Goal: Task Accomplishment & Management: Use online tool/utility

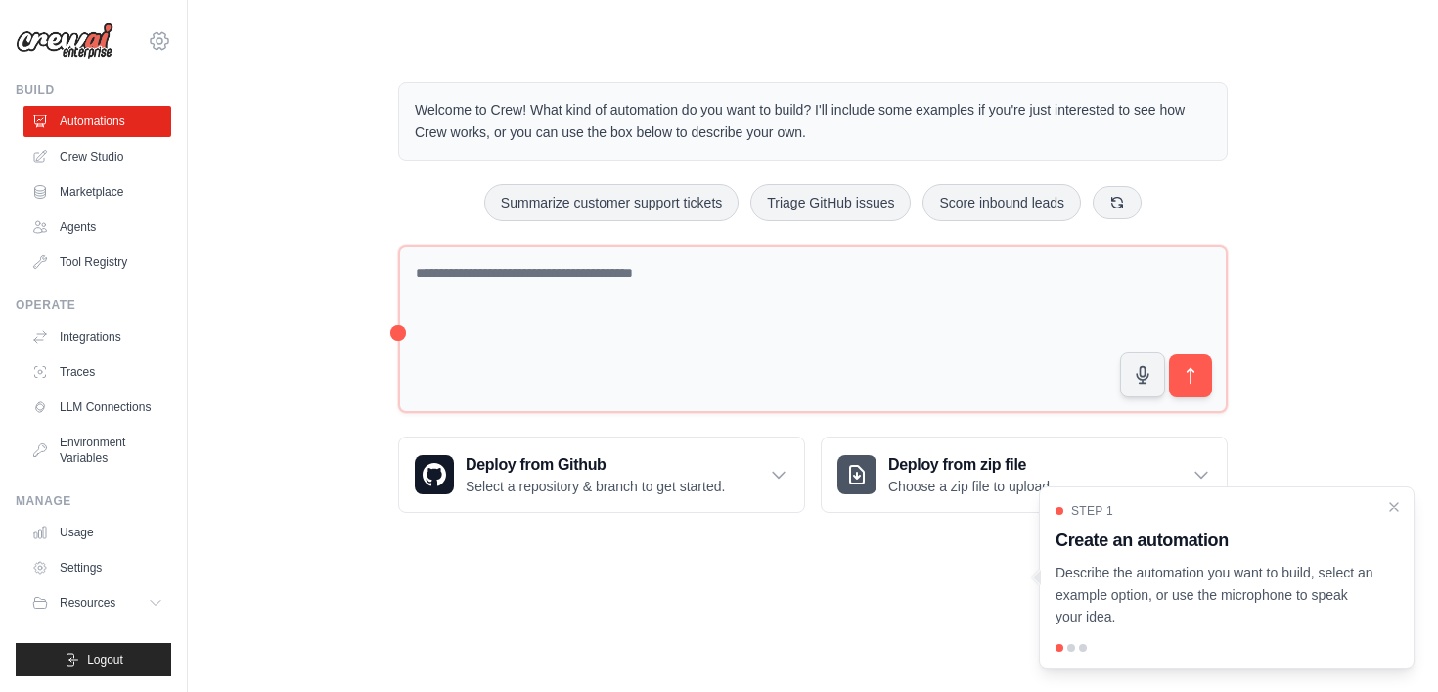
click at [160, 45] on icon at bounding box center [159, 40] width 23 height 23
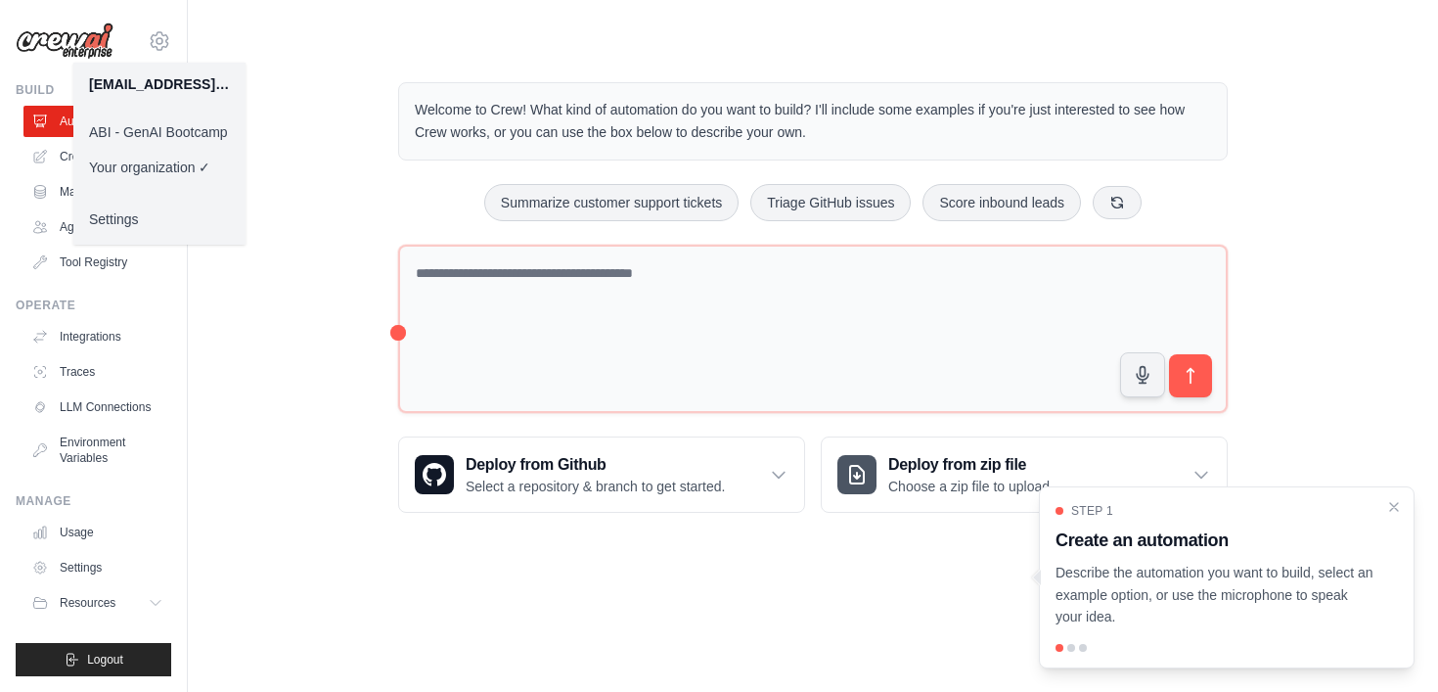
click at [158, 130] on link "ABI - GenAI Bootcamp" at bounding box center [159, 131] width 172 height 35
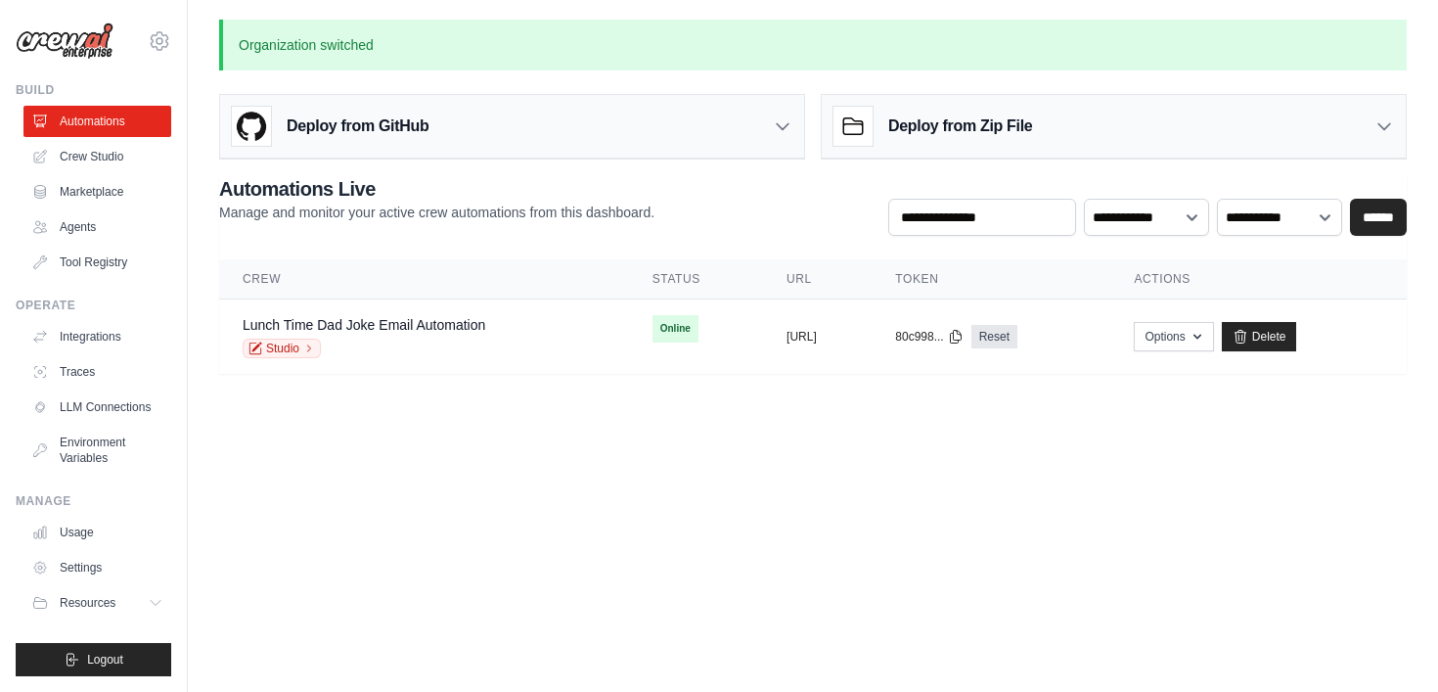
click at [466, 501] on body "fcelarino@ambev.com.br ABI - GenAI Bootcamp ✓ Your organization Settings Build …" at bounding box center [719, 346] width 1438 height 692
click at [160, 42] on icon at bounding box center [160, 41] width 6 height 6
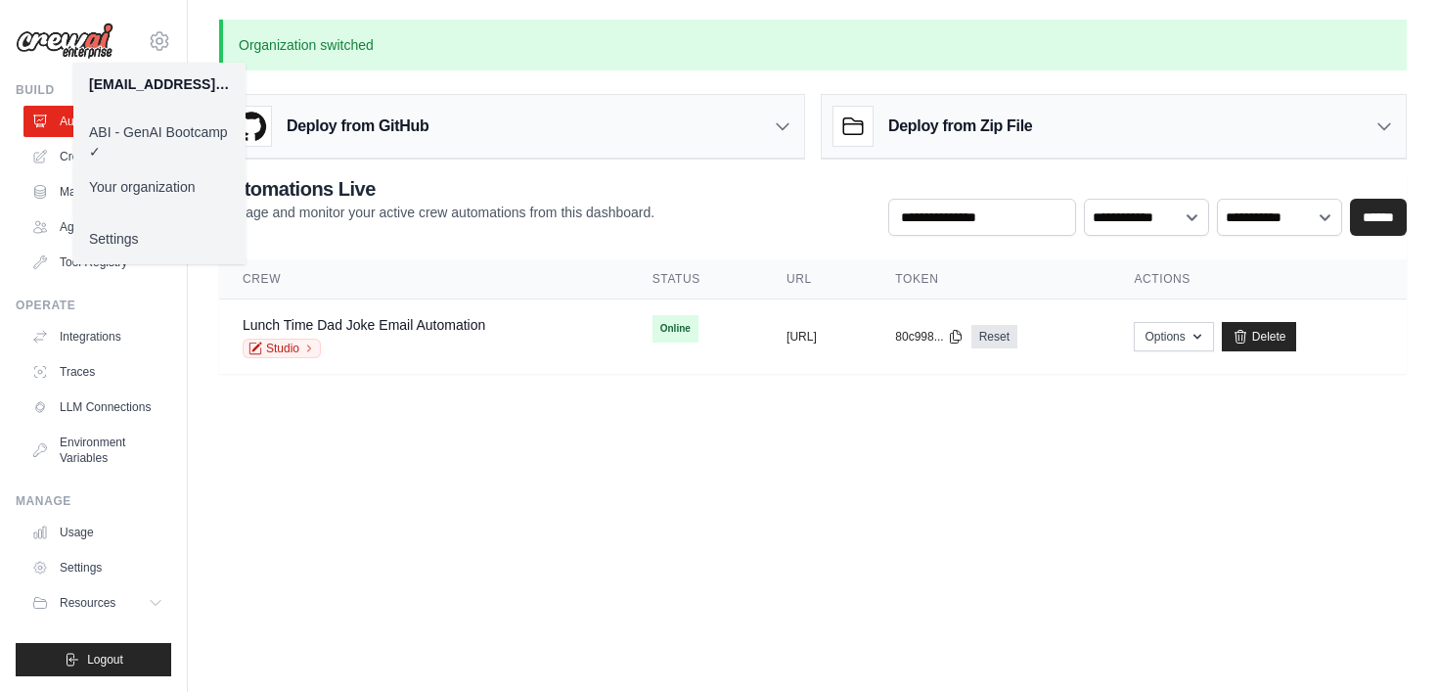
click at [649, 450] on body "fcelarino@ambev.com.br ABI - GenAI Bootcamp ✓ Your organization Settings Build …" at bounding box center [719, 346] width 1438 height 692
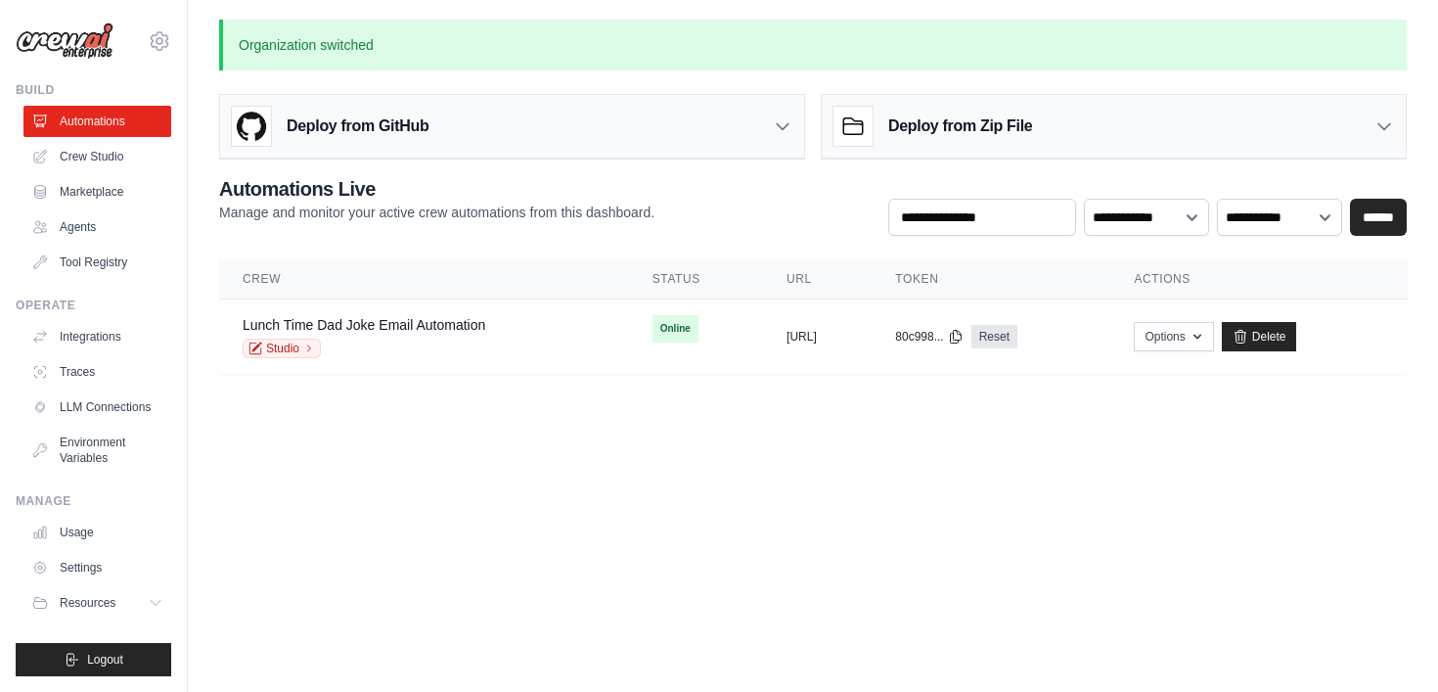
click at [458, 433] on body "fcelarino@ambev.com.br ABI - GenAI Bootcamp ✓ Your organization Settings Build …" at bounding box center [719, 346] width 1438 height 692
click at [291, 355] on link "Studio" at bounding box center [282, 348] width 78 height 20
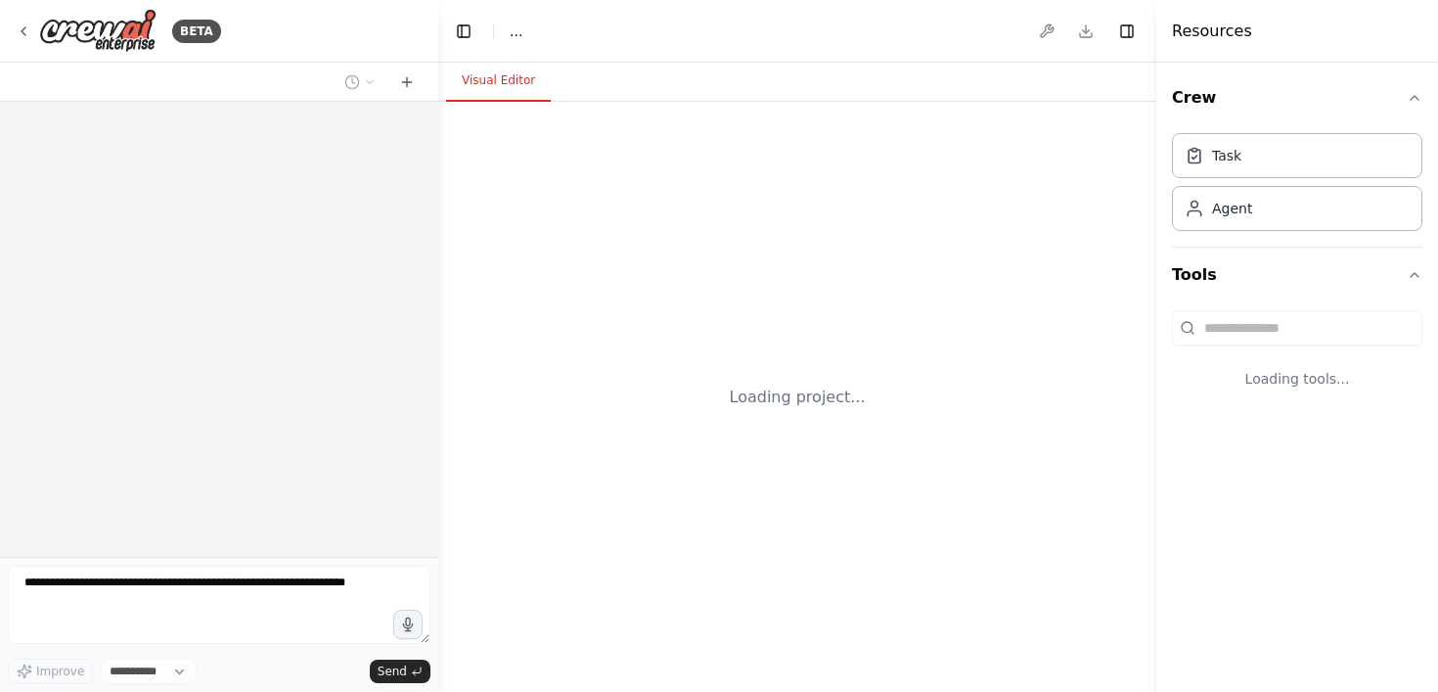
select select "****"
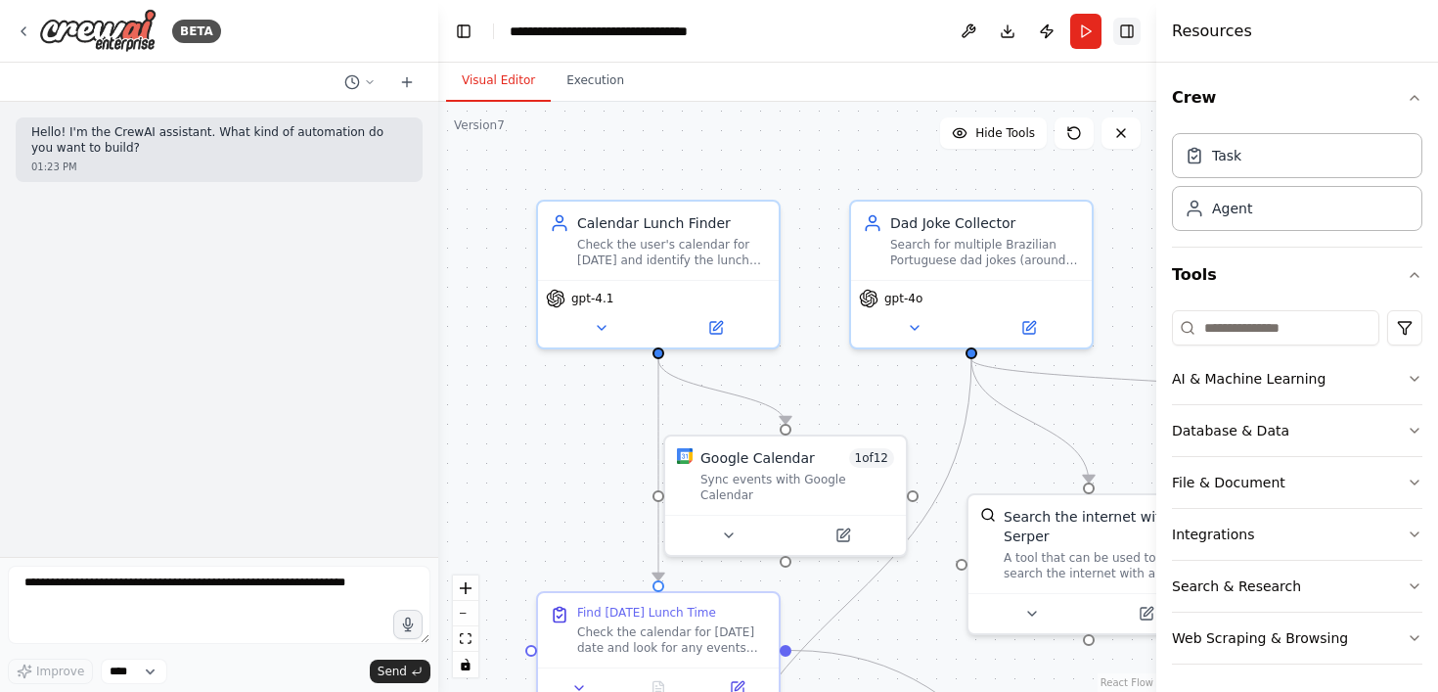
click at [1131, 39] on button "Toggle Right Sidebar" at bounding box center [1126, 31] width 27 height 27
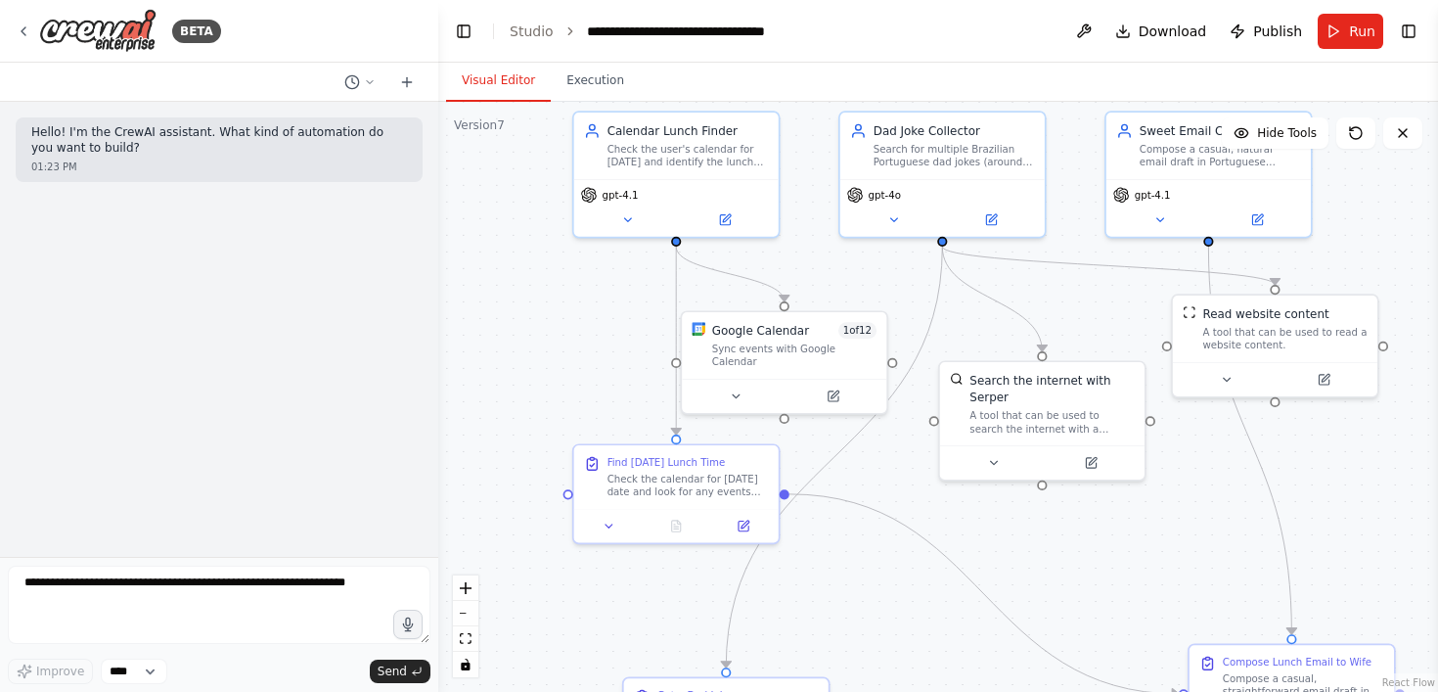
drag, startPoint x: 589, startPoint y: 336, endPoint x: 557, endPoint y: 255, distance: 86.5
click at [557, 255] on div ".deletable-edge-delete-btn { width: 20px; height: 20px; border: 0px solid #ffff…" at bounding box center [938, 397] width 1000 height 590
click at [31, 32] on div "BETA" at bounding box center [118, 31] width 205 height 44
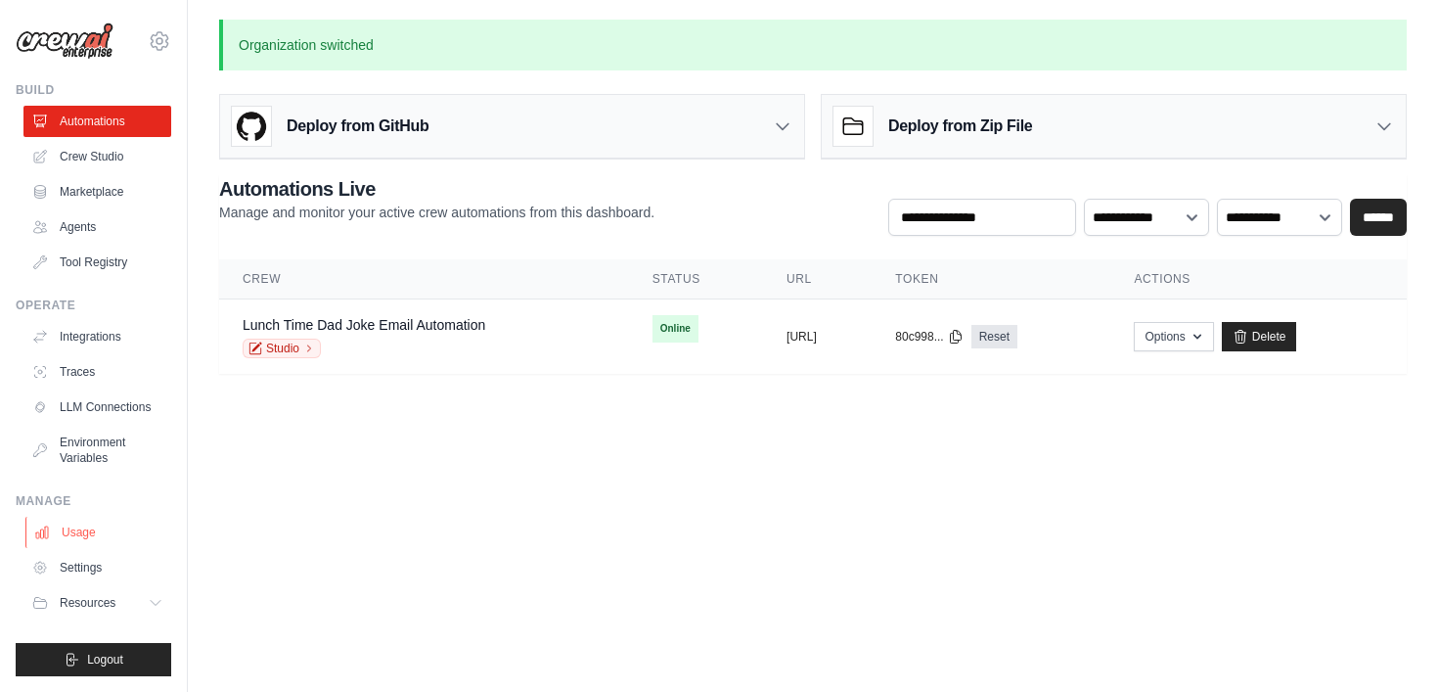
click at [80, 531] on link "Usage" at bounding box center [99, 532] width 148 height 31
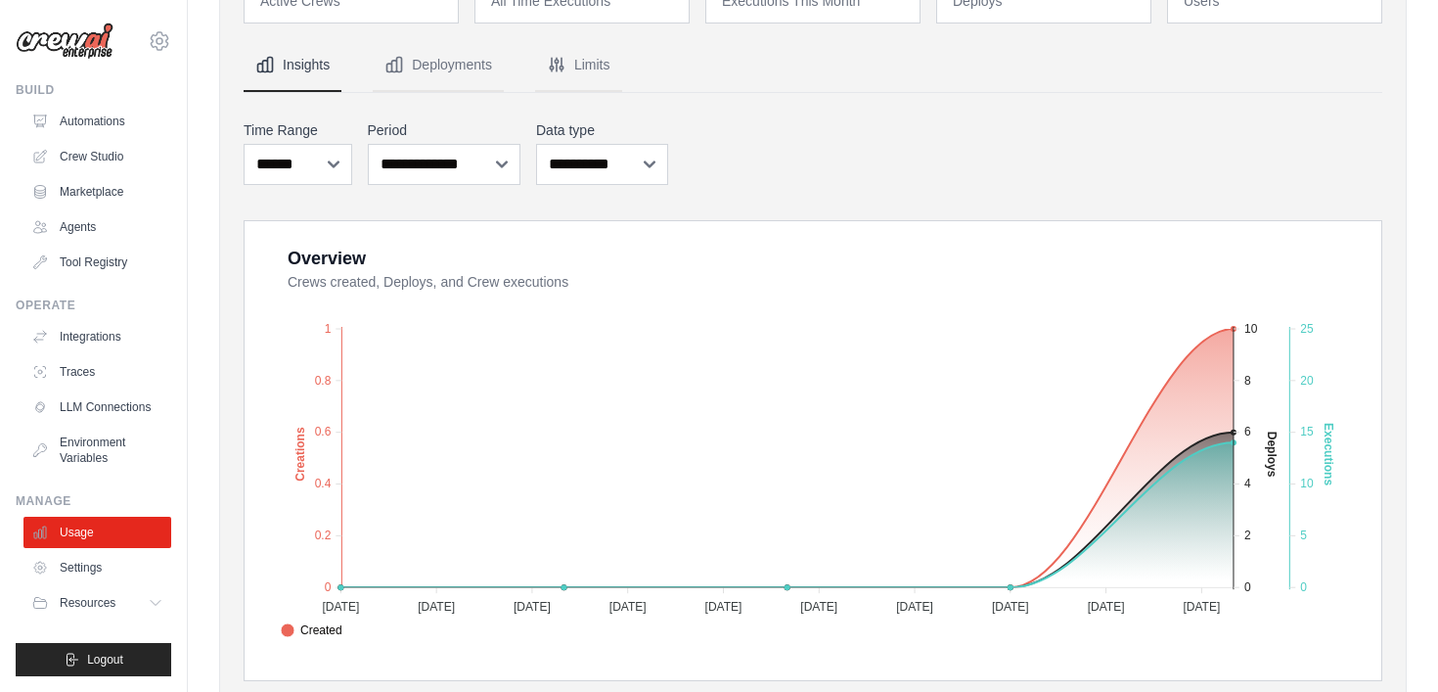
scroll to position [151, 0]
click at [449, 65] on button "Deployments" at bounding box center [438, 66] width 131 height 53
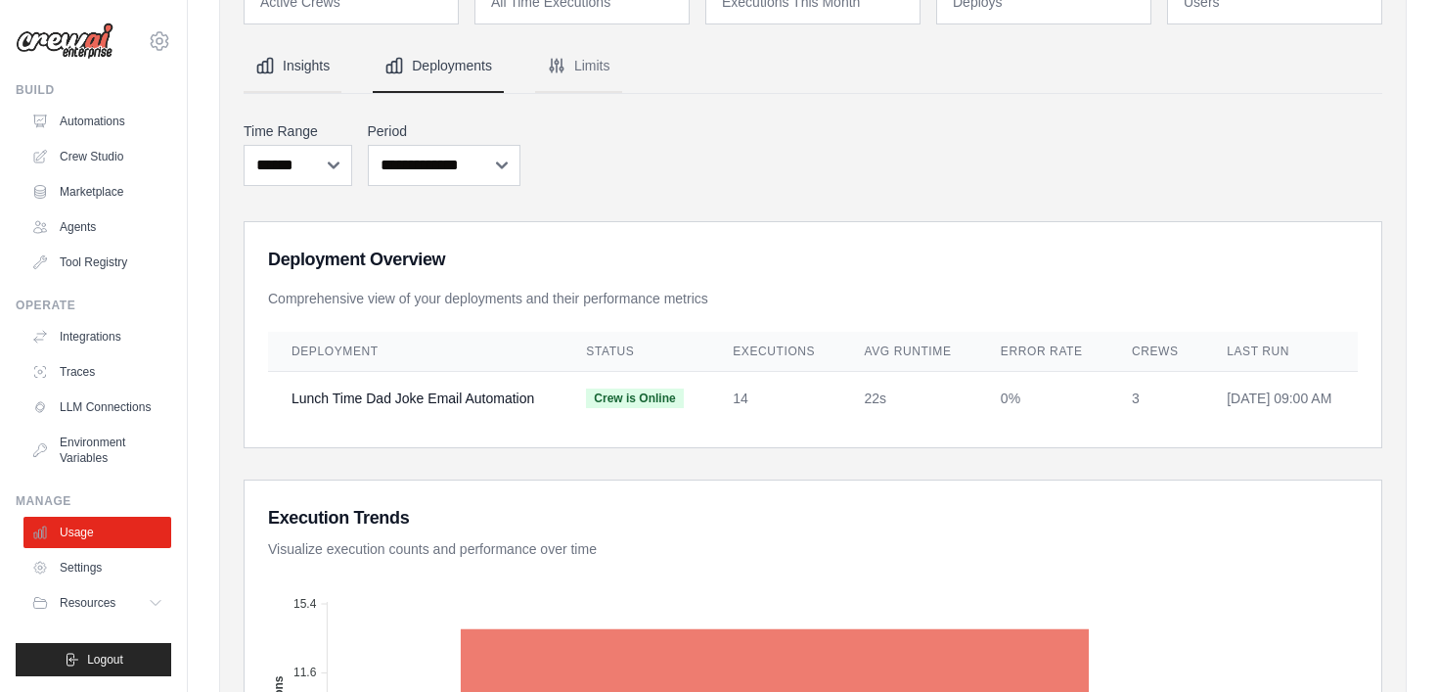
click at [302, 59] on button "Insights" at bounding box center [293, 66] width 98 height 53
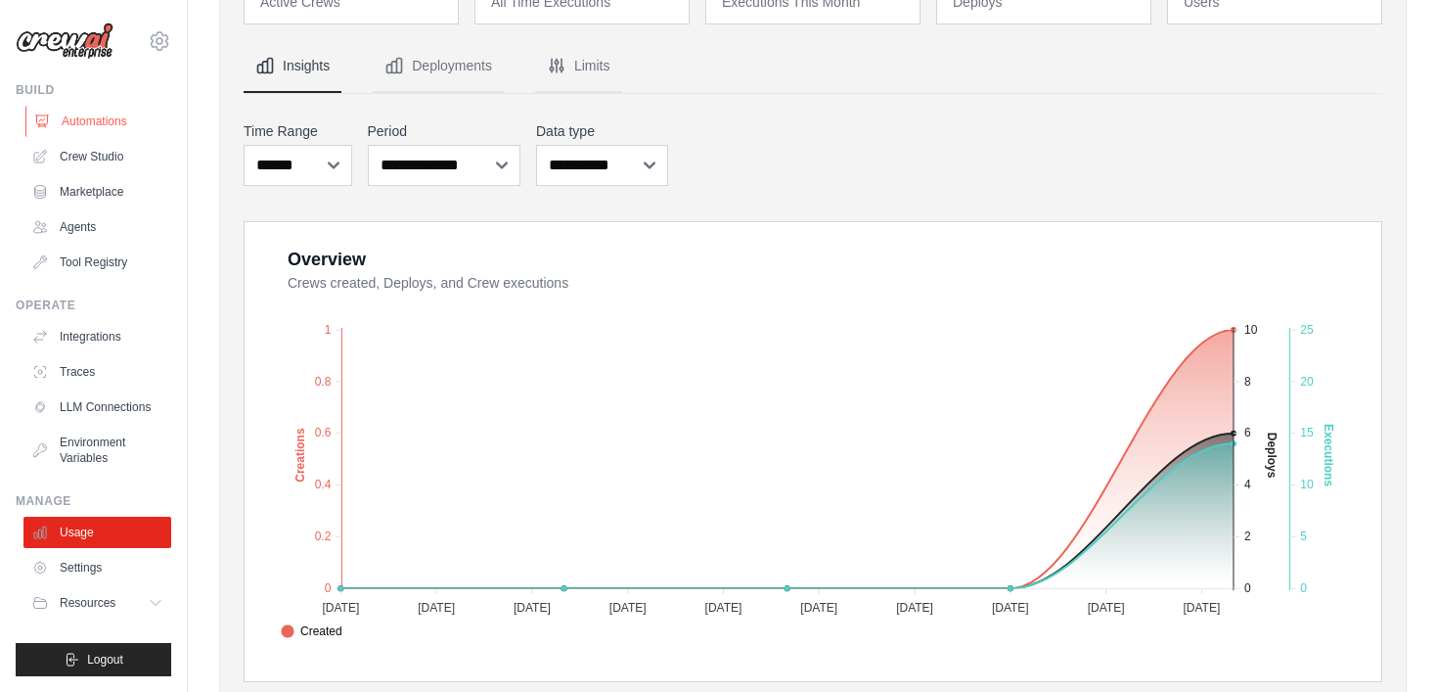
click at [98, 120] on link "Automations" at bounding box center [99, 121] width 148 height 31
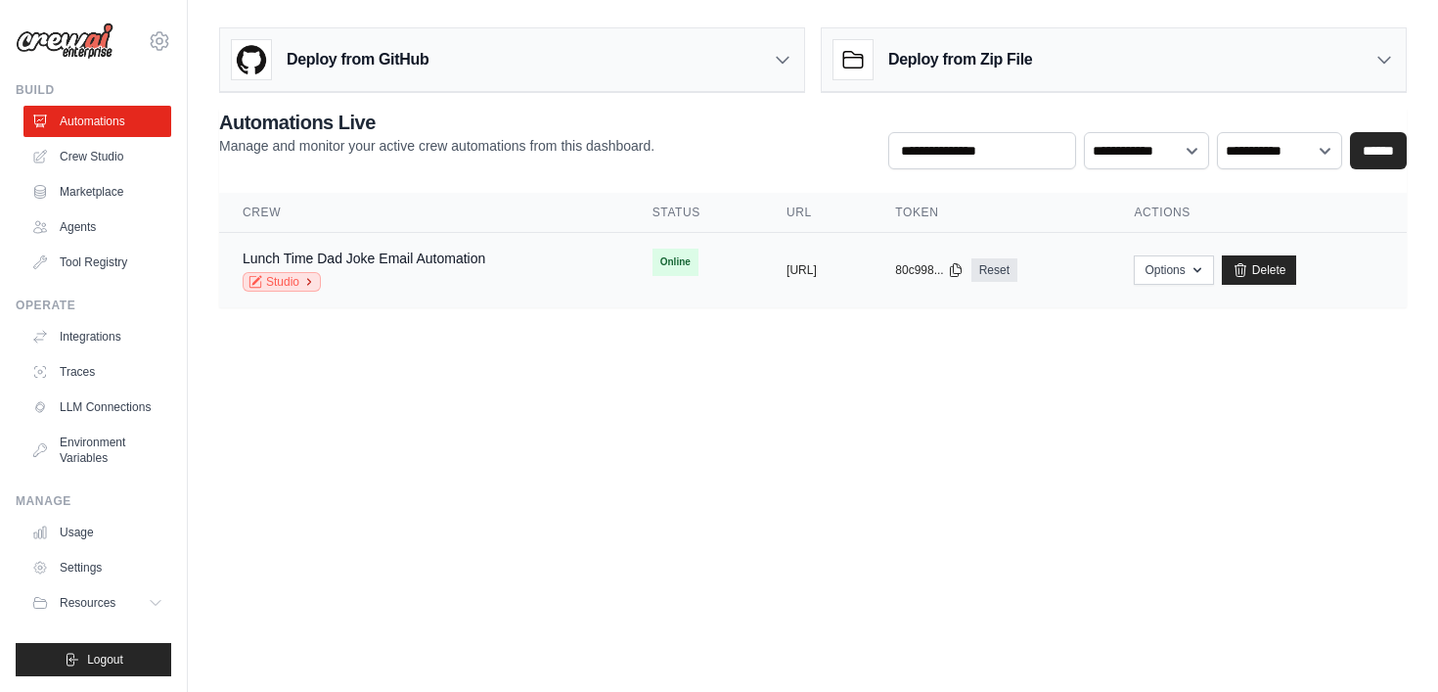
click at [290, 291] on link "Studio" at bounding box center [282, 282] width 78 height 20
click at [94, 195] on link "Marketplace" at bounding box center [99, 191] width 148 height 31
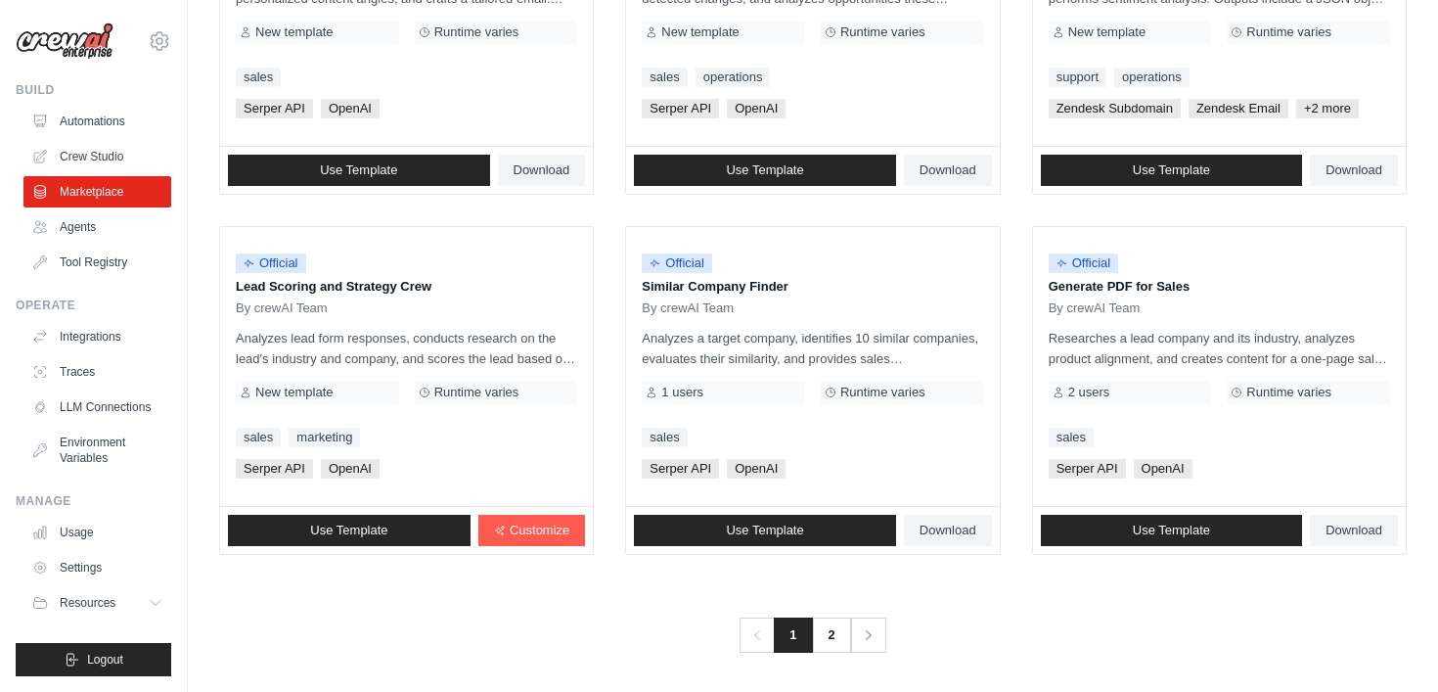
scroll to position [1121, 0]
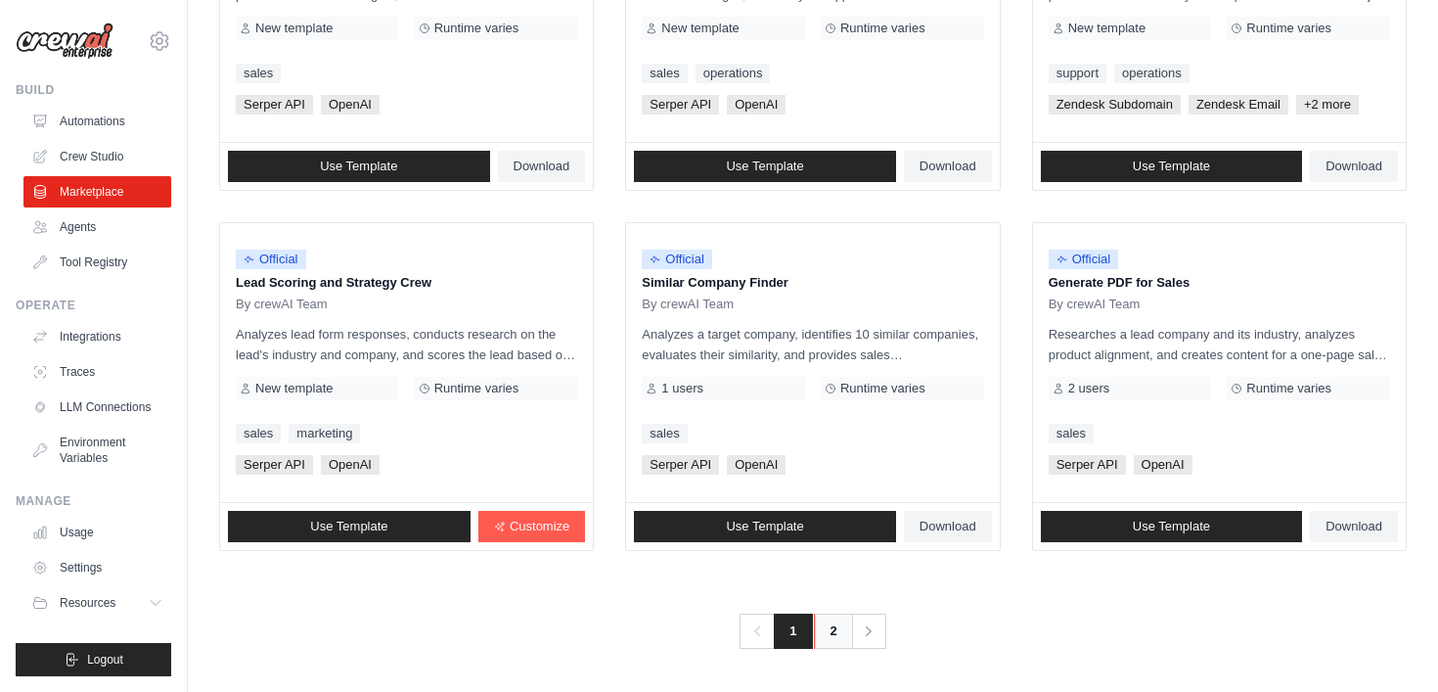
click at [834, 631] on link "2" at bounding box center [833, 630] width 39 height 35
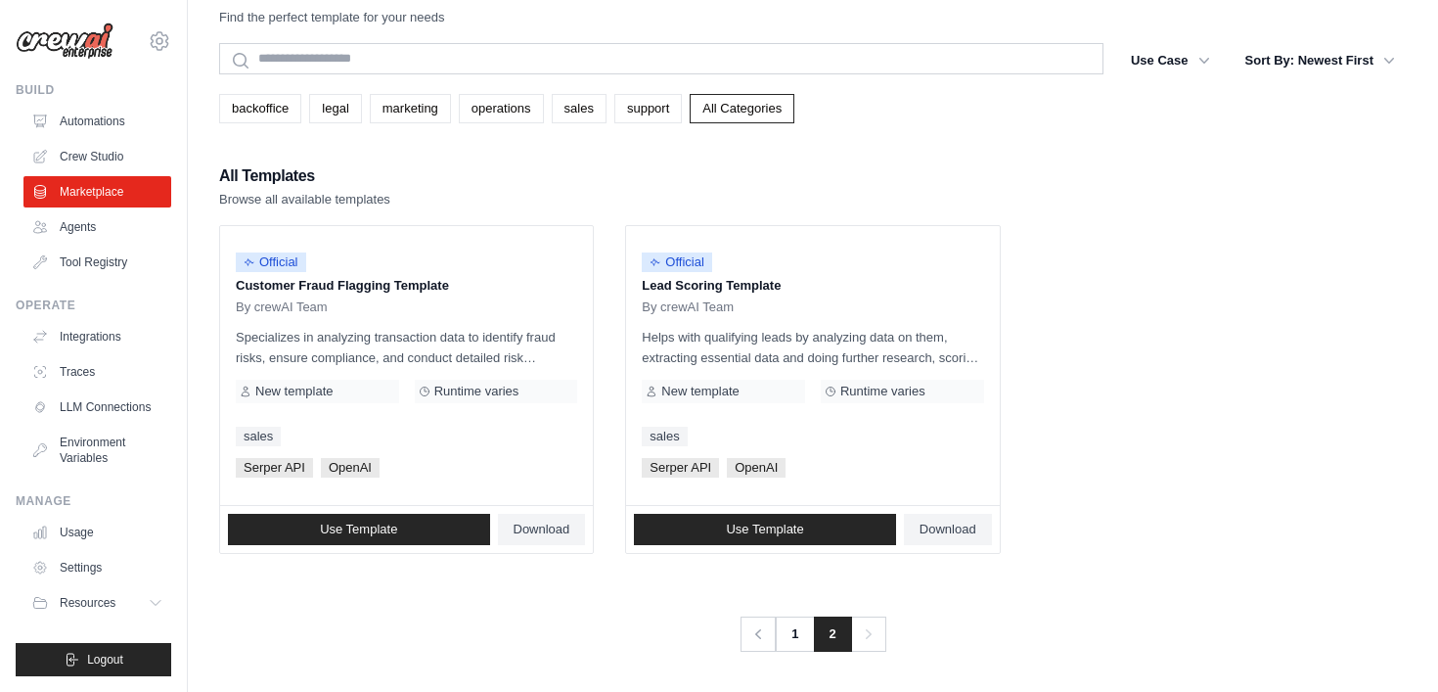
scroll to position [39, 0]
click at [787, 633] on link "1" at bounding box center [796, 633] width 39 height 35
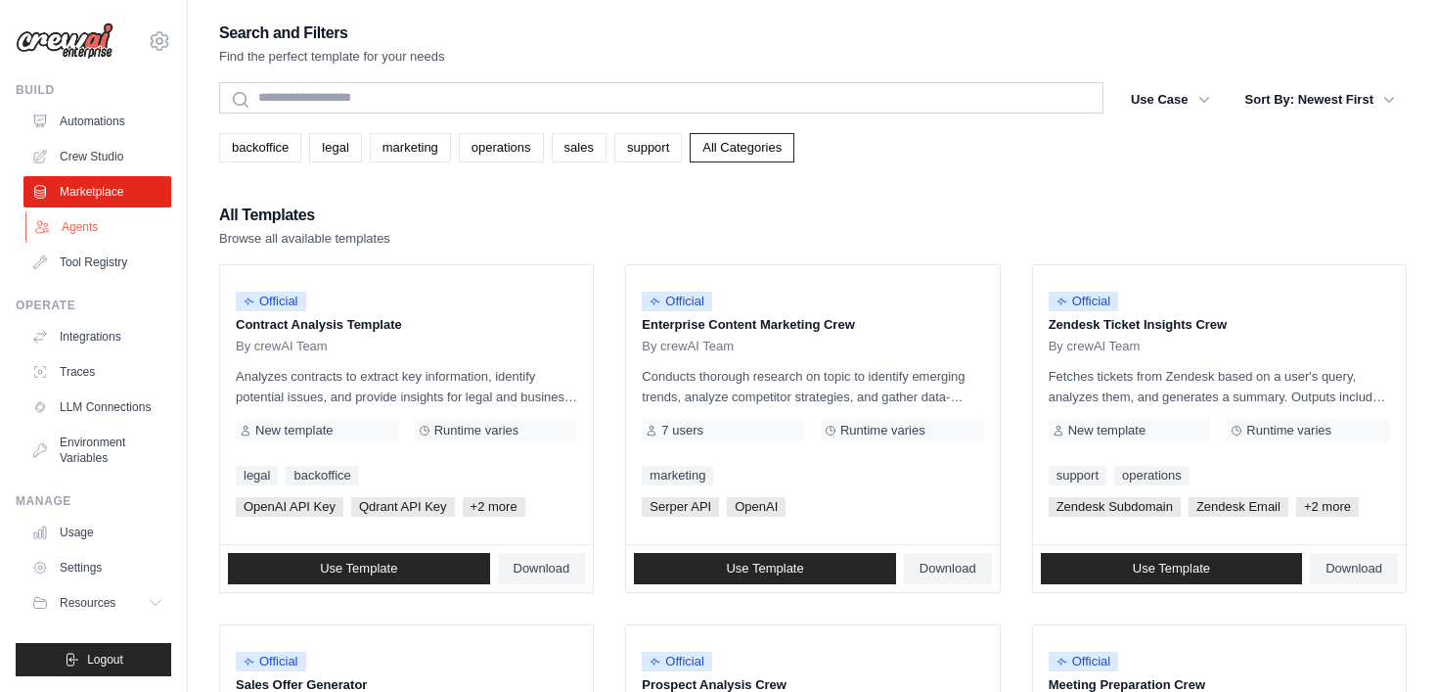
click at [79, 231] on link "Agents" at bounding box center [99, 226] width 148 height 31
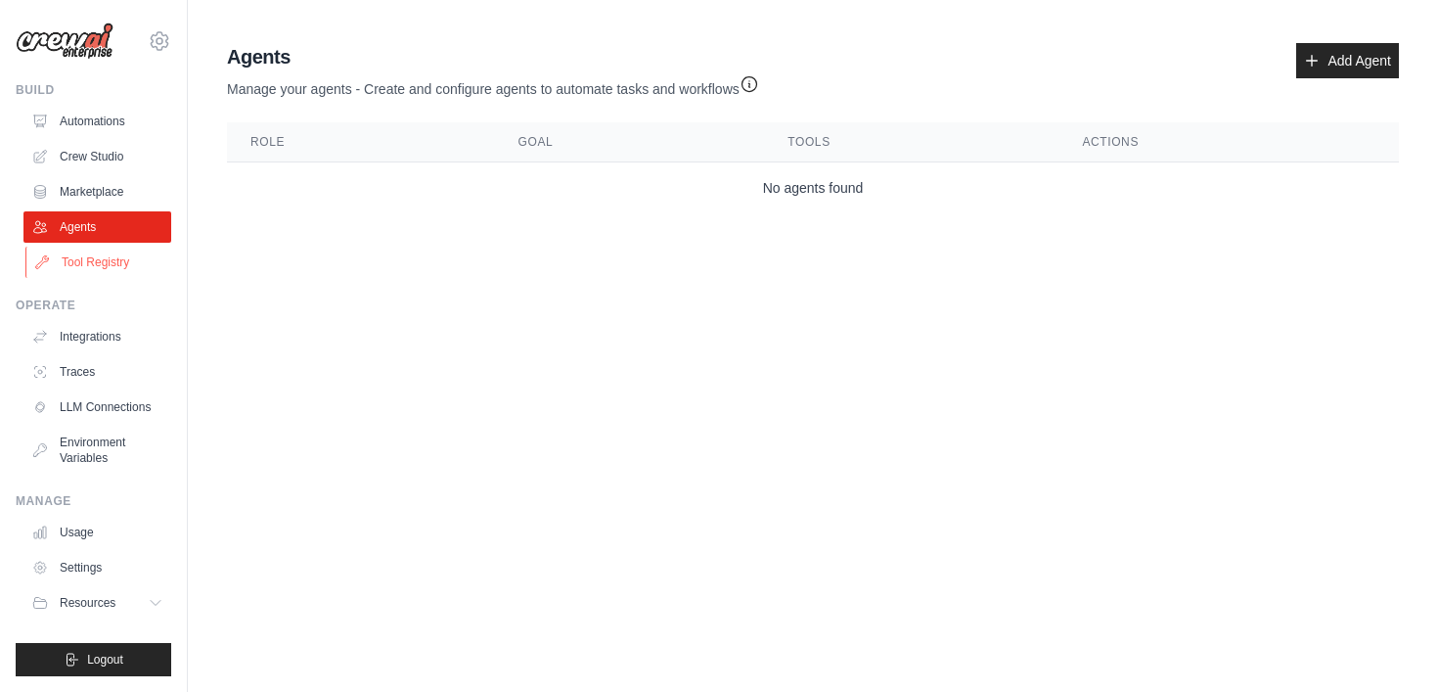
click at [103, 262] on link "Tool Registry" at bounding box center [99, 262] width 148 height 31
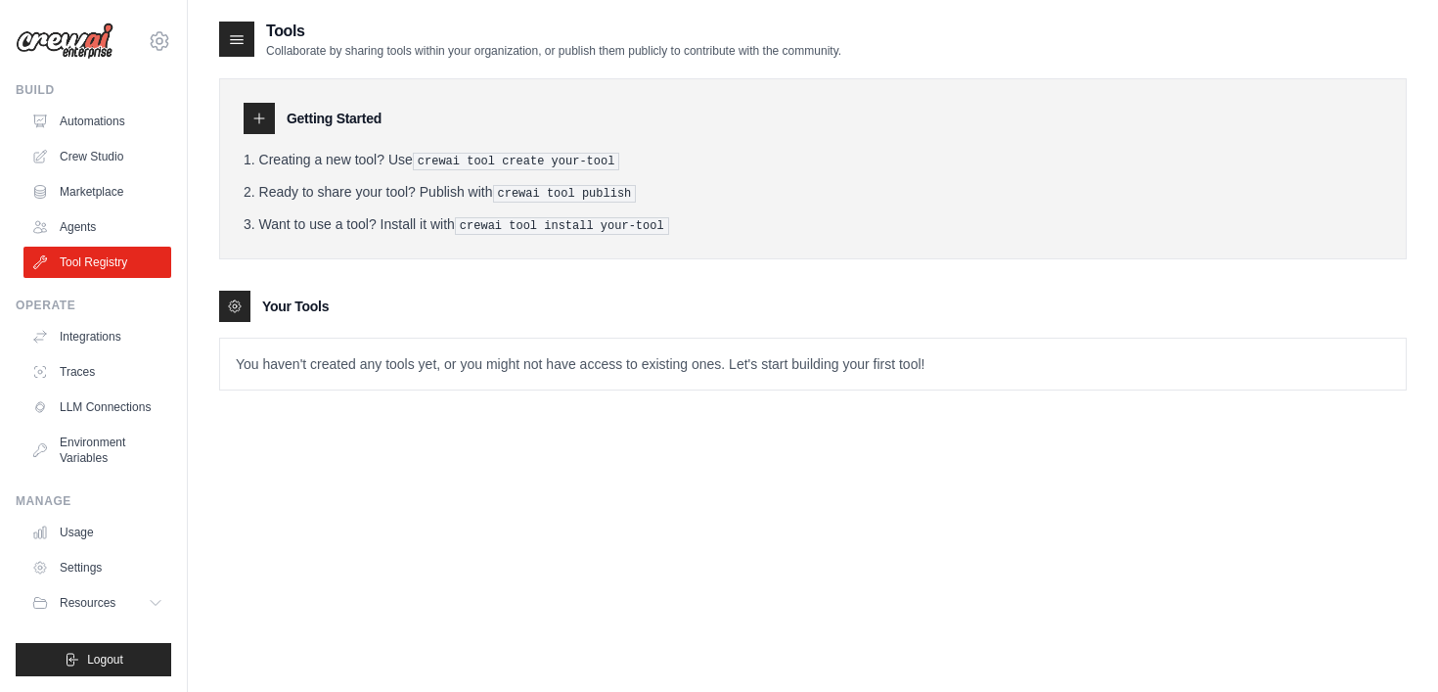
click at [267, 124] on div at bounding box center [259, 118] width 31 height 31
click at [330, 358] on p "You haven't created any tools yet, or you might not have access to existing one…" at bounding box center [813, 363] width 1186 height 51
click at [235, 42] on icon at bounding box center [237, 39] width 20 height 20
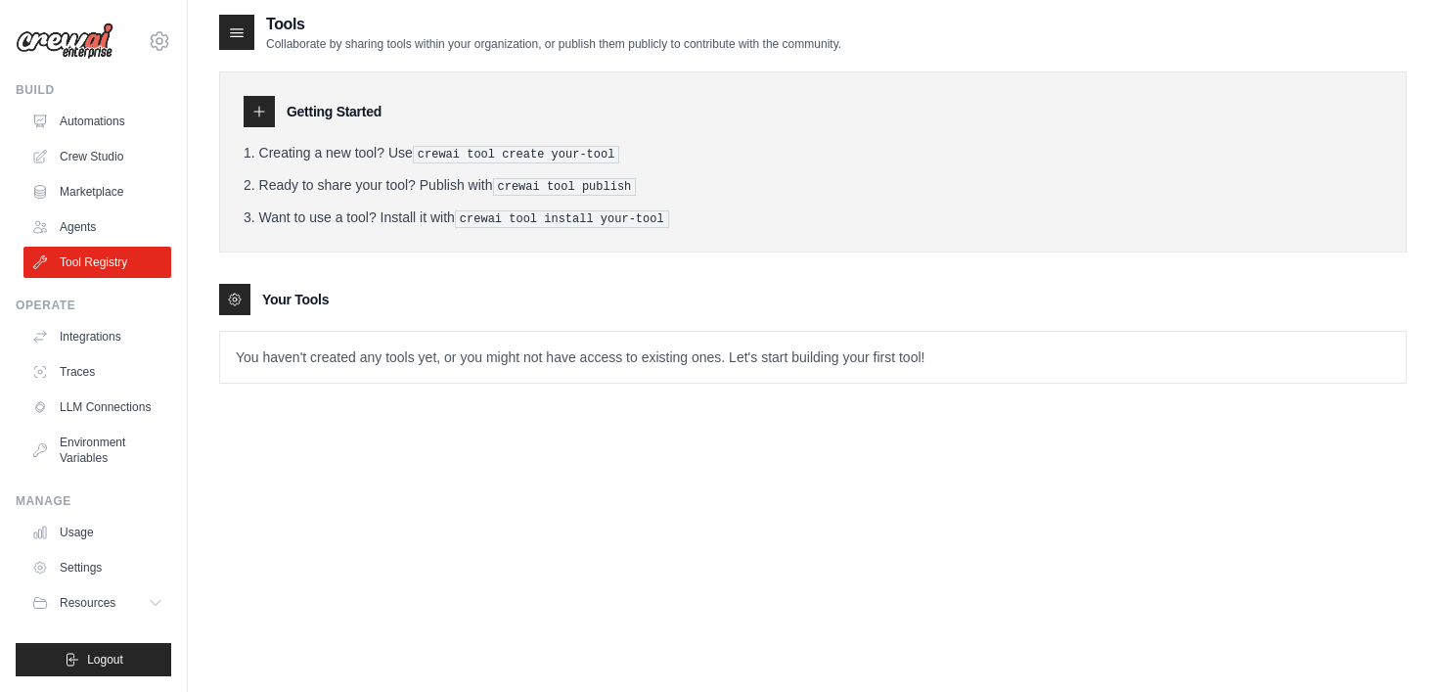
click at [488, 159] on pre "crewai tool create your-tool" at bounding box center [516, 155] width 207 height 18
click at [166, 41] on icon at bounding box center [159, 40] width 23 height 23
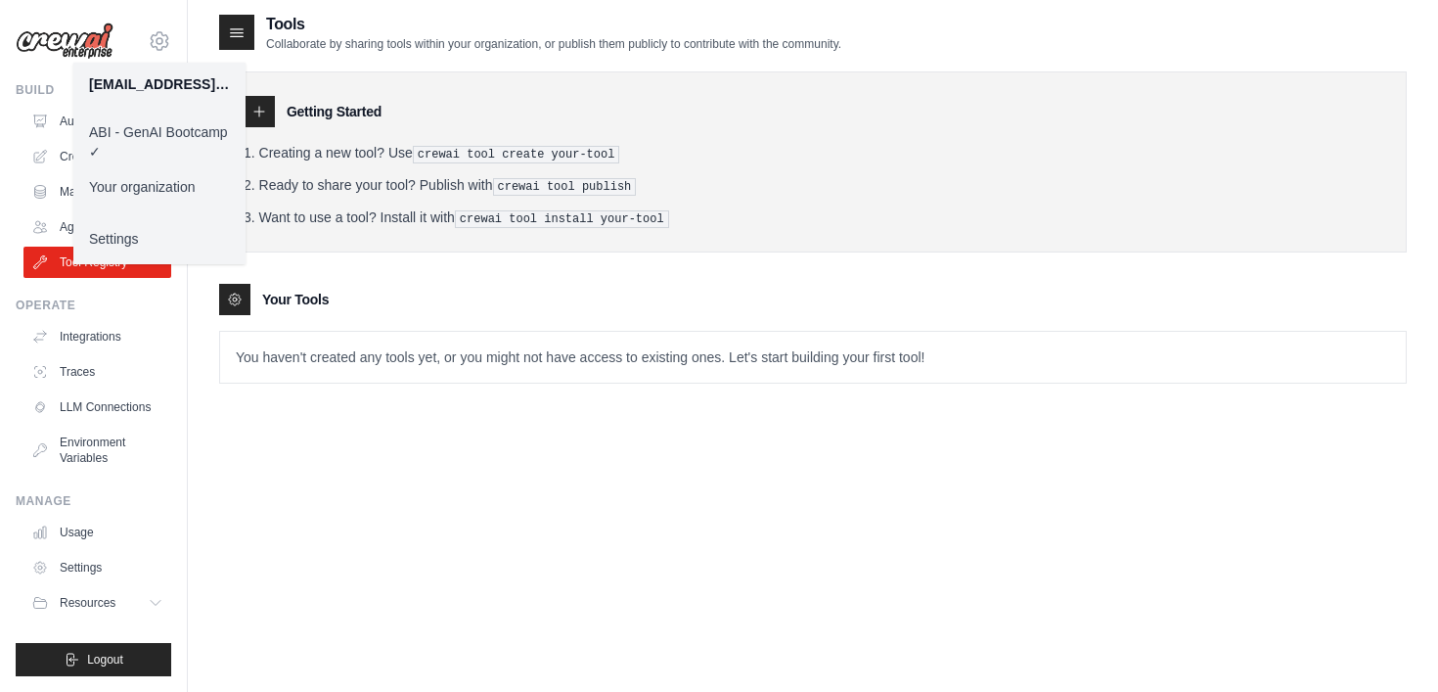
click at [154, 184] on link "Your organization" at bounding box center [159, 186] width 172 height 35
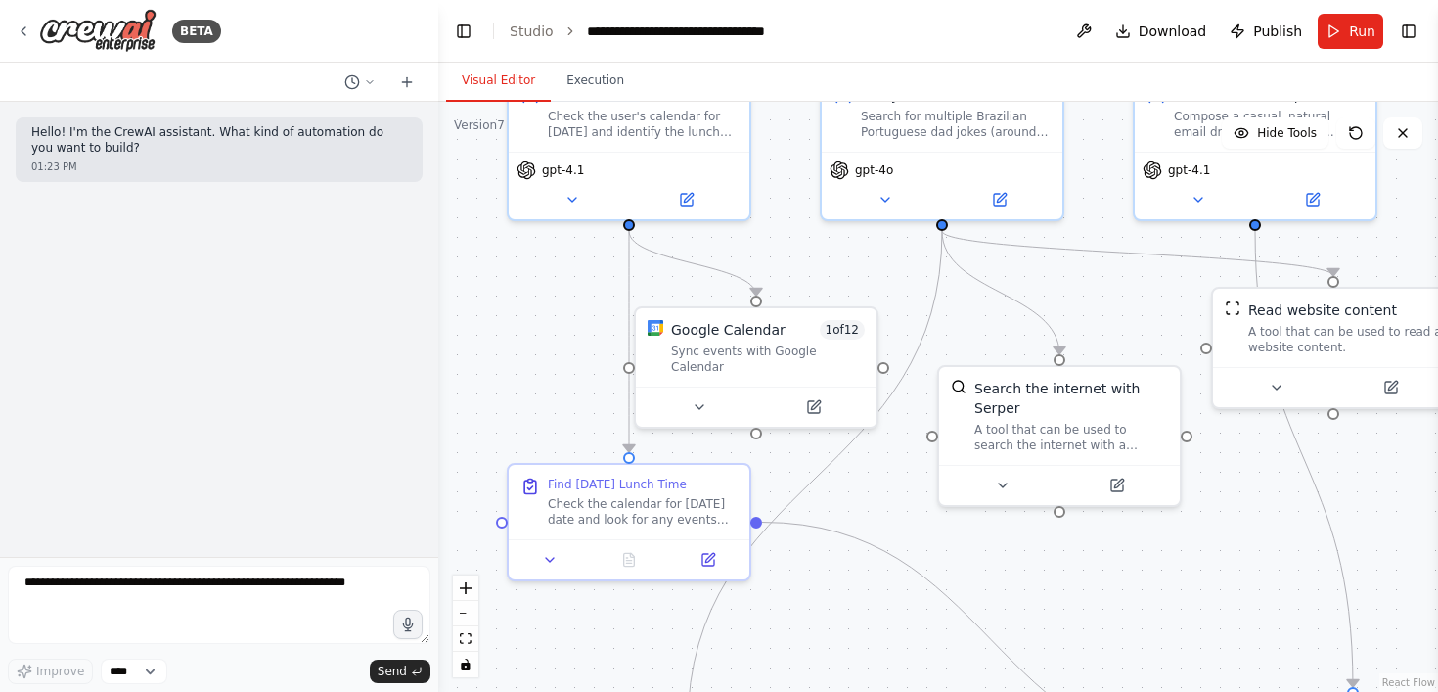
drag, startPoint x: 566, startPoint y: 425, endPoint x: 537, endPoint y: 295, distance: 132.4
click at [537, 295] on div ".deletable-edge-delete-btn { width: 20px; height: 20px; border: 0px solid #ffff…" at bounding box center [938, 397] width 1000 height 590
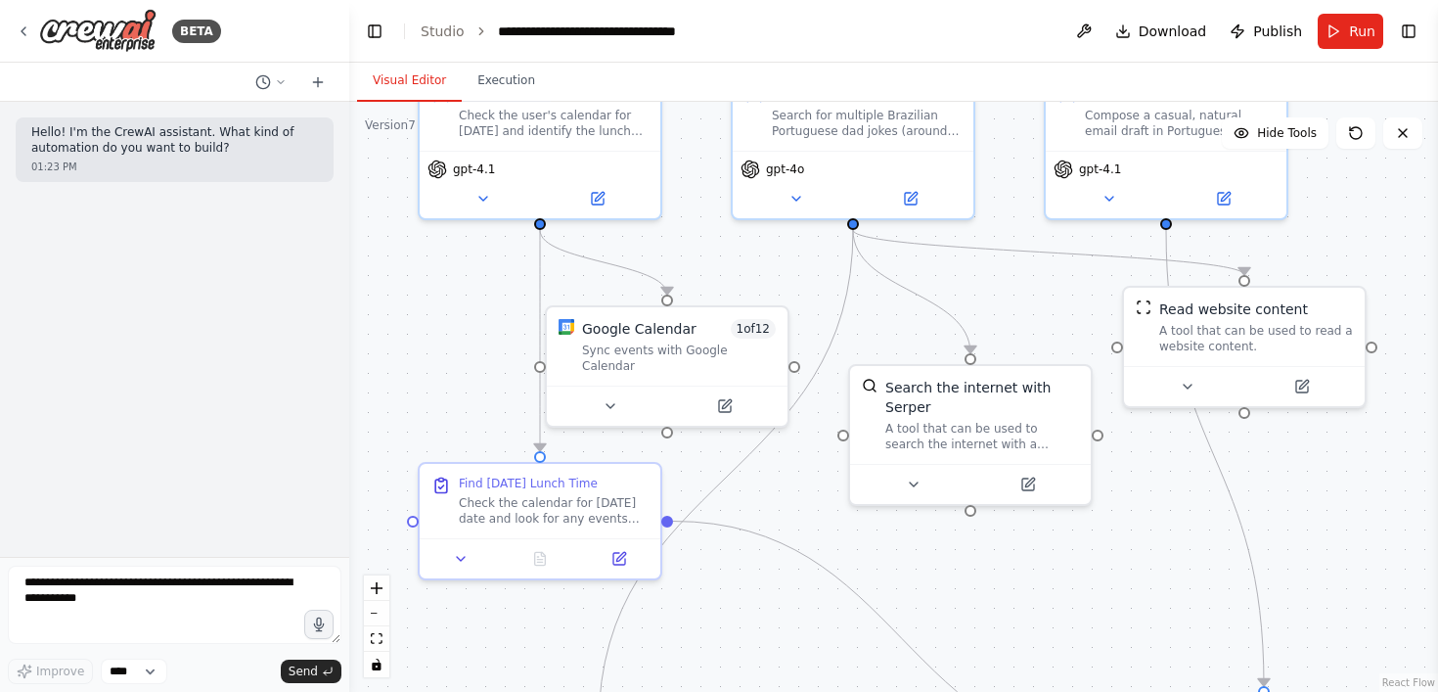
drag, startPoint x: 436, startPoint y: 334, endPoint x: 350, endPoint y: 322, distance: 86.9
click at [350, 322] on div "**********" at bounding box center [719, 346] width 1438 height 692
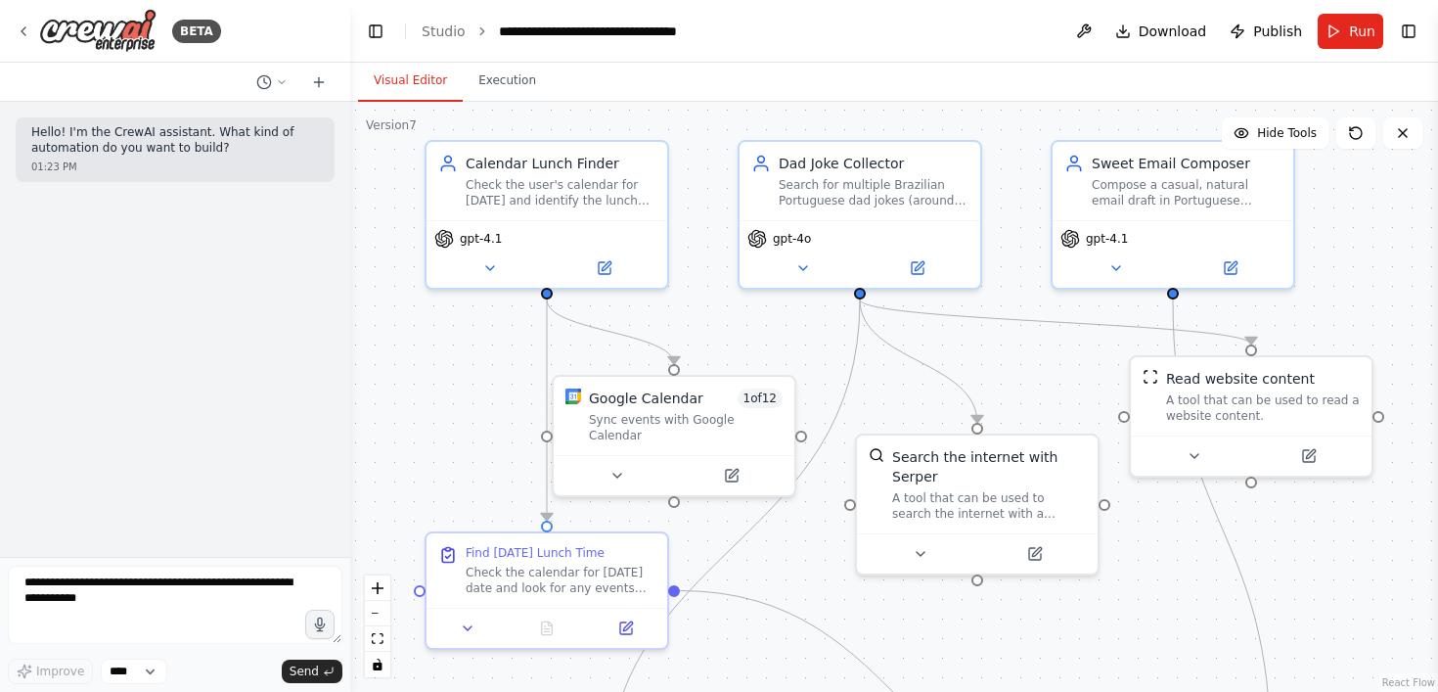
drag, startPoint x: 1078, startPoint y: 314, endPoint x: 1085, endPoint y: 384, distance: 70.8
click at [1085, 384] on div ".deletable-edge-delete-btn { width: 20px; height: 20px; border: 0px solid #ffff…" at bounding box center [894, 397] width 1088 height 590
click at [26, 34] on icon at bounding box center [24, 31] width 16 height 16
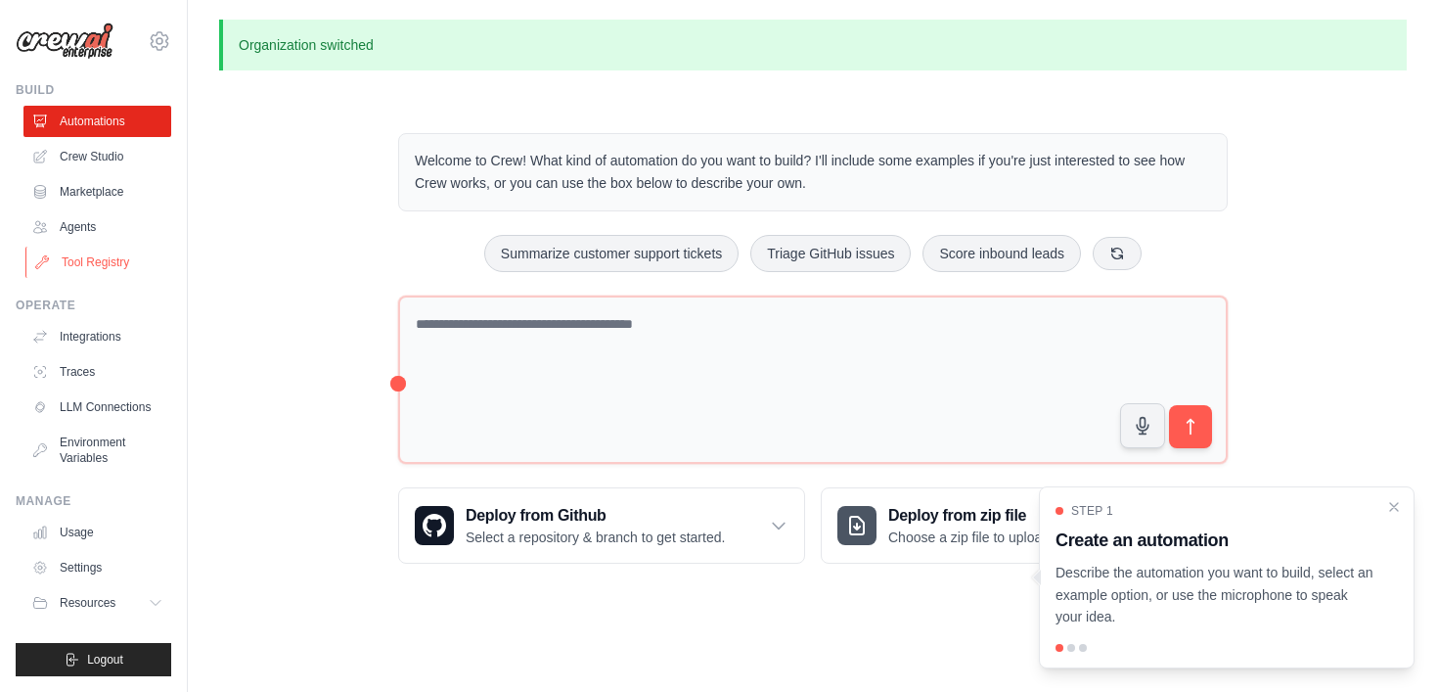
click at [110, 251] on link "Tool Registry" at bounding box center [99, 262] width 148 height 31
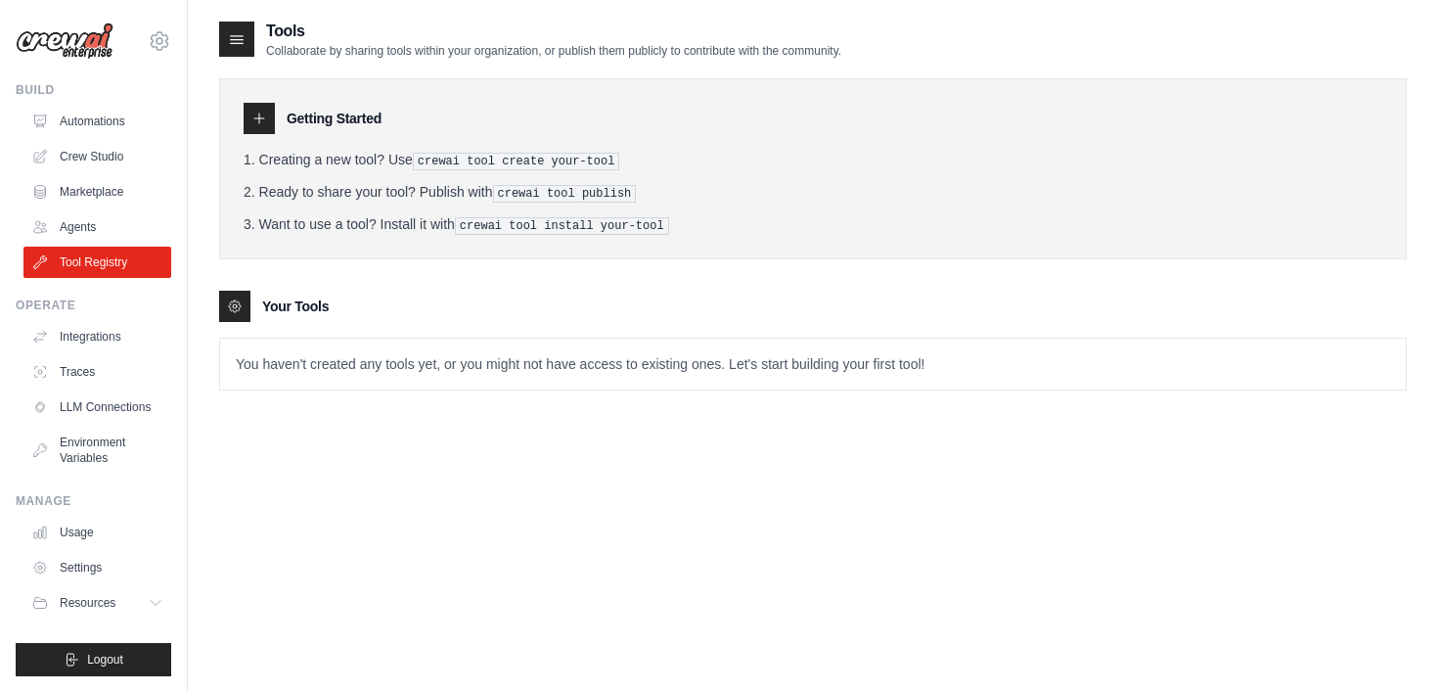
click at [254, 117] on icon at bounding box center [259, 118] width 10 height 10
click at [229, 305] on icon at bounding box center [235, 306] width 16 height 16
click at [157, 46] on icon at bounding box center [159, 40] width 23 height 23
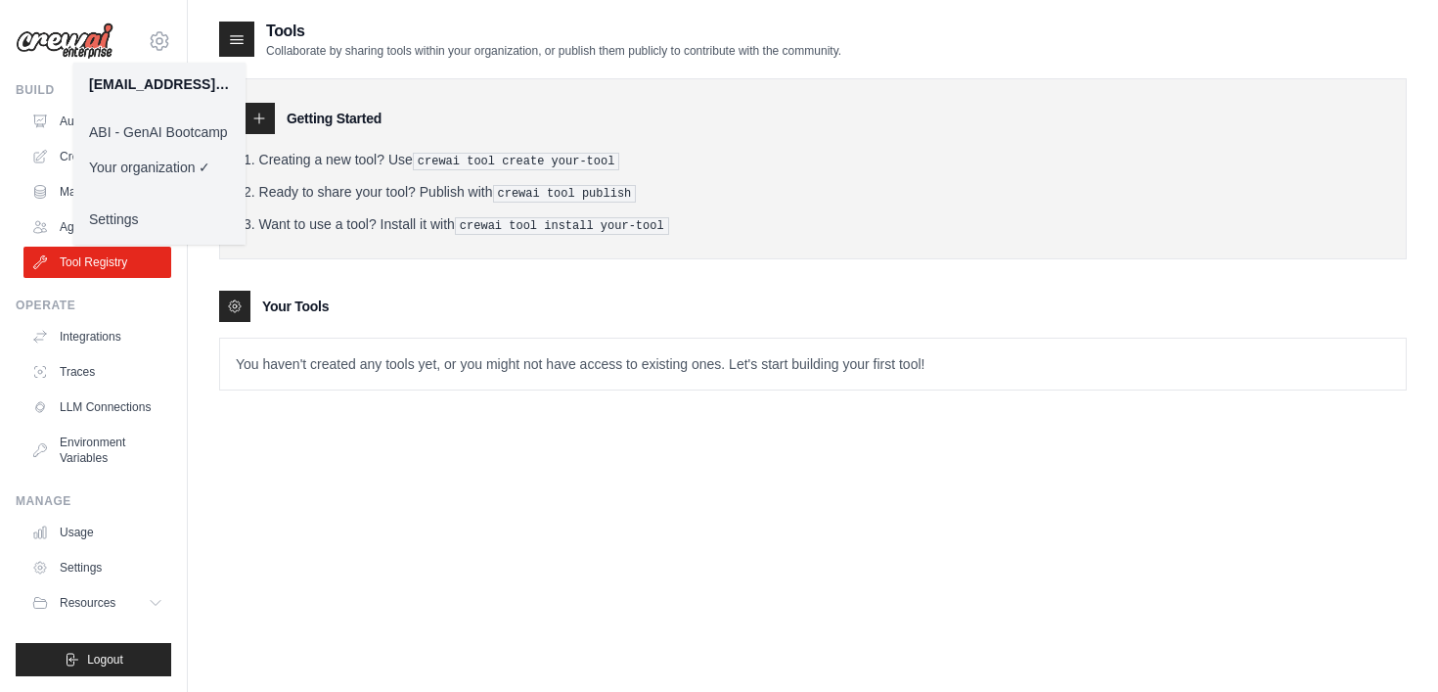
click at [155, 135] on link "ABI - GenAI Bootcamp" at bounding box center [159, 131] width 172 height 35
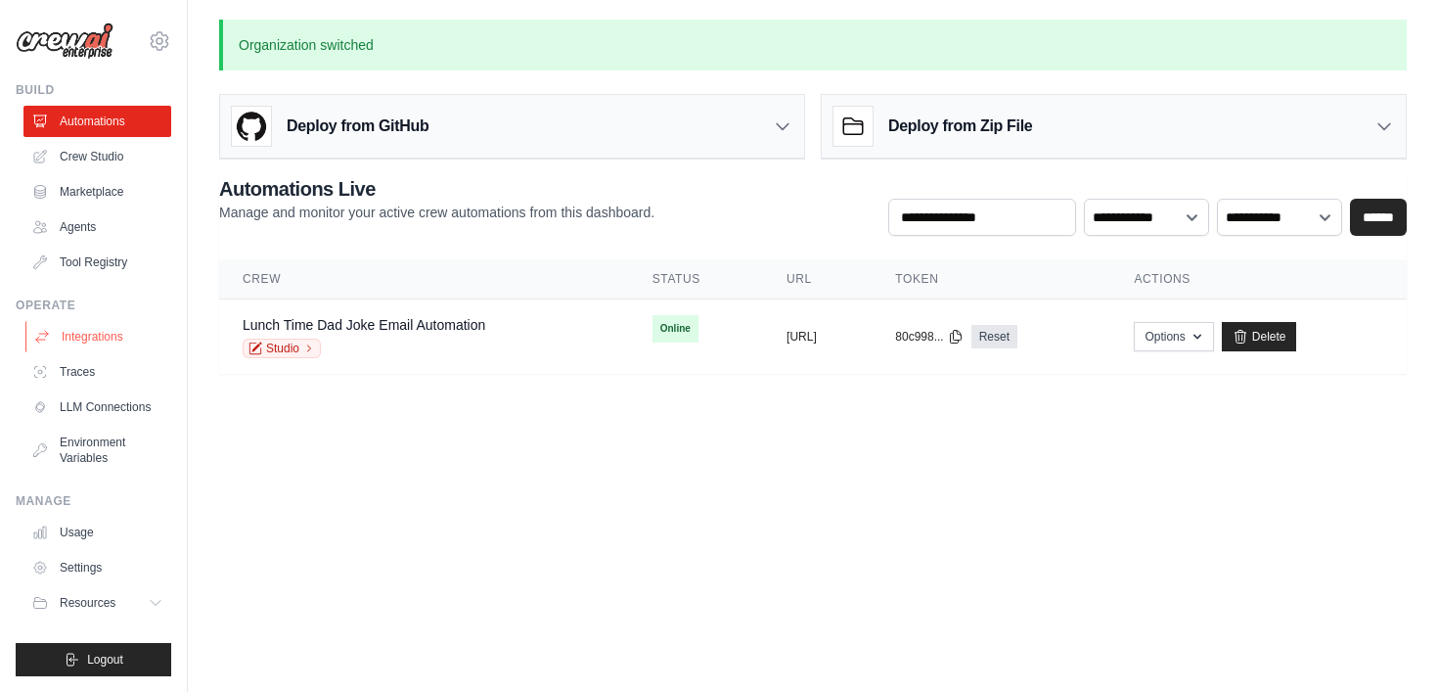
click at [103, 340] on link "Integrations" at bounding box center [99, 336] width 148 height 31
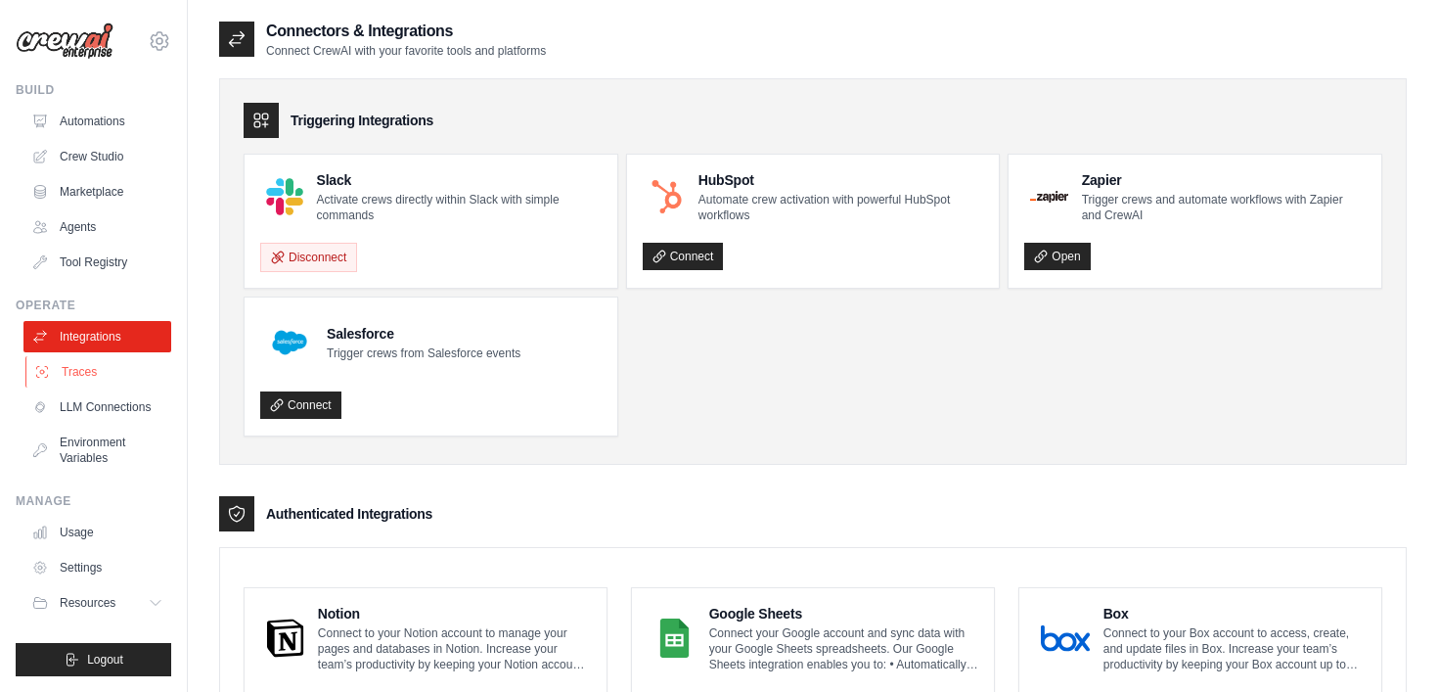
click at [75, 374] on link "Traces" at bounding box center [99, 371] width 148 height 31
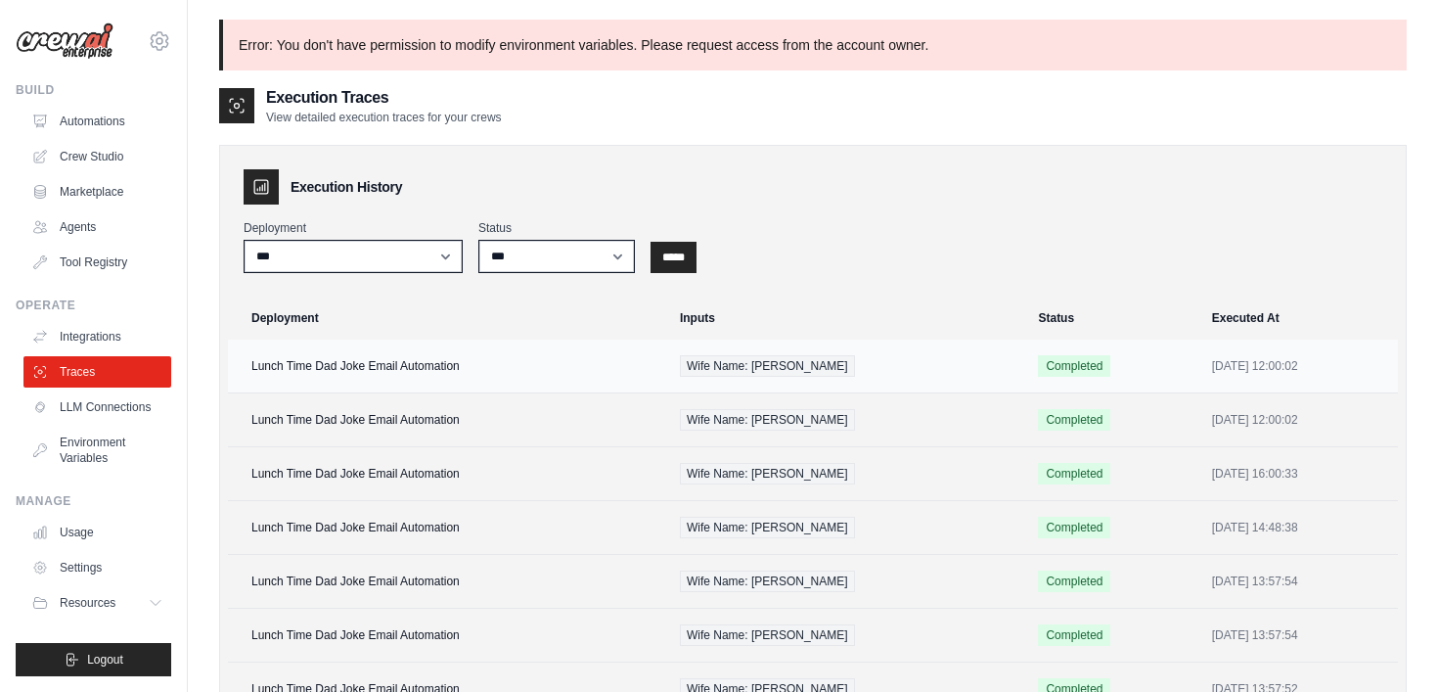
click at [311, 355] on td "Lunch Time Dad Joke Email Automation" at bounding box center [448, 366] width 440 height 54
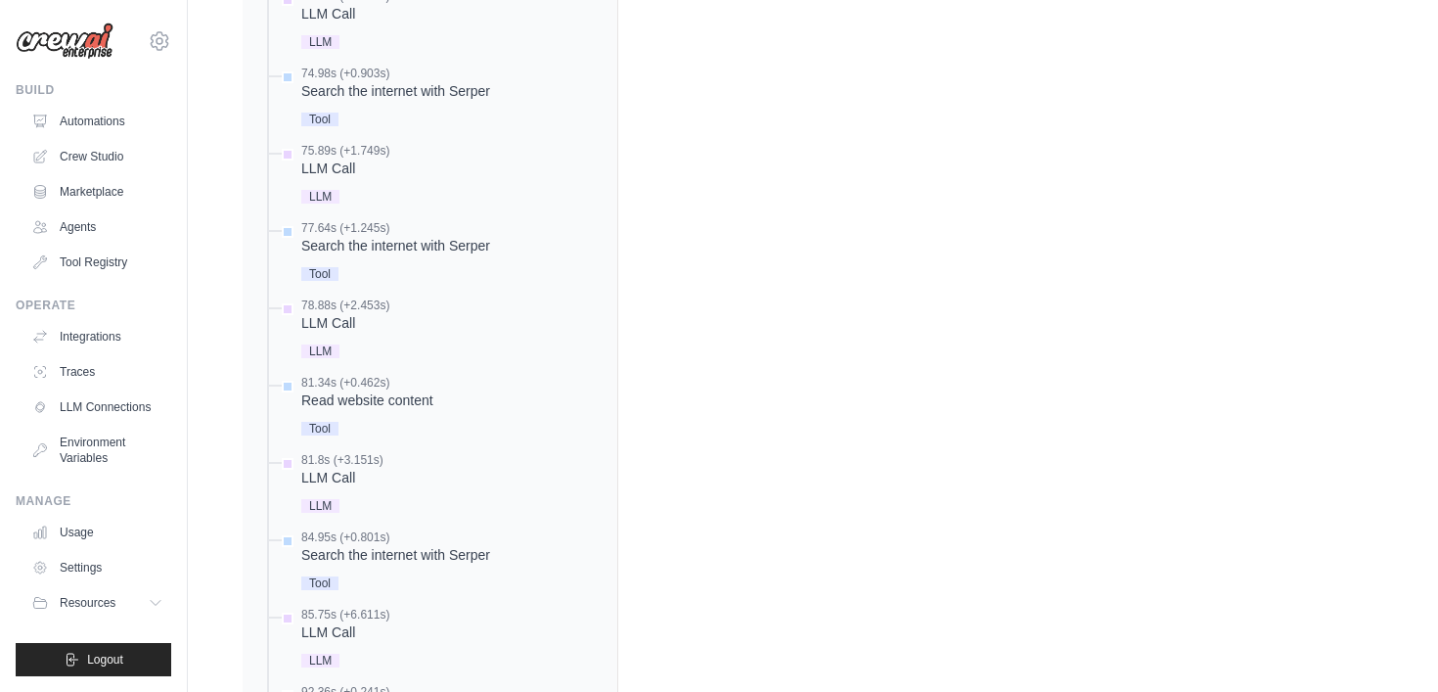
scroll to position [1866, 0]
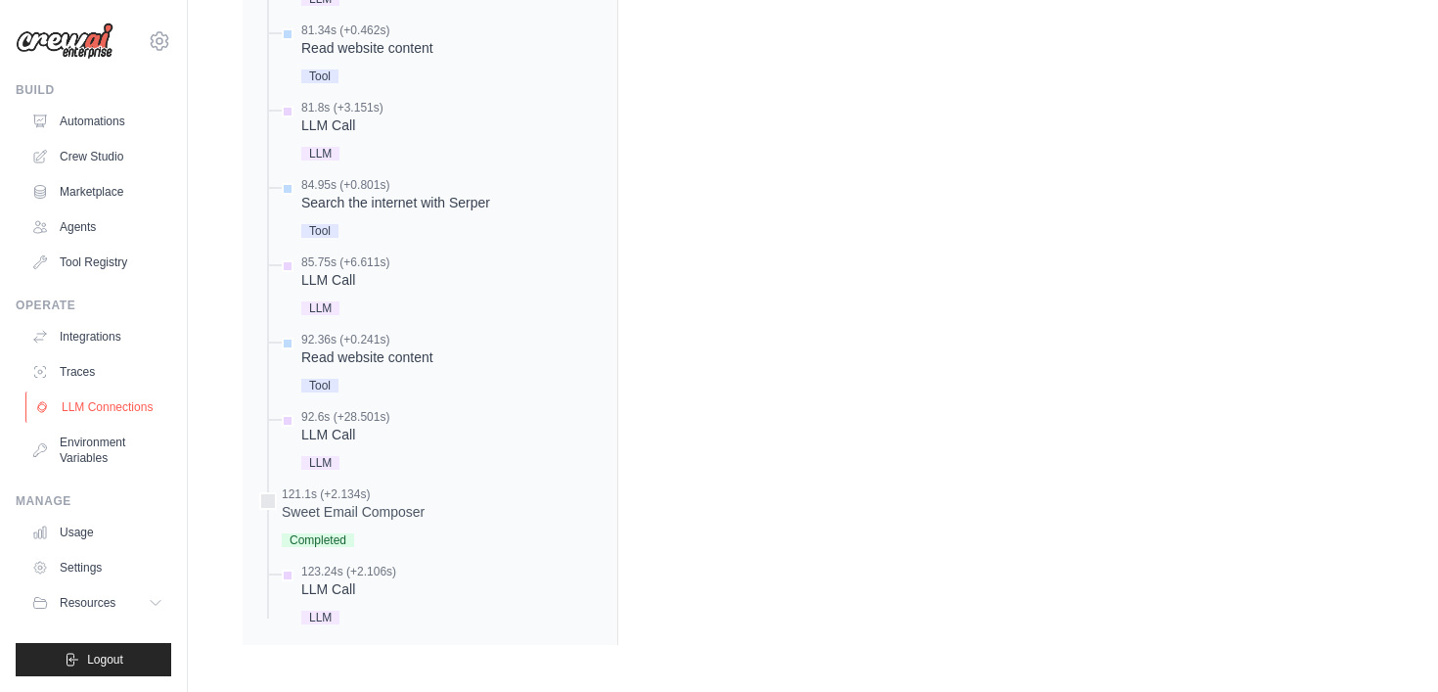
click at [103, 411] on link "LLM Connections" at bounding box center [99, 406] width 148 height 31
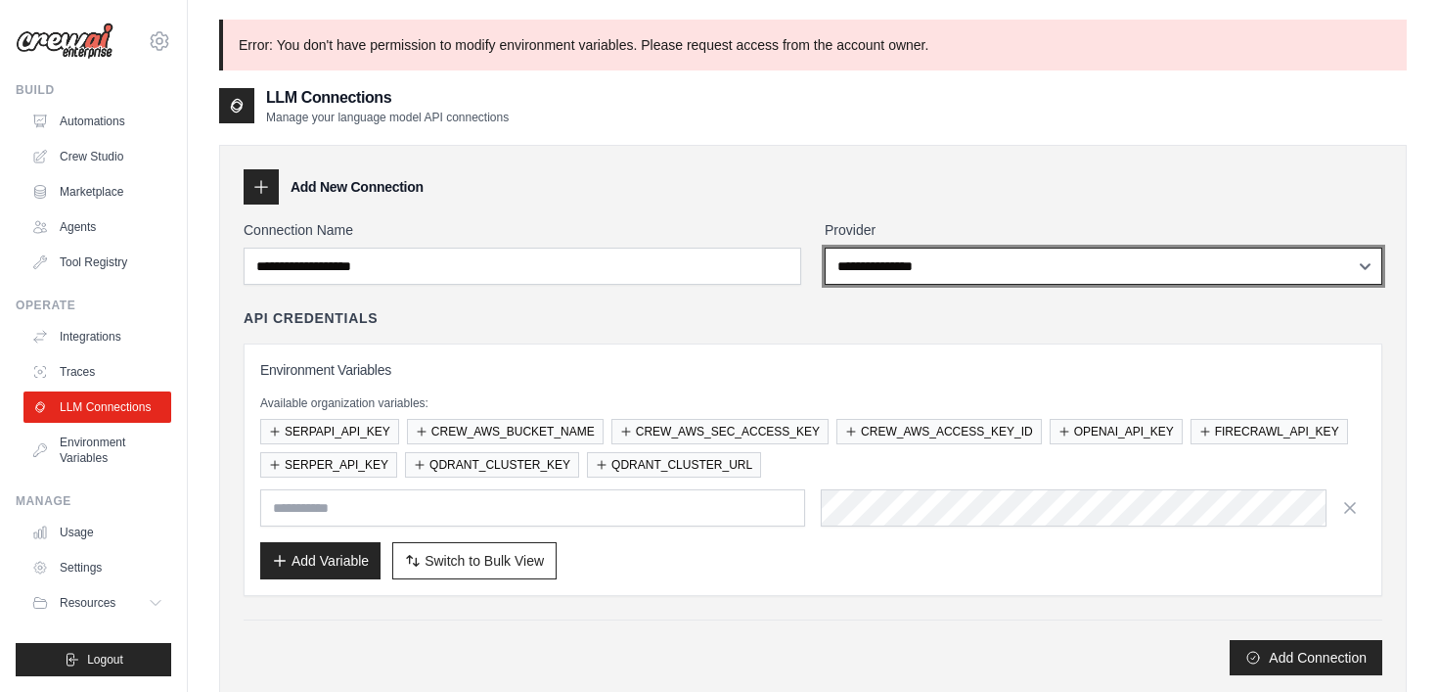
click at [1070, 279] on select "**********" at bounding box center [1104, 266] width 558 height 37
select select "*********"
click at [1021, 272] on select "**********" at bounding box center [1104, 266] width 558 height 37
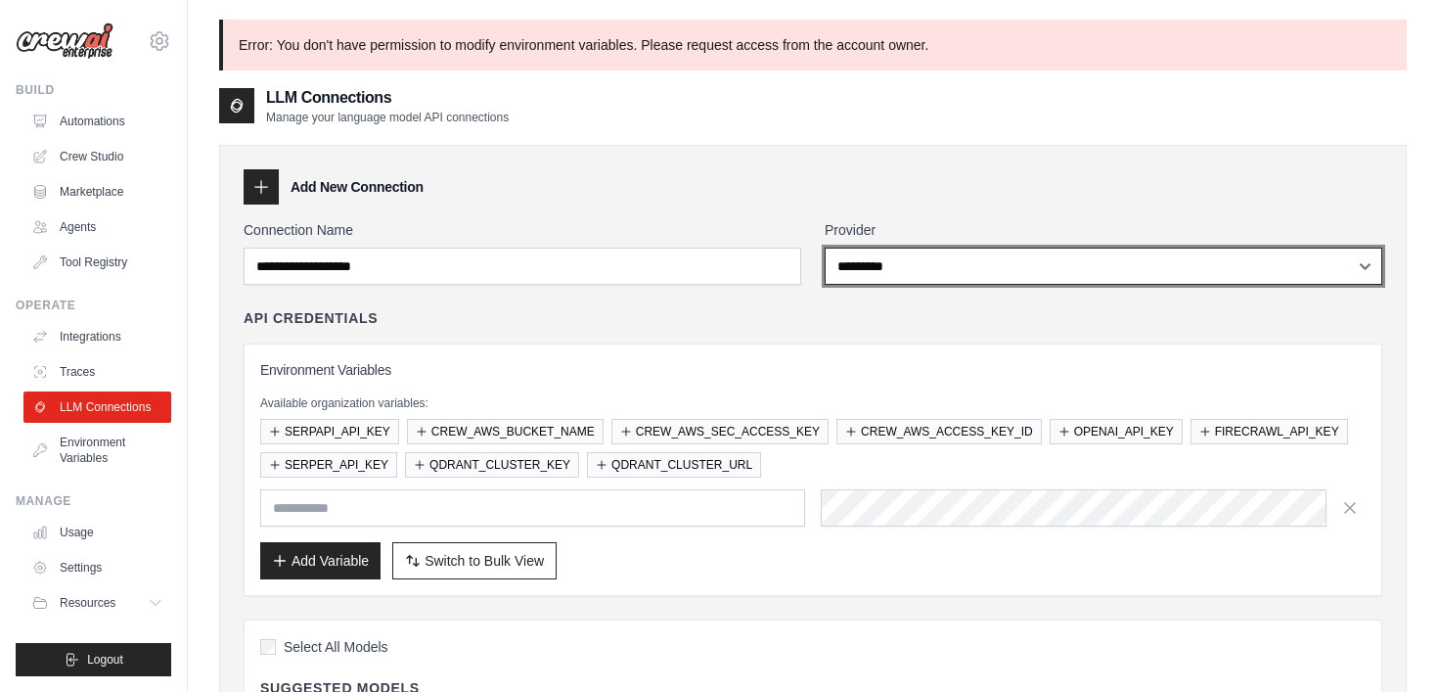
select select
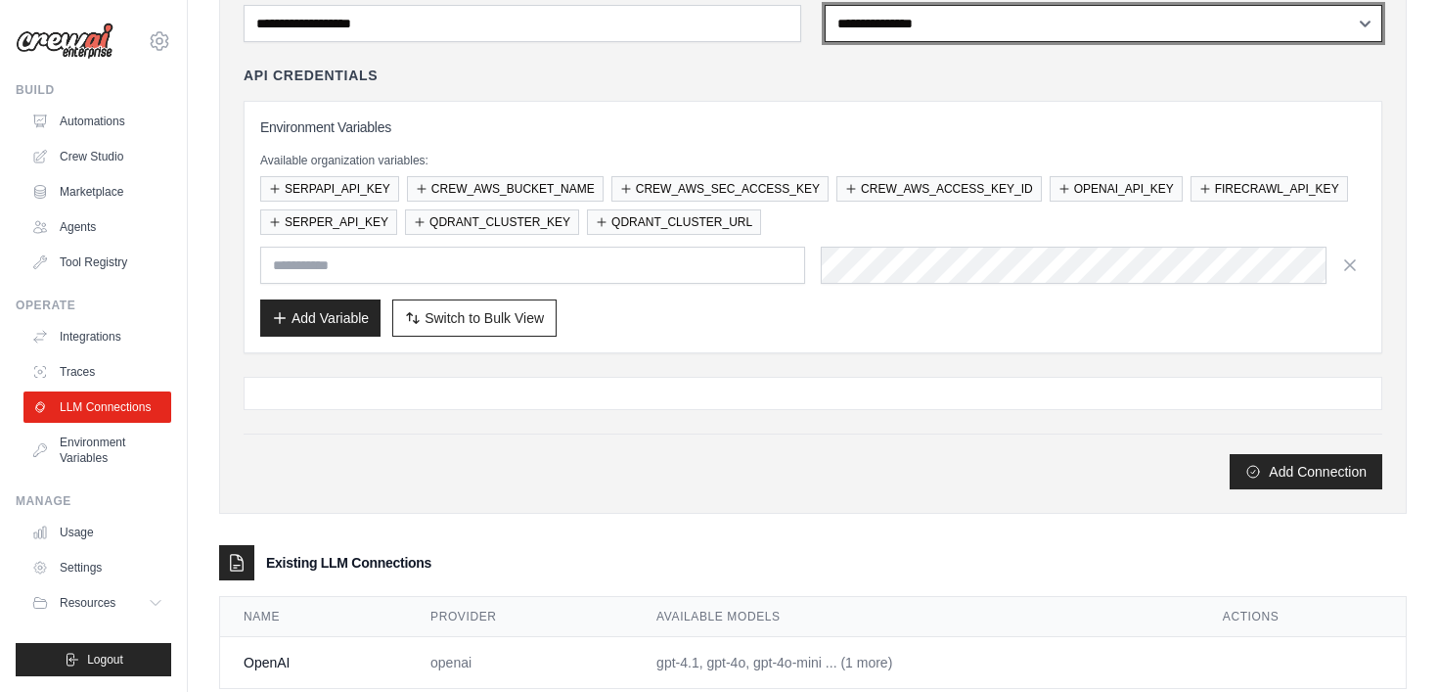
scroll to position [291, 0]
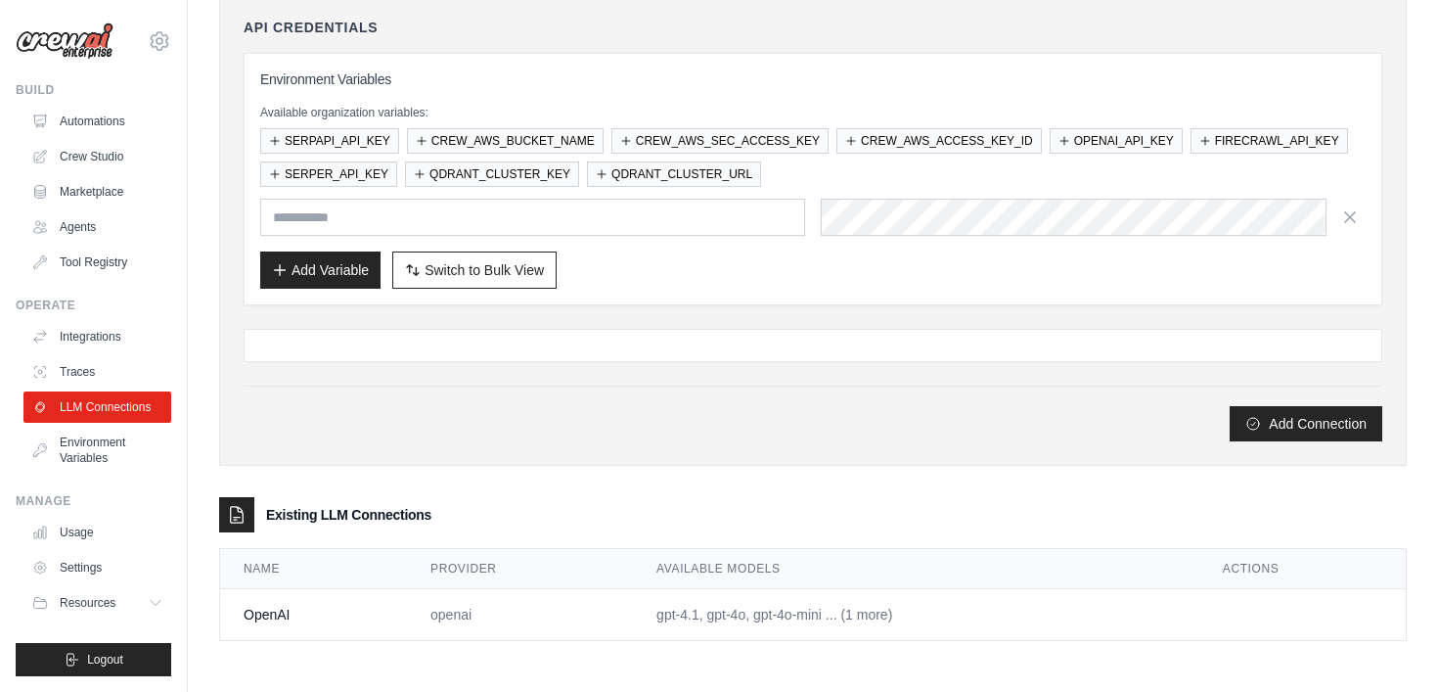
click at [719, 625] on td "gpt-4.1, gpt-4o, gpt-4o-mini ... (1 more)" at bounding box center [916, 615] width 566 height 52
click at [97, 362] on link "Traces" at bounding box center [99, 371] width 148 height 31
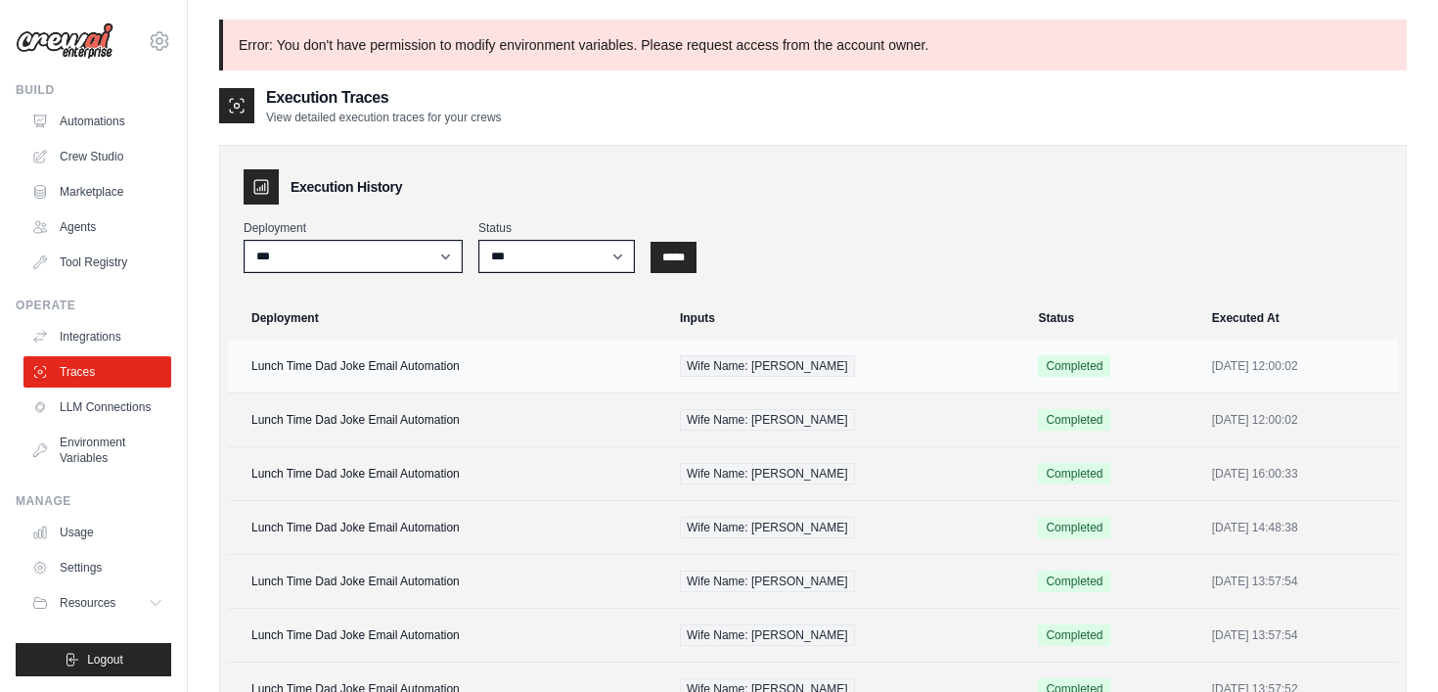
click at [1083, 364] on td "Completed" at bounding box center [1112, 366] width 173 height 54
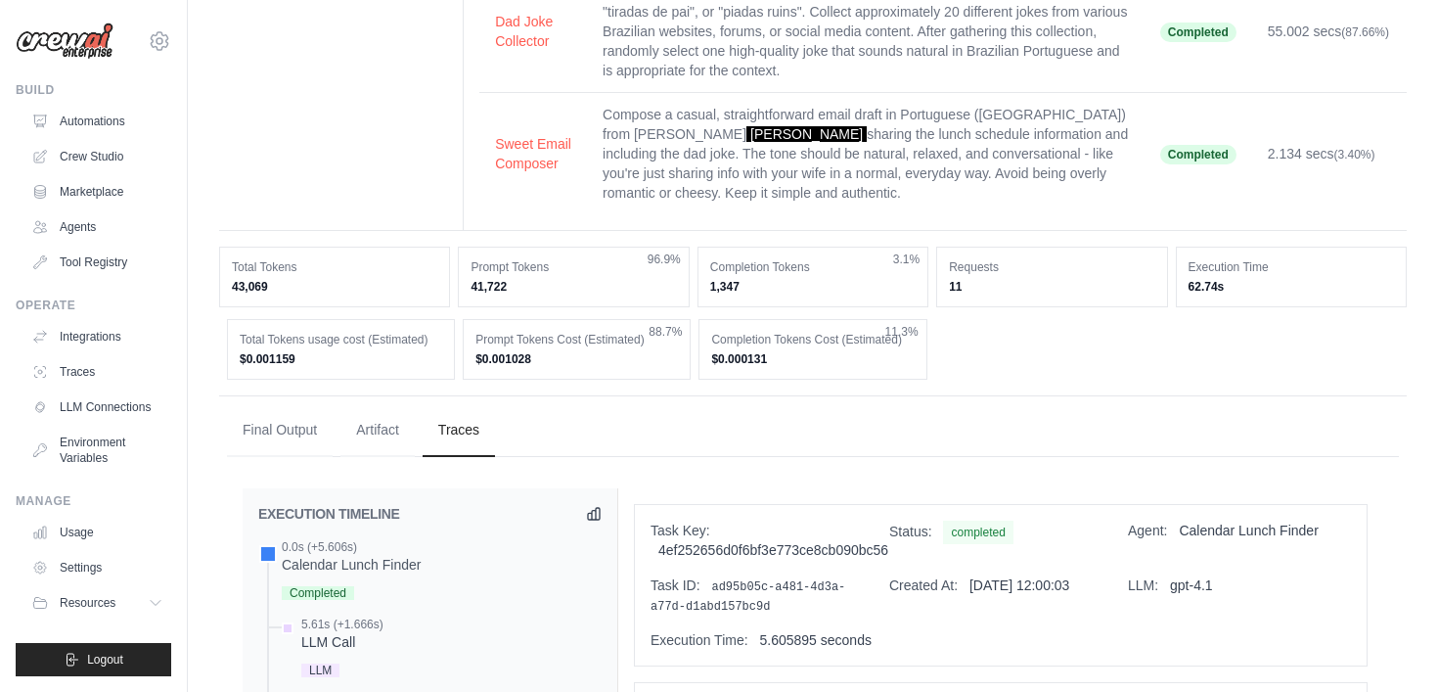
scroll to position [257, 0]
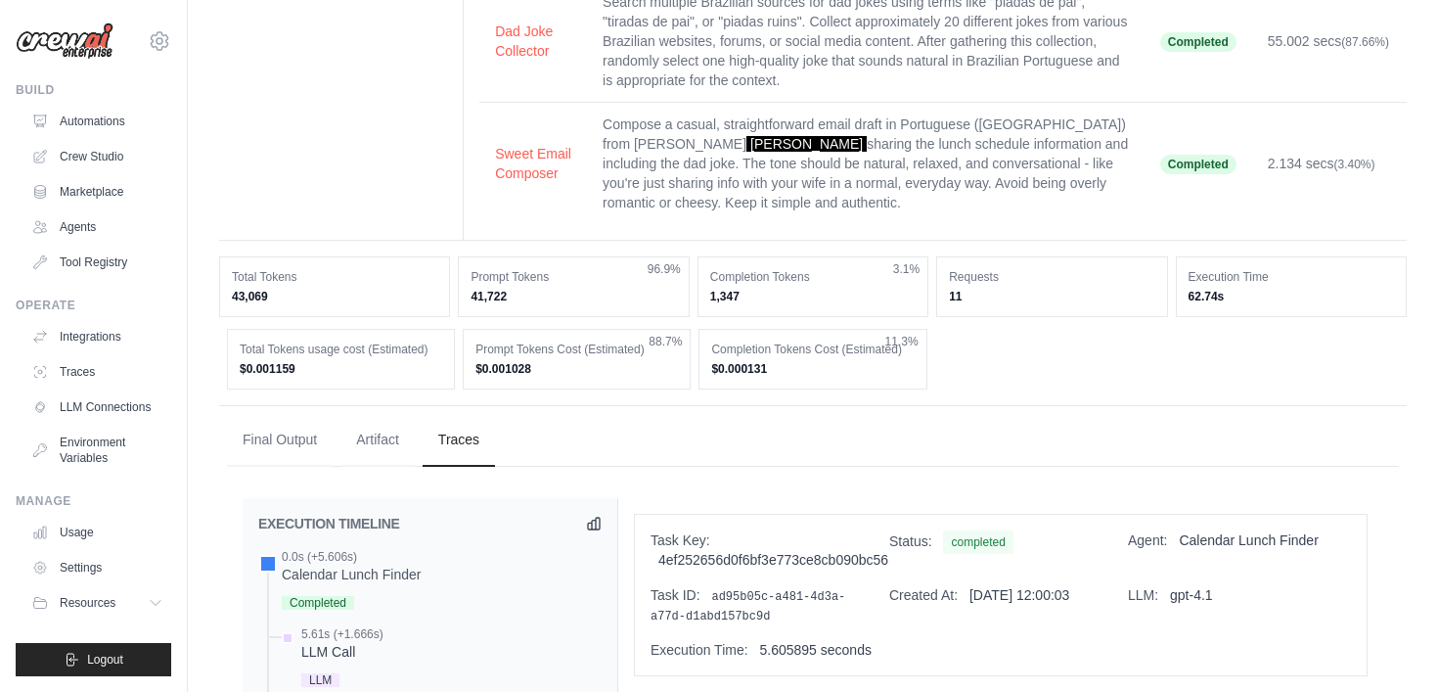
click at [778, 78] on td "Search multiple Brazilian sources for dad jokes using terms like "piadas de pai…" at bounding box center [866, 41] width 558 height 122
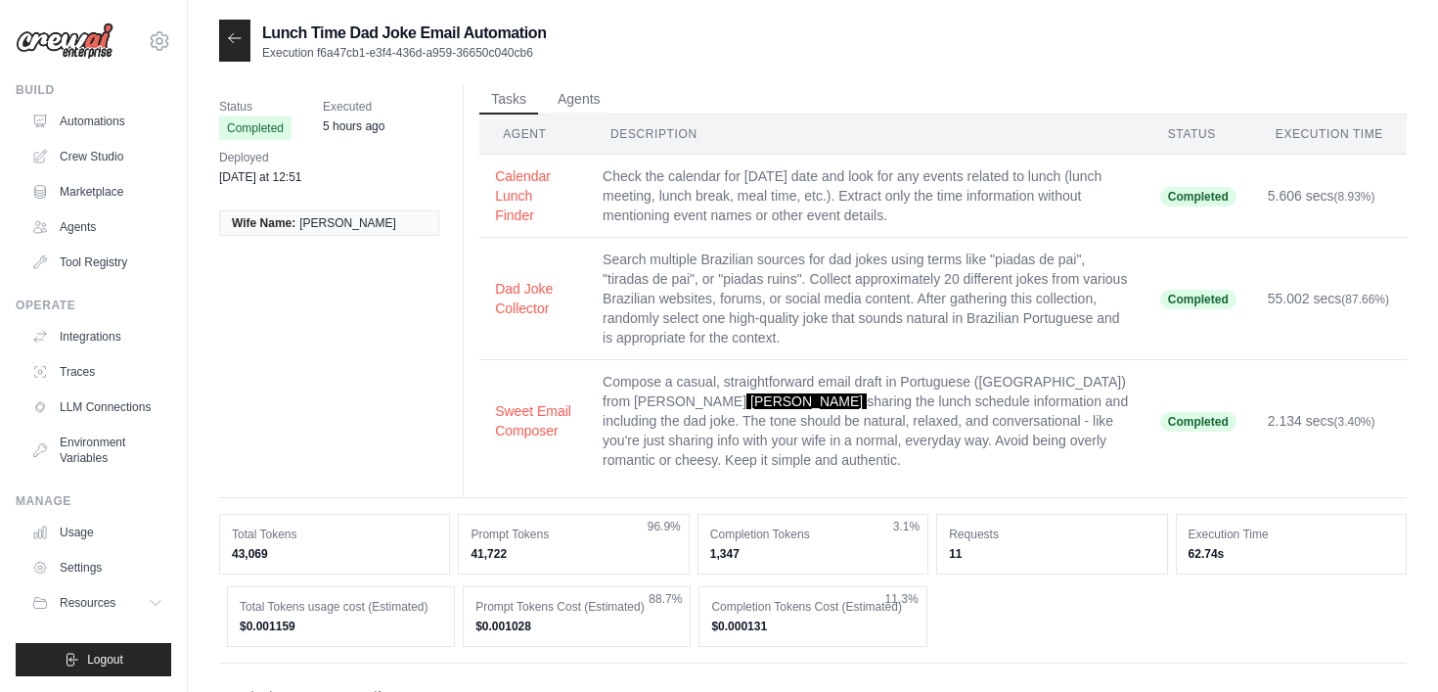
scroll to position [24, 0]
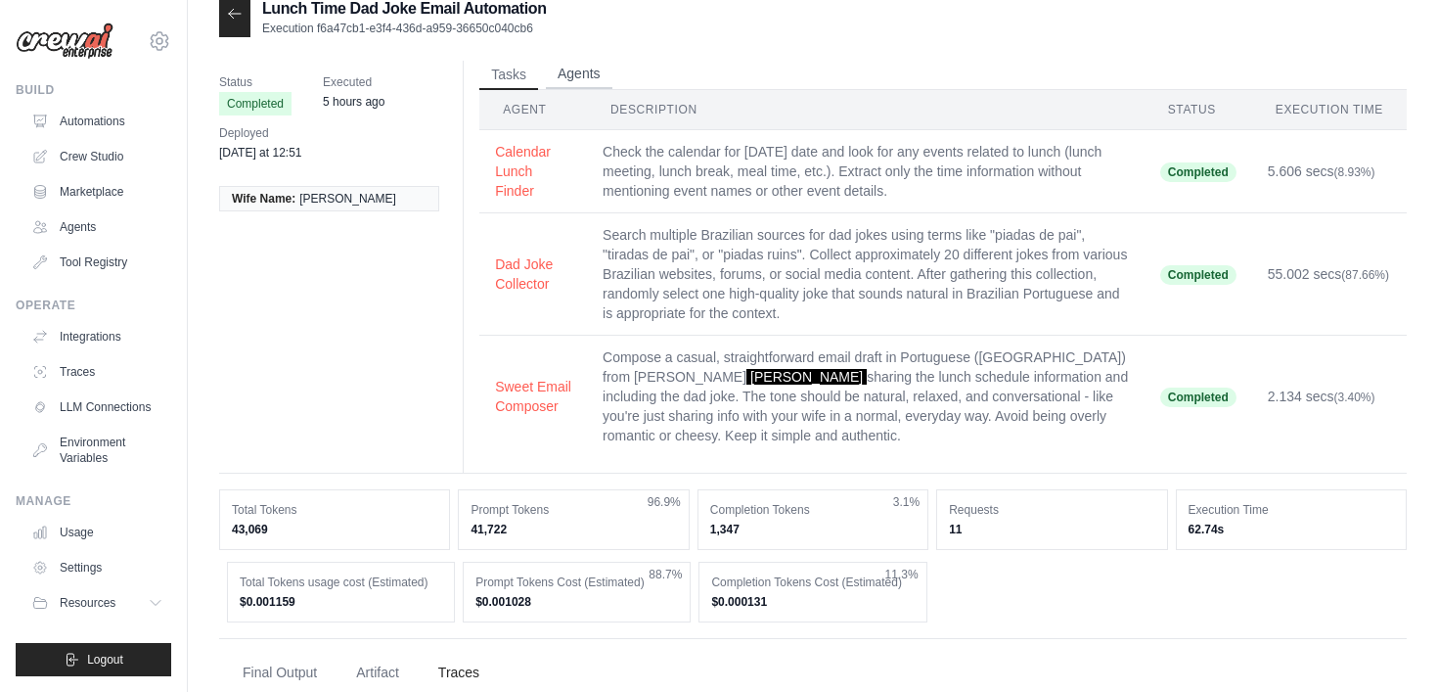
click at [576, 68] on button "Agents" at bounding box center [579, 74] width 67 height 29
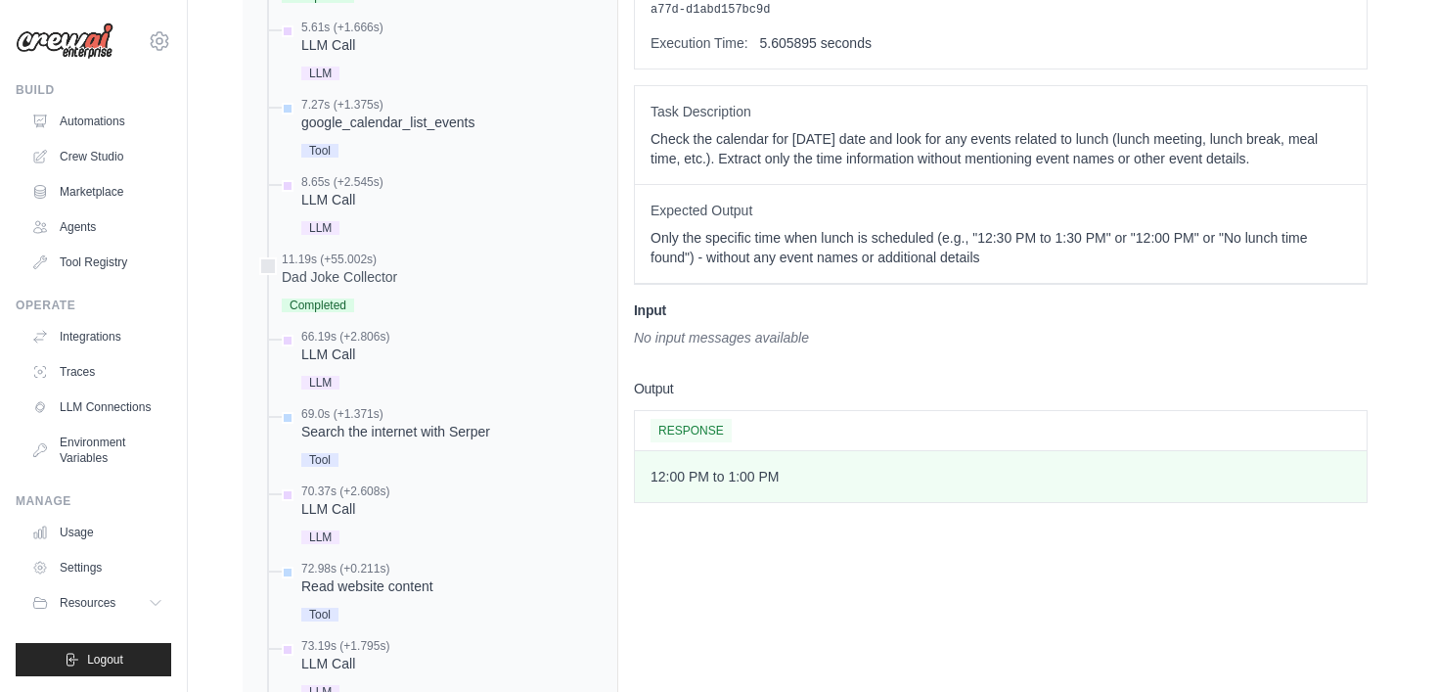
scroll to position [747, 0]
click at [818, 239] on p "Only the specific time when lunch is scheduled (e.g., "12:30 PM to 1:30 PM" or …" at bounding box center [1001, 246] width 700 height 39
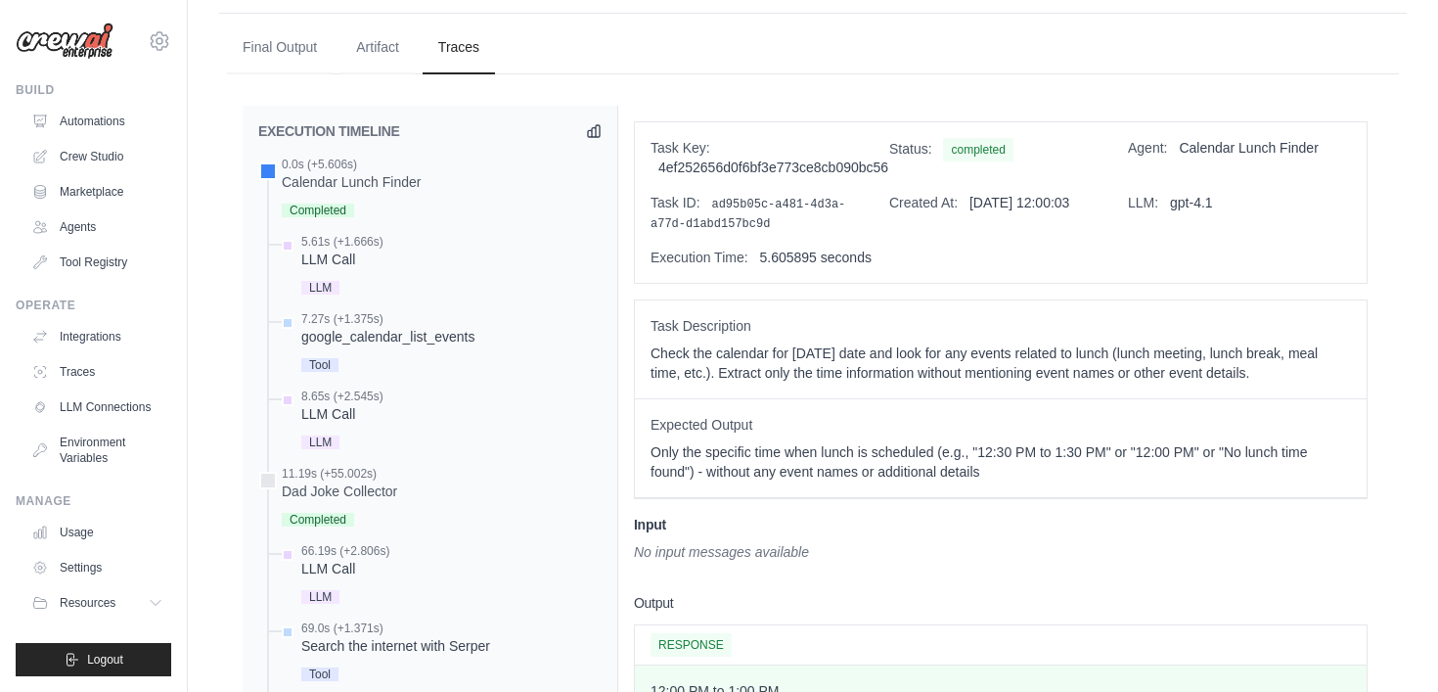
scroll to position [526, 0]
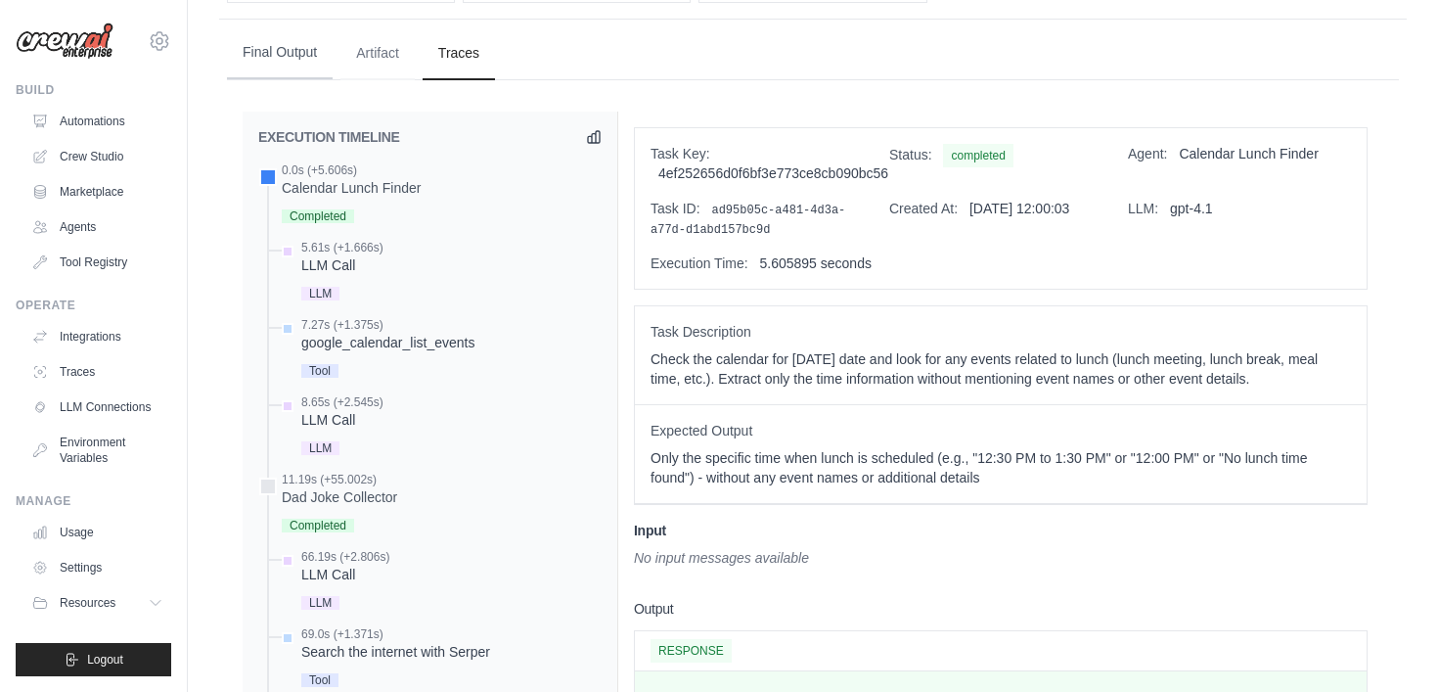
click at [315, 62] on button "Final Output" at bounding box center [280, 52] width 106 height 53
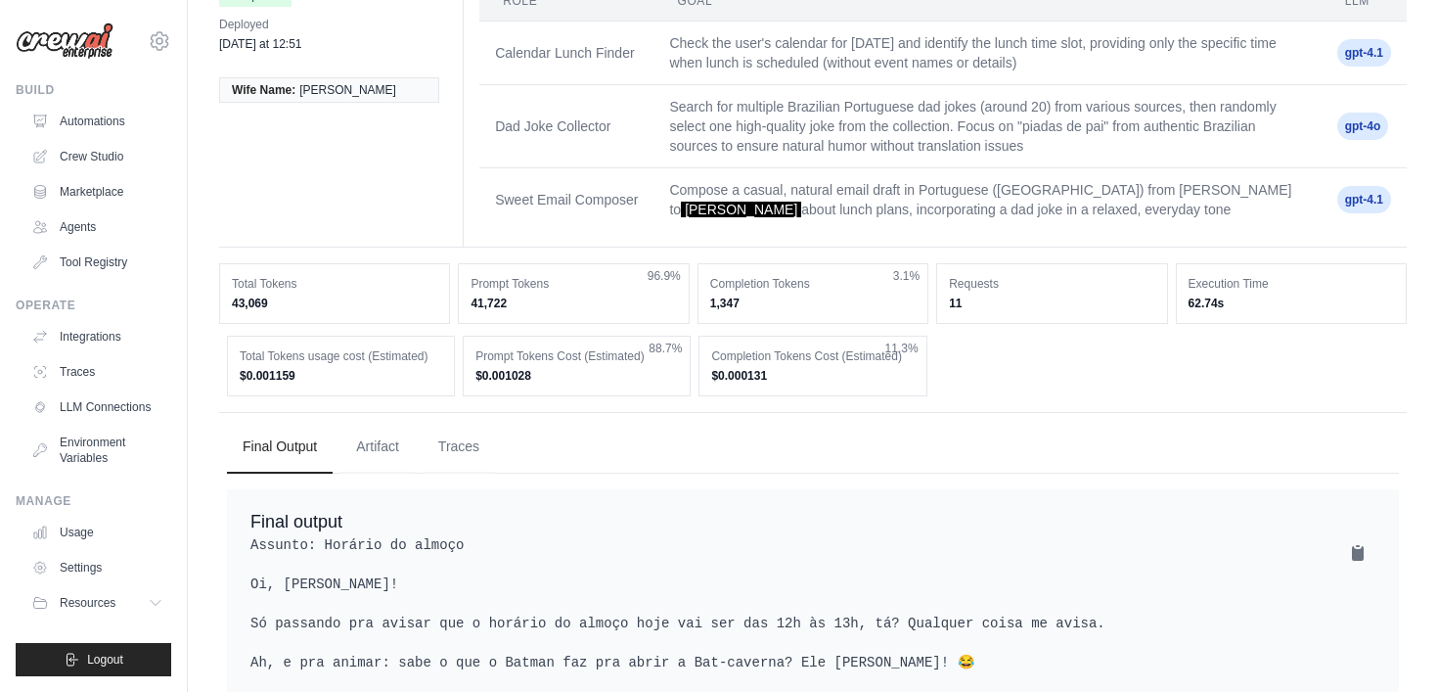
scroll to position [114, 0]
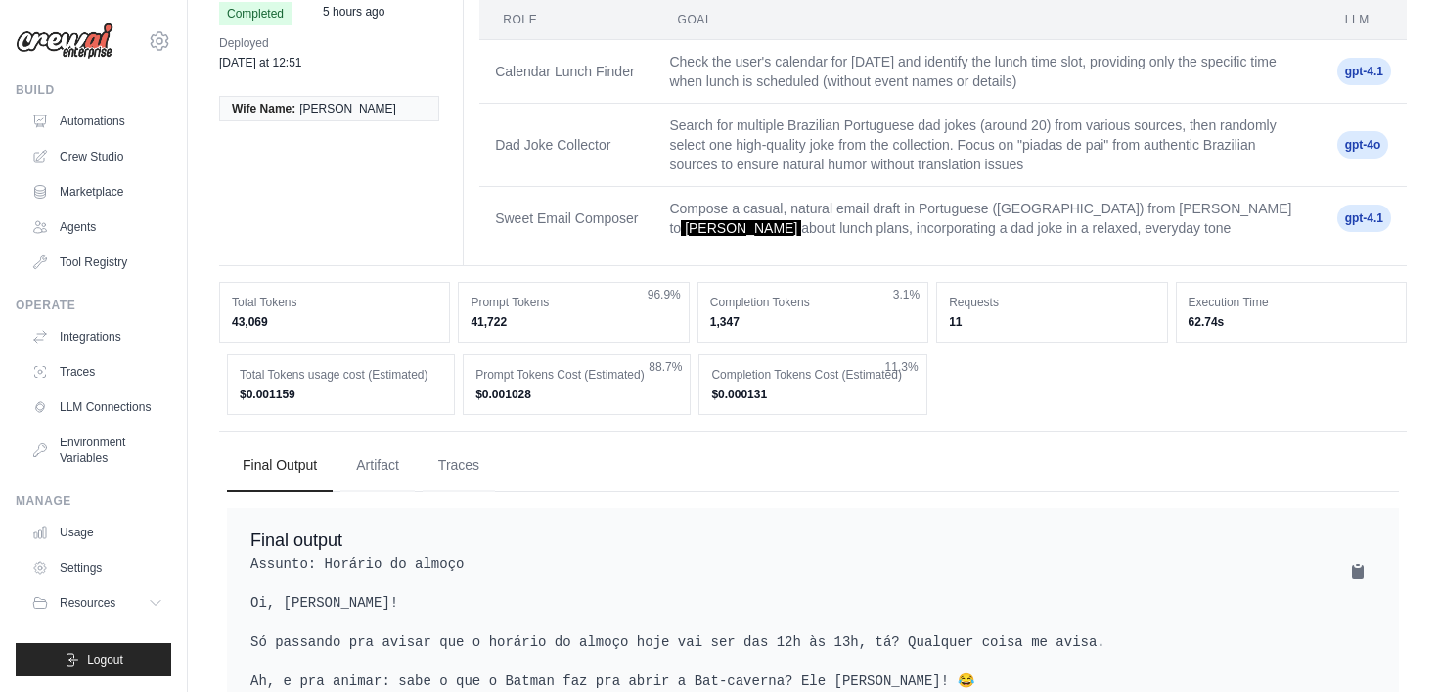
click at [785, 153] on td "Search for multiple Brazilian Portuguese dad jokes (around 20) from various sou…" at bounding box center [987, 145] width 667 height 83
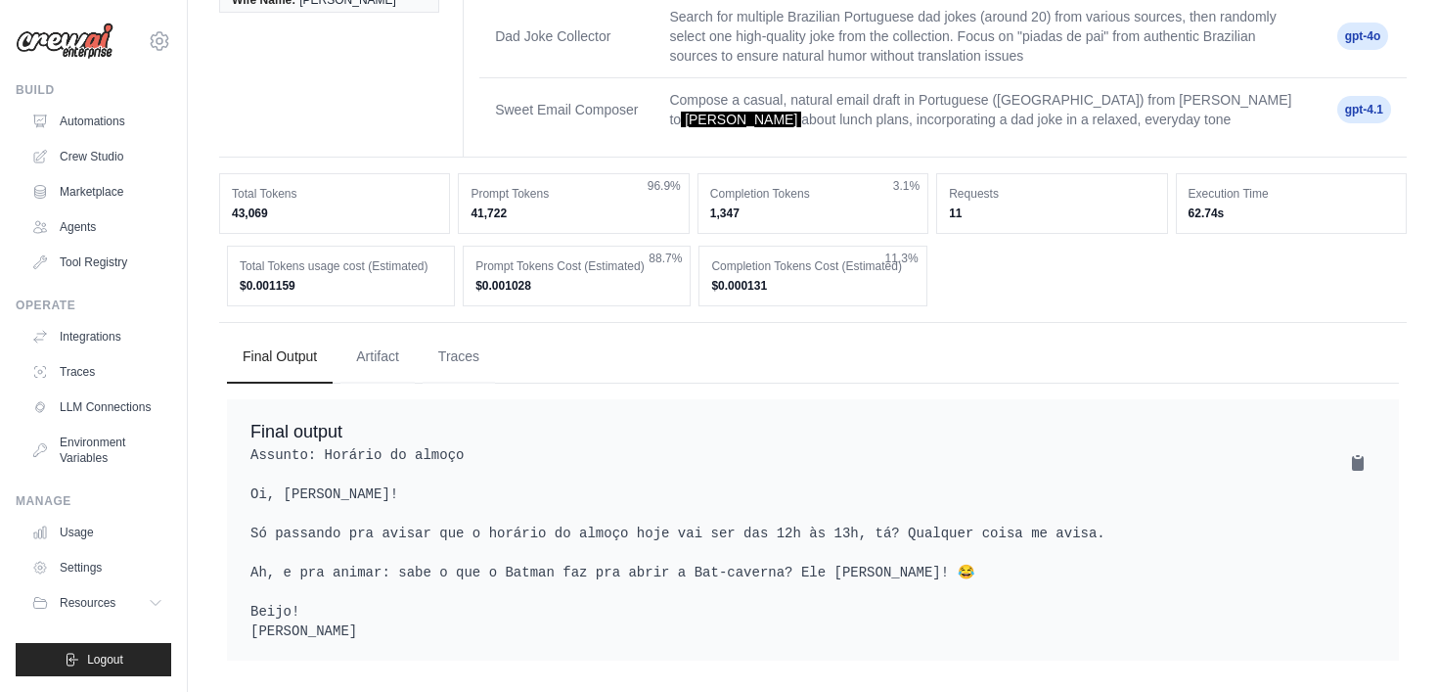
scroll to position [243, 0]
click at [90, 370] on link "Traces" at bounding box center [99, 371] width 148 height 31
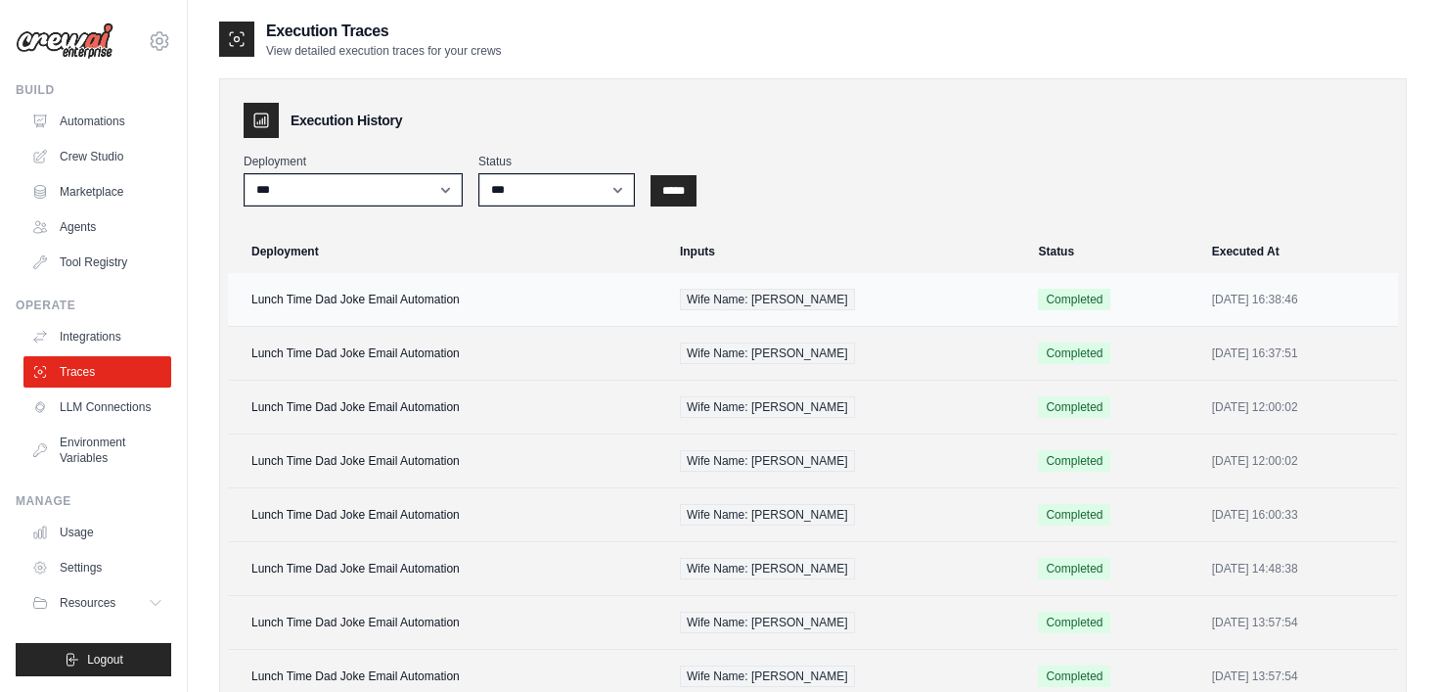
click at [481, 283] on td "Lunch Time Dad Joke Email Automation" at bounding box center [448, 300] width 440 height 54
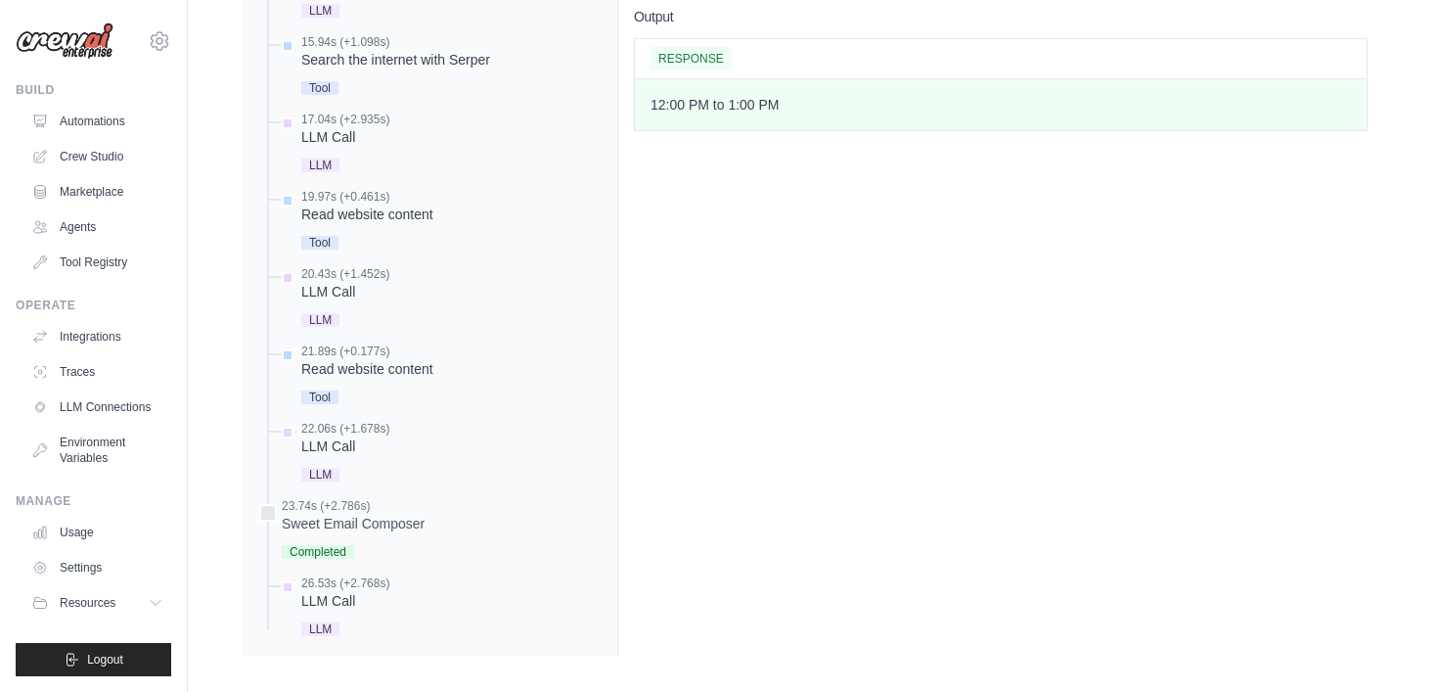
scroll to position [1247, 0]
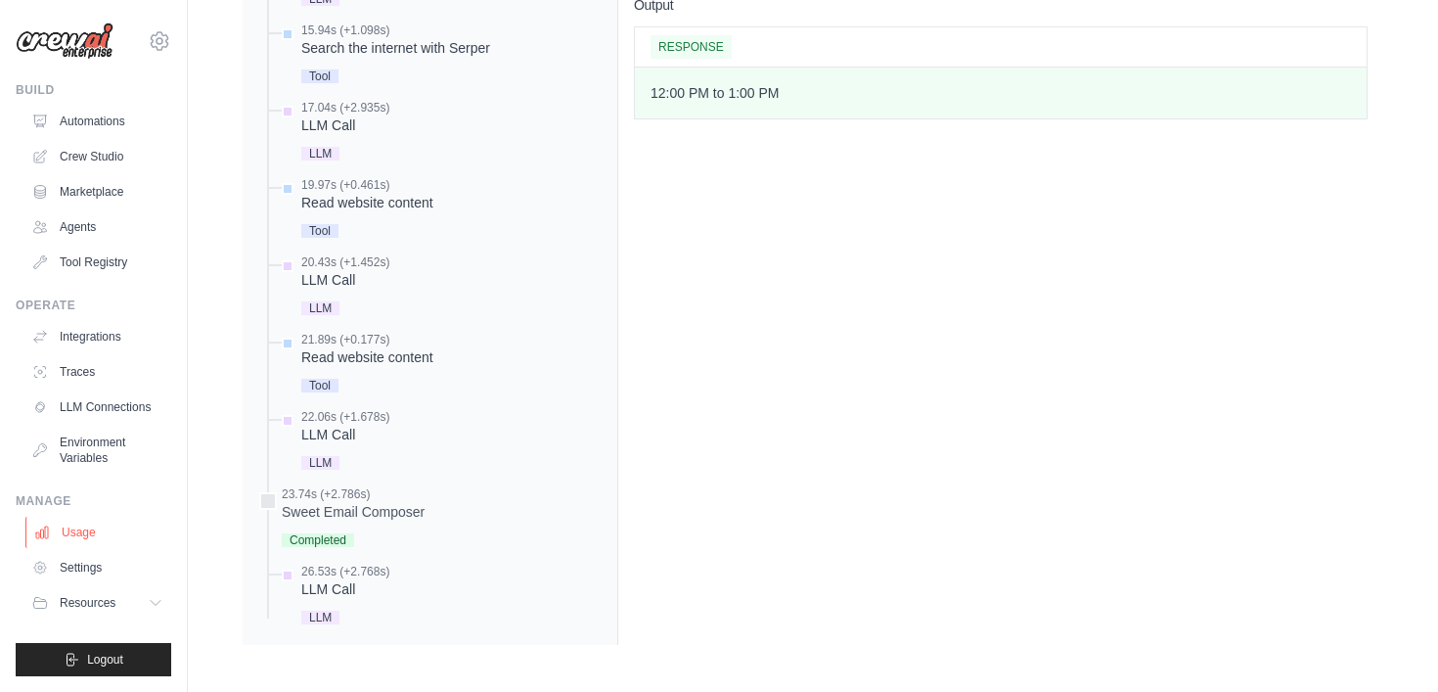
click at [91, 534] on link "Usage" at bounding box center [99, 532] width 148 height 31
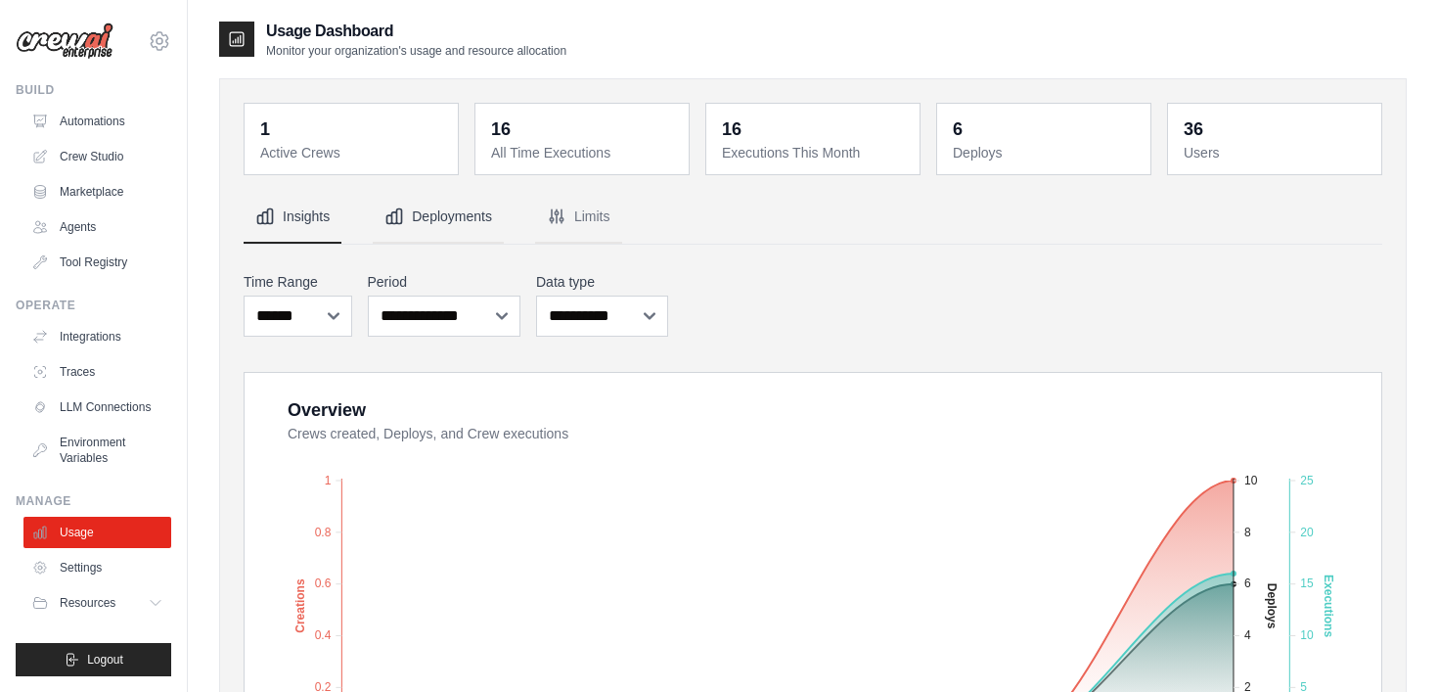
click at [454, 214] on button "Deployments" at bounding box center [438, 217] width 131 height 53
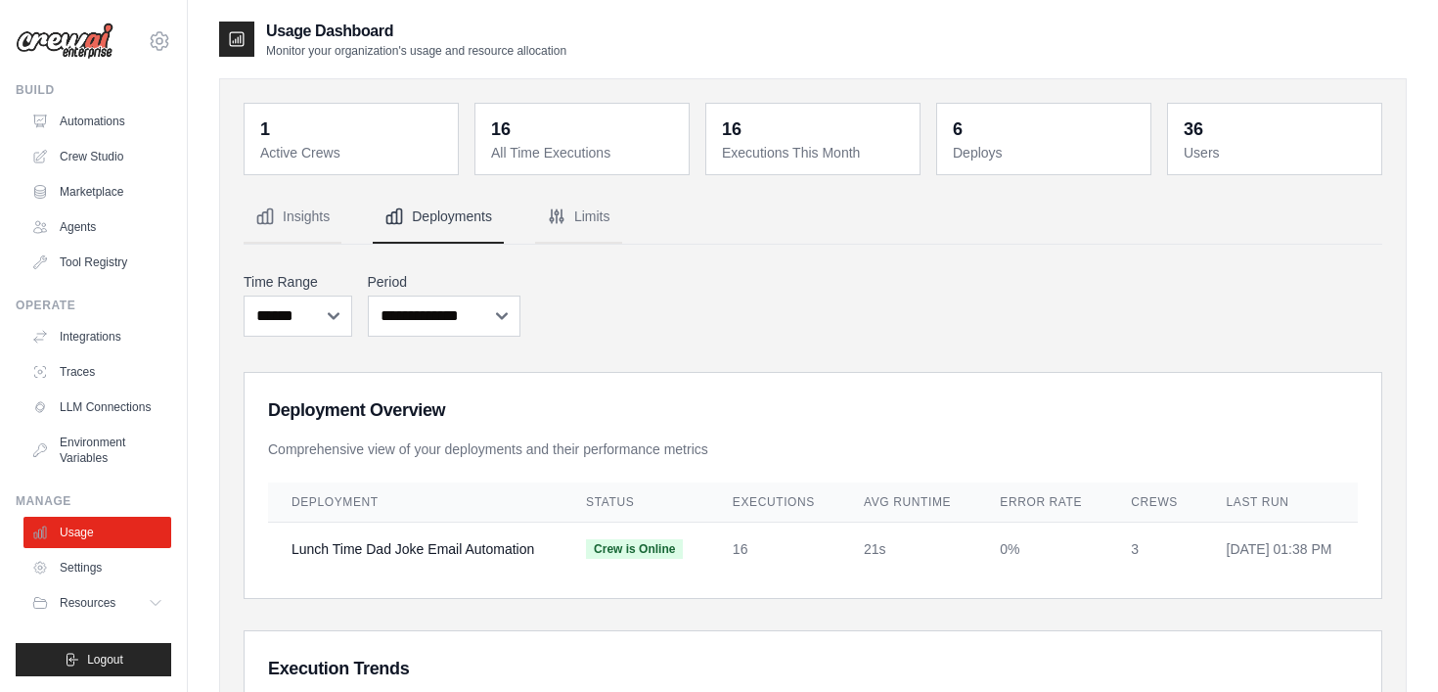
click at [956, 127] on div "6" at bounding box center [958, 128] width 10 height 27
click at [108, 576] on link "Settings" at bounding box center [99, 567] width 148 height 31
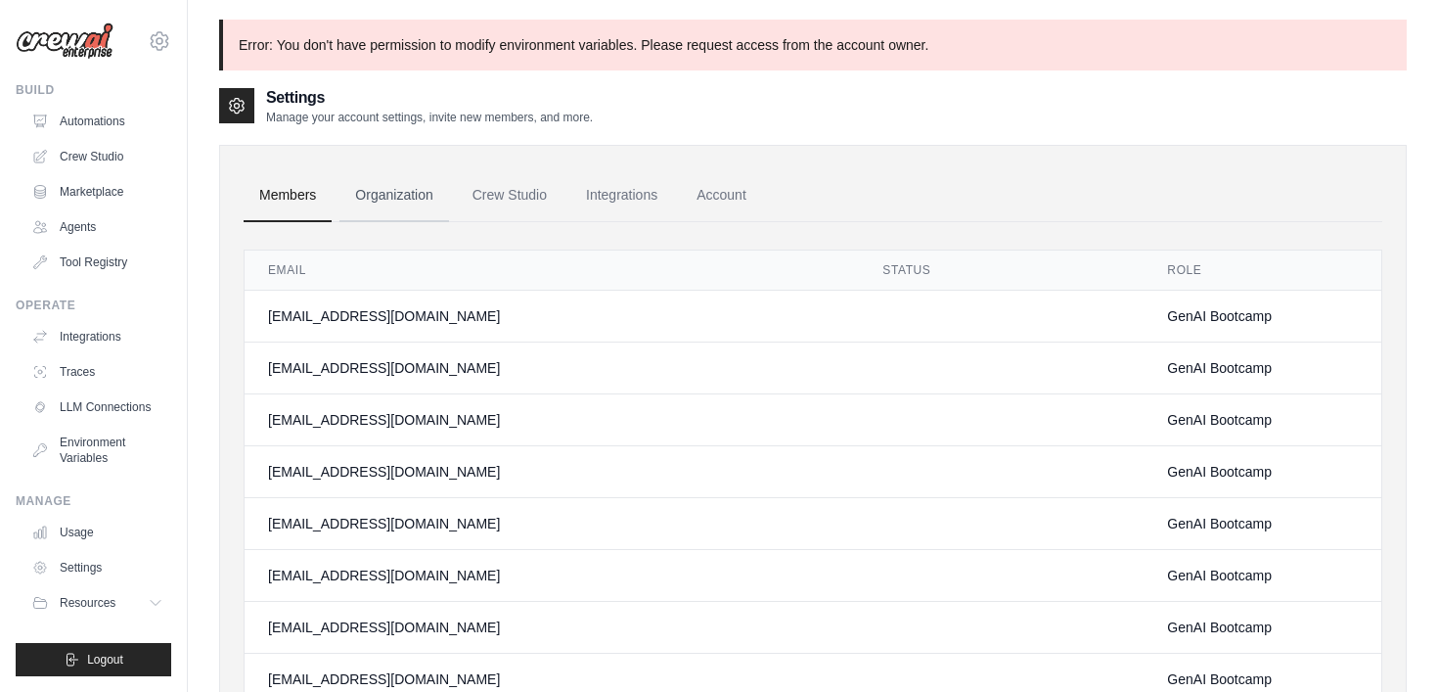
click at [426, 199] on link "Organization" at bounding box center [393, 195] width 109 height 53
click at [525, 201] on link "Crew Studio" at bounding box center [510, 195] width 106 height 53
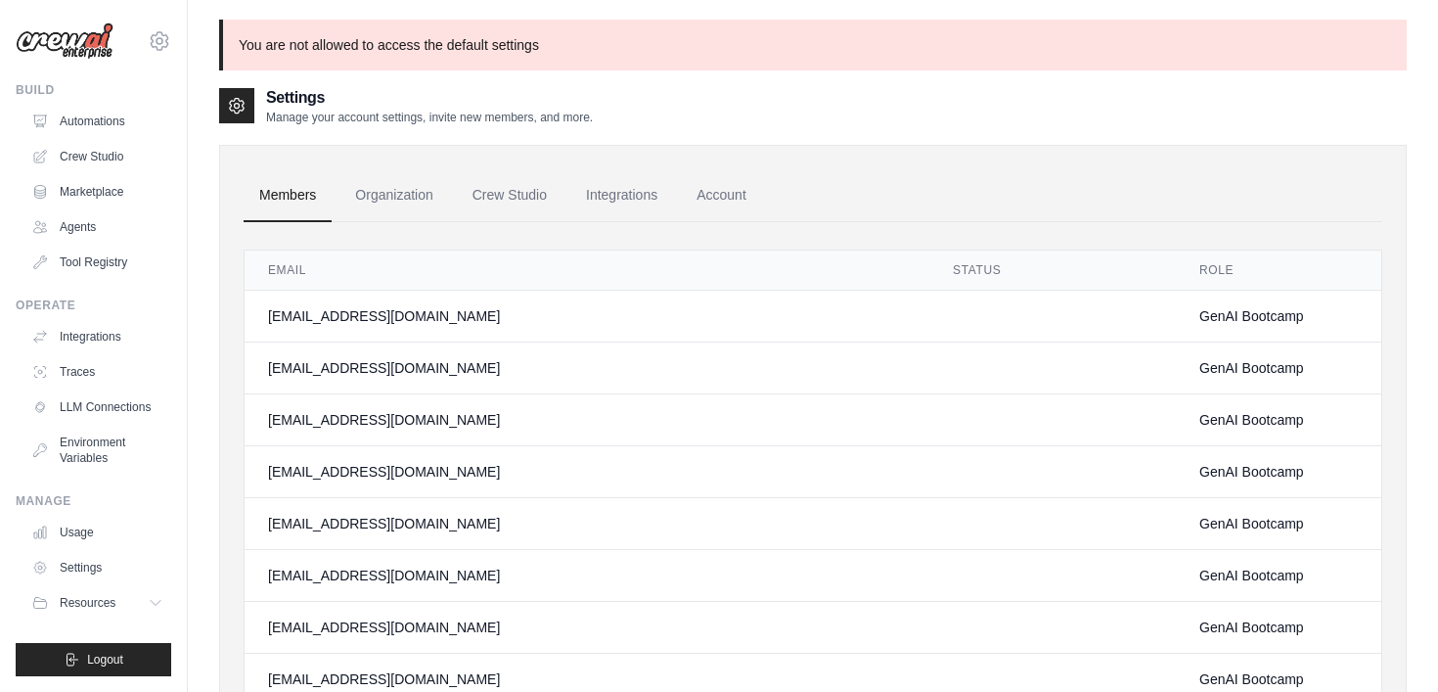
click at [634, 200] on link "Integrations" at bounding box center [621, 195] width 103 height 53
click at [740, 197] on link "Account" at bounding box center [721, 195] width 81 height 53
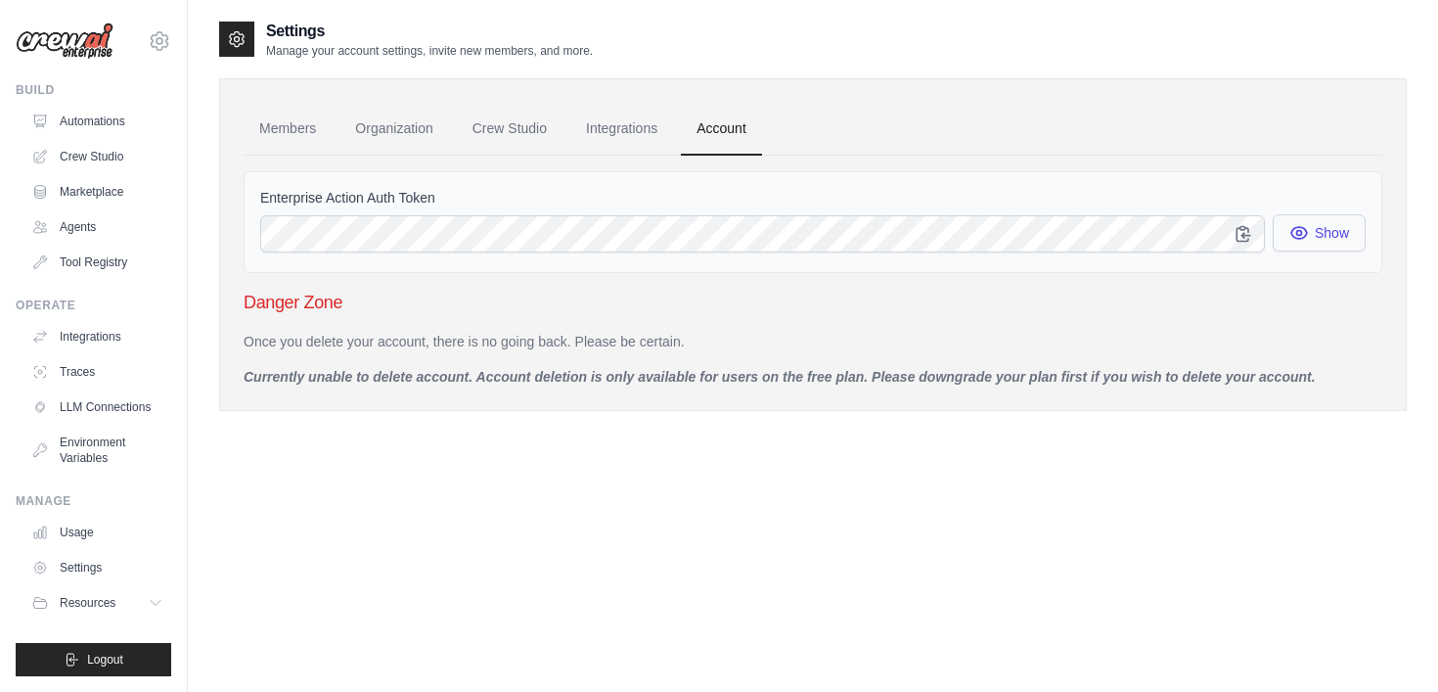
click at [1322, 242] on button "Show" at bounding box center [1319, 232] width 93 height 37
click at [97, 602] on span "Resources" at bounding box center [90, 603] width 56 height 16
click at [81, 125] on link "Automations" at bounding box center [99, 121] width 148 height 31
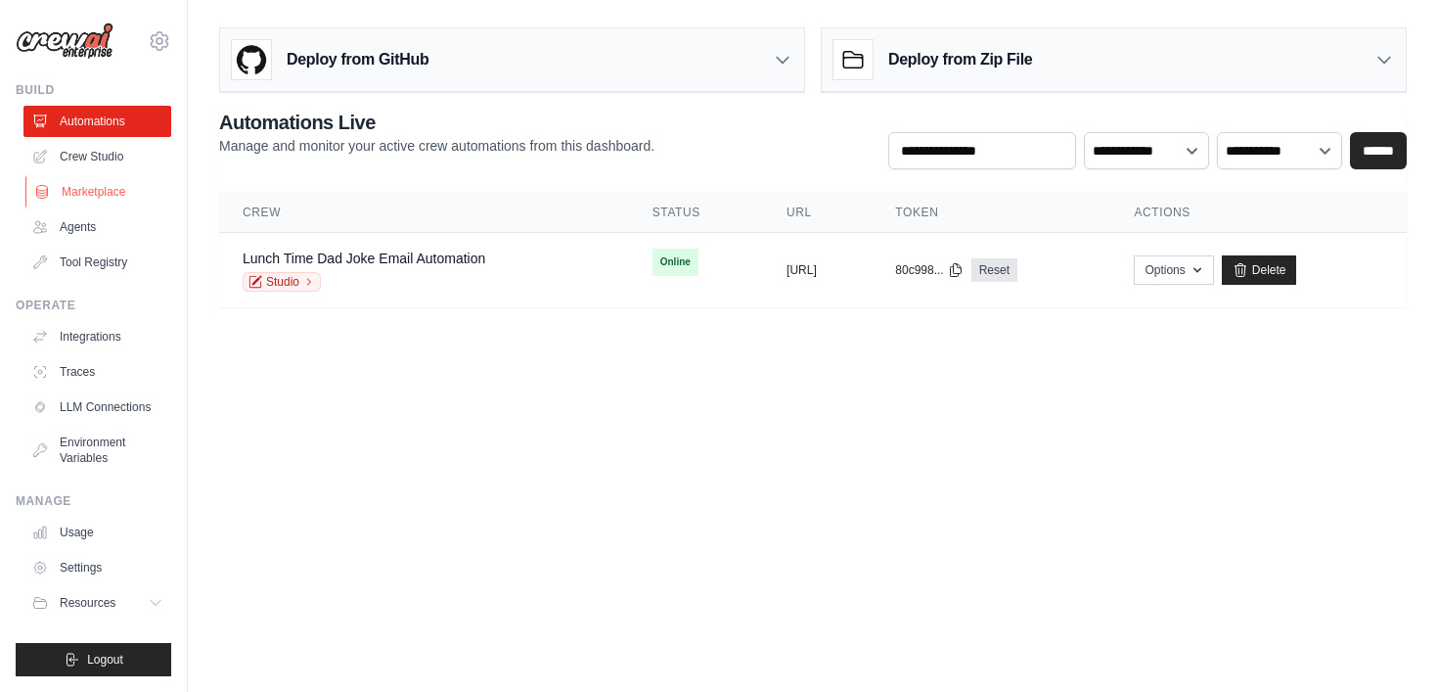
click at [94, 192] on link "Marketplace" at bounding box center [99, 191] width 148 height 31
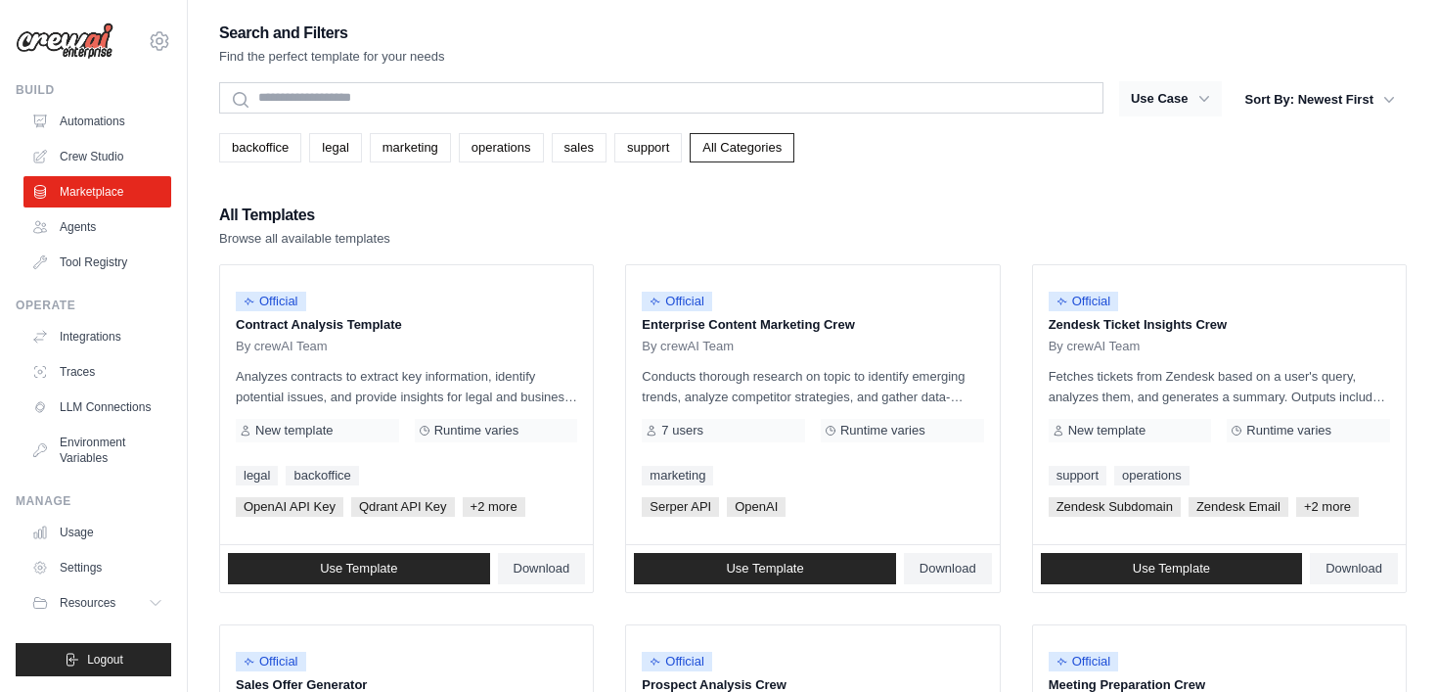
click at [1176, 89] on button "Use Case" at bounding box center [1170, 98] width 103 height 35
click at [1203, 98] on icon "button" at bounding box center [1205, 99] width 20 height 20
click at [758, 159] on link "All Categories" at bounding box center [742, 147] width 105 height 29
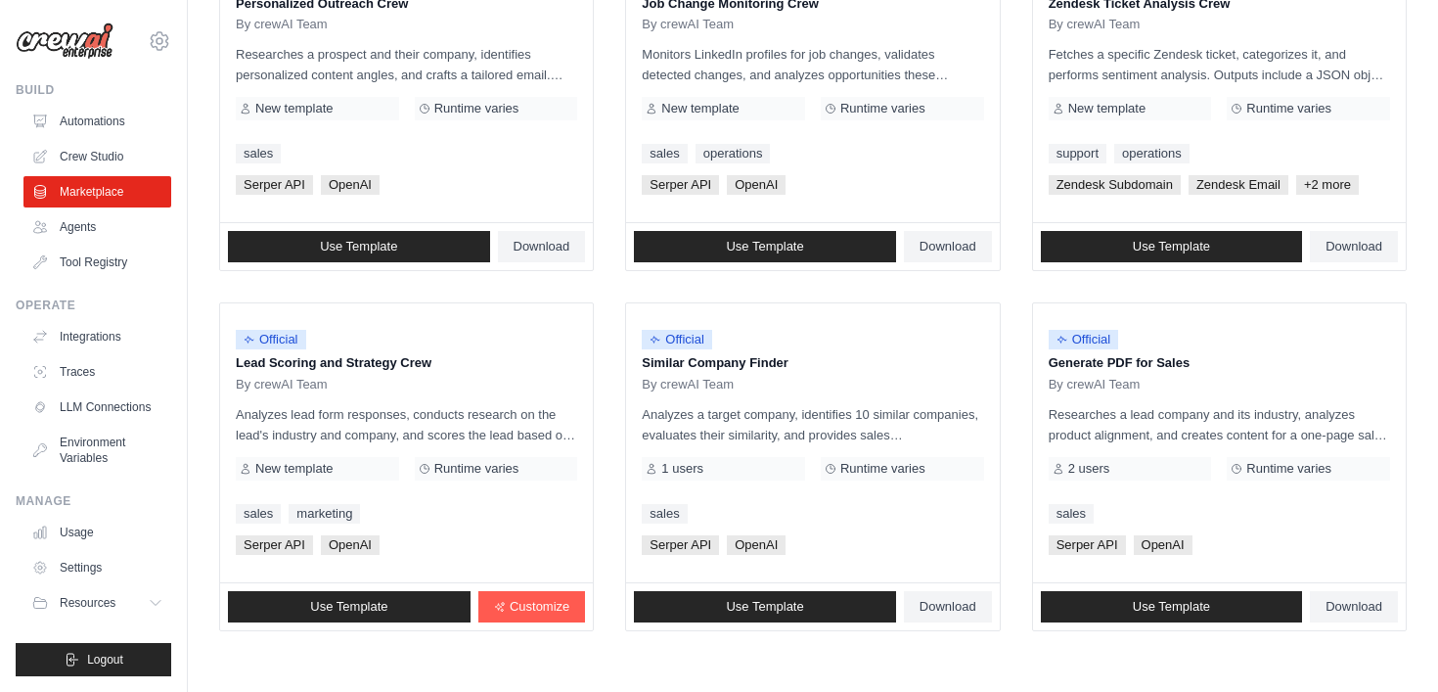
scroll to position [1121, 0]
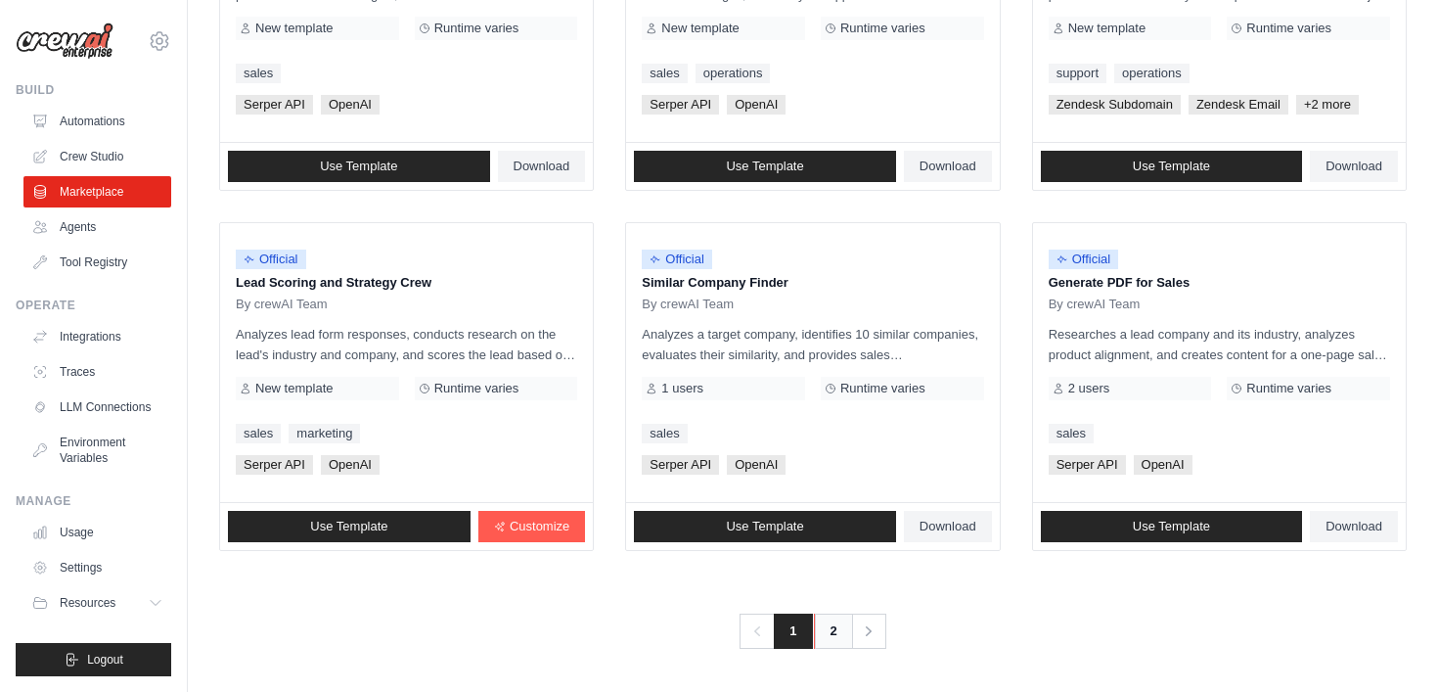
click at [819, 630] on link "2" at bounding box center [833, 630] width 39 height 35
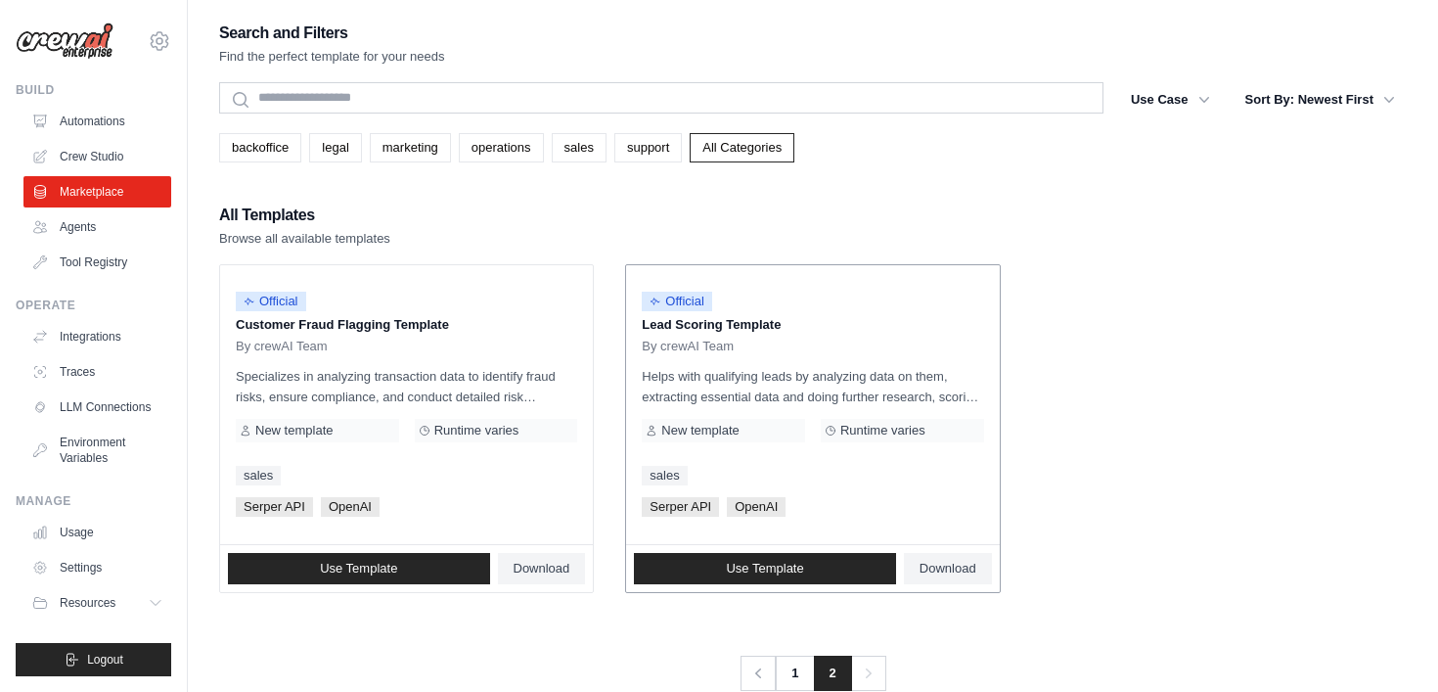
scroll to position [39, 0]
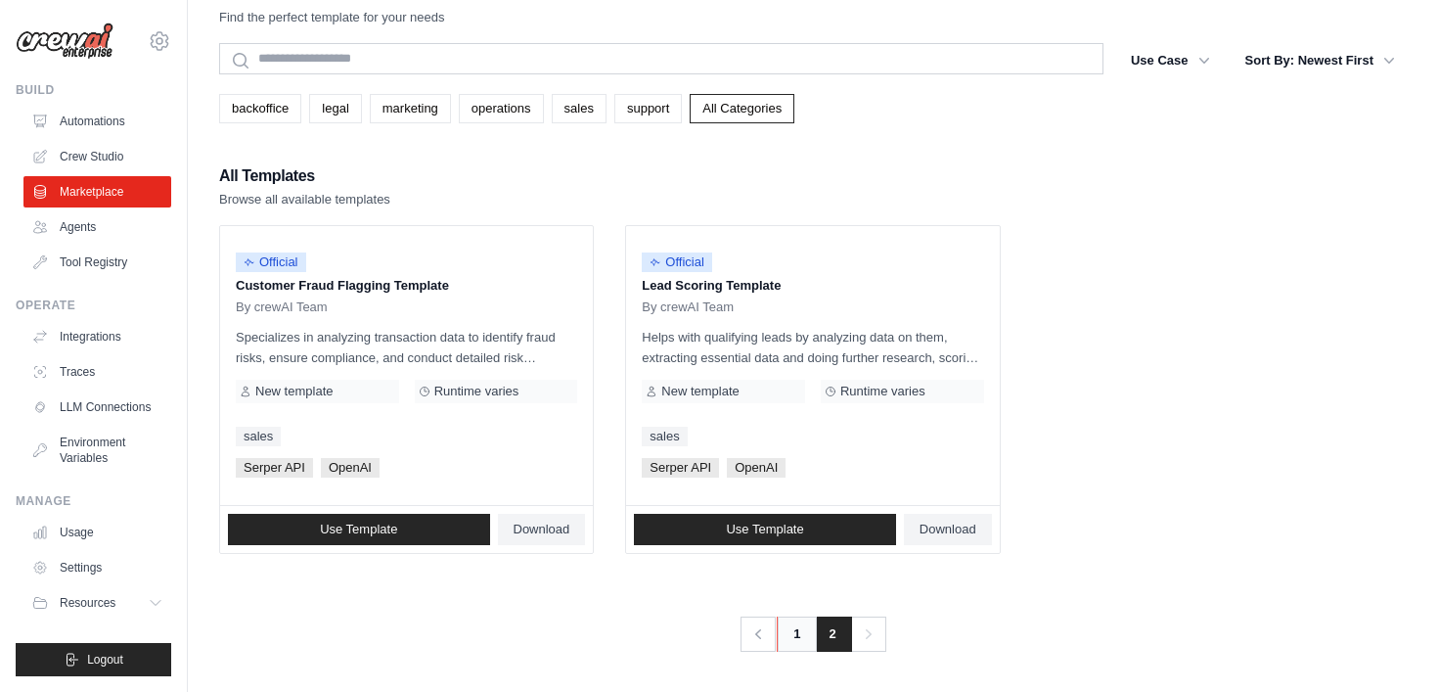
click at [799, 633] on link "1" at bounding box center [796, 633] width 39 height 35
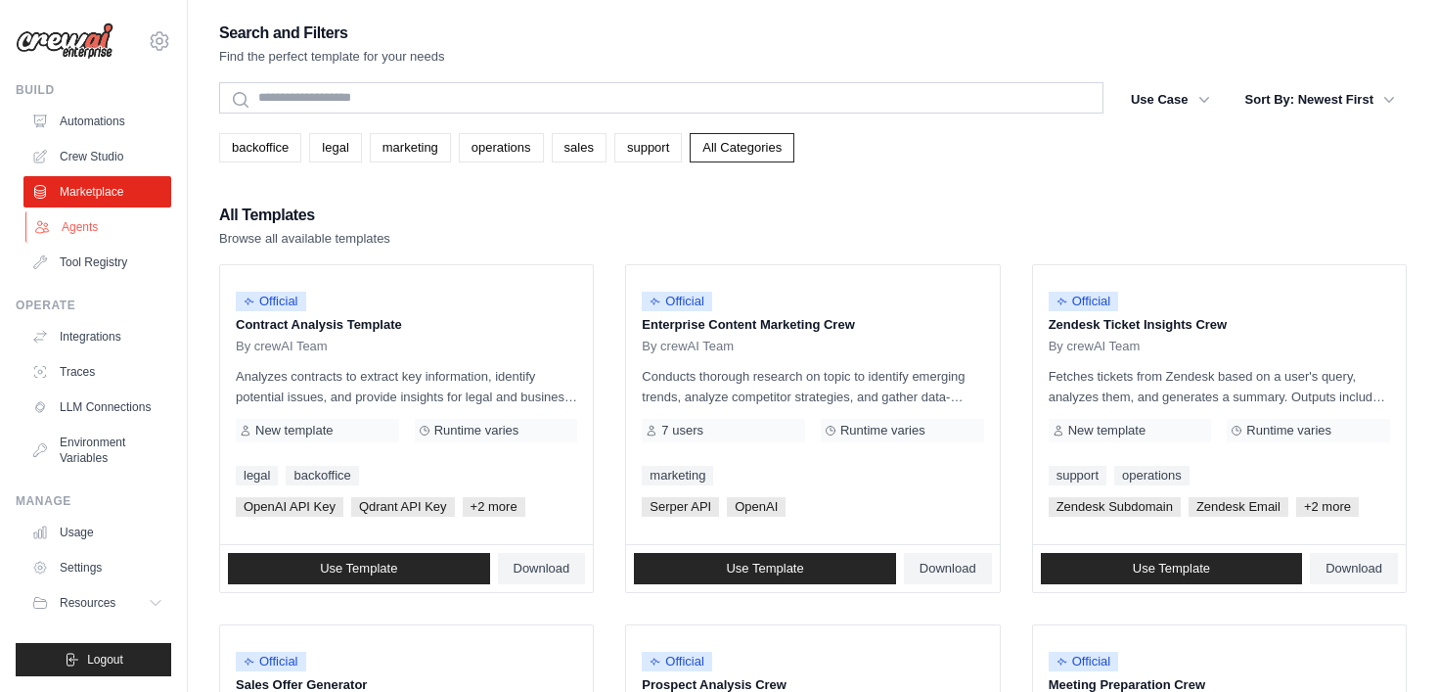
click at [79, 222] on link "Agents" at bounding box center [99, 226] width 148 height 31
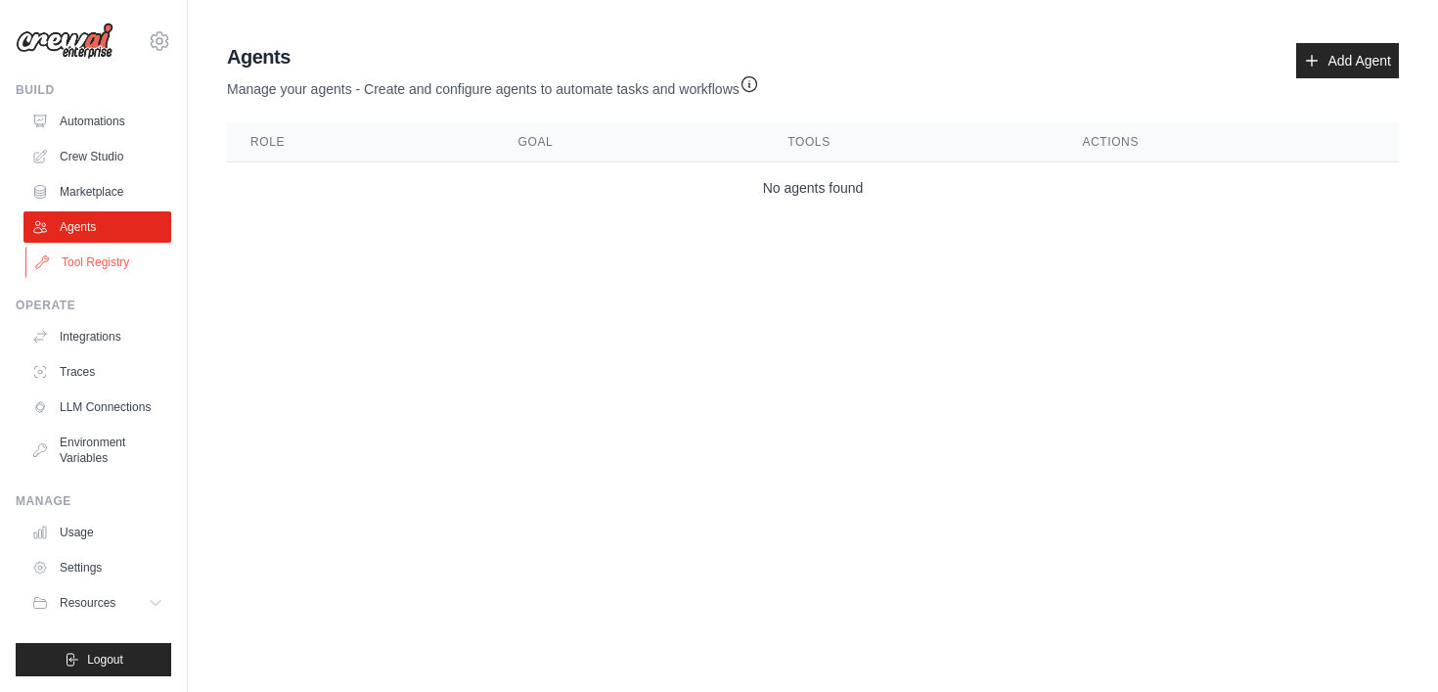
click at [80, 277] on link "Tool Registry" at bounding box center [99, 262] width 148 height 31
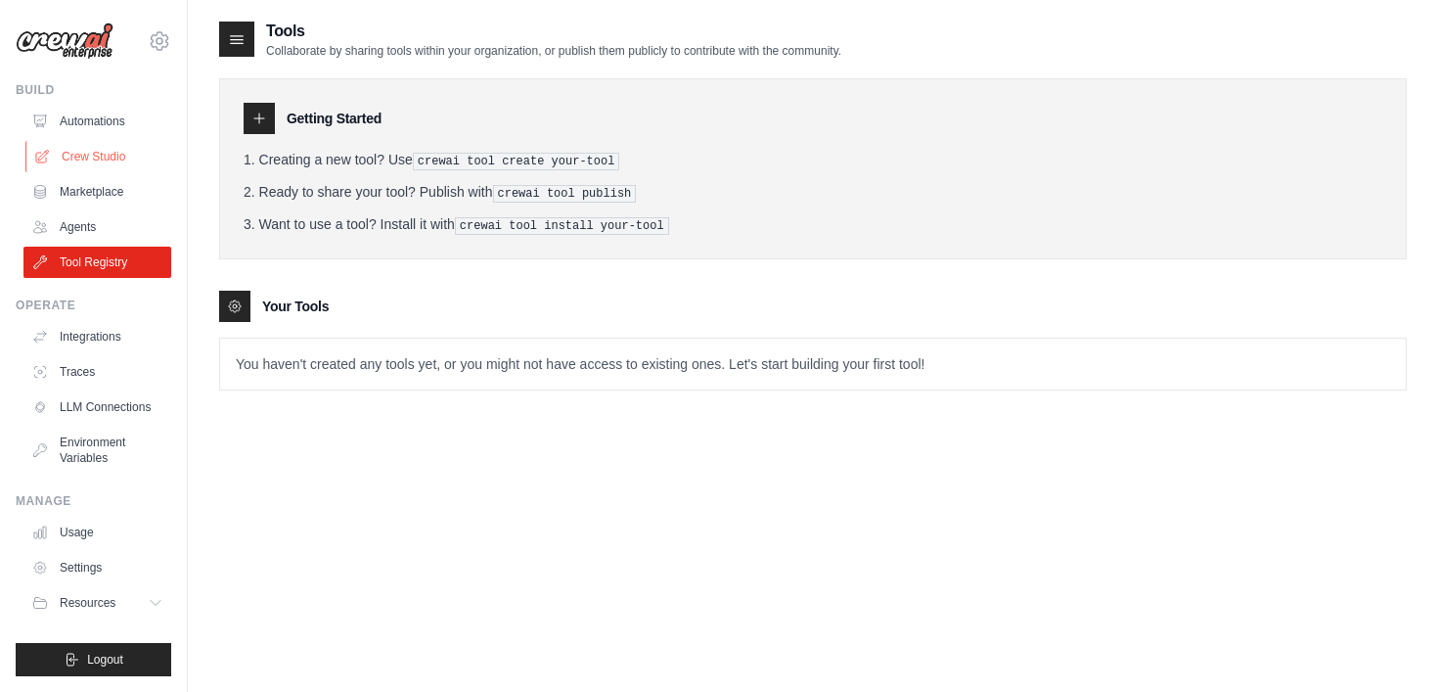
click at [81, 163] on link "Crew Studio" at bounding box center [99, 156] width 148 height 31
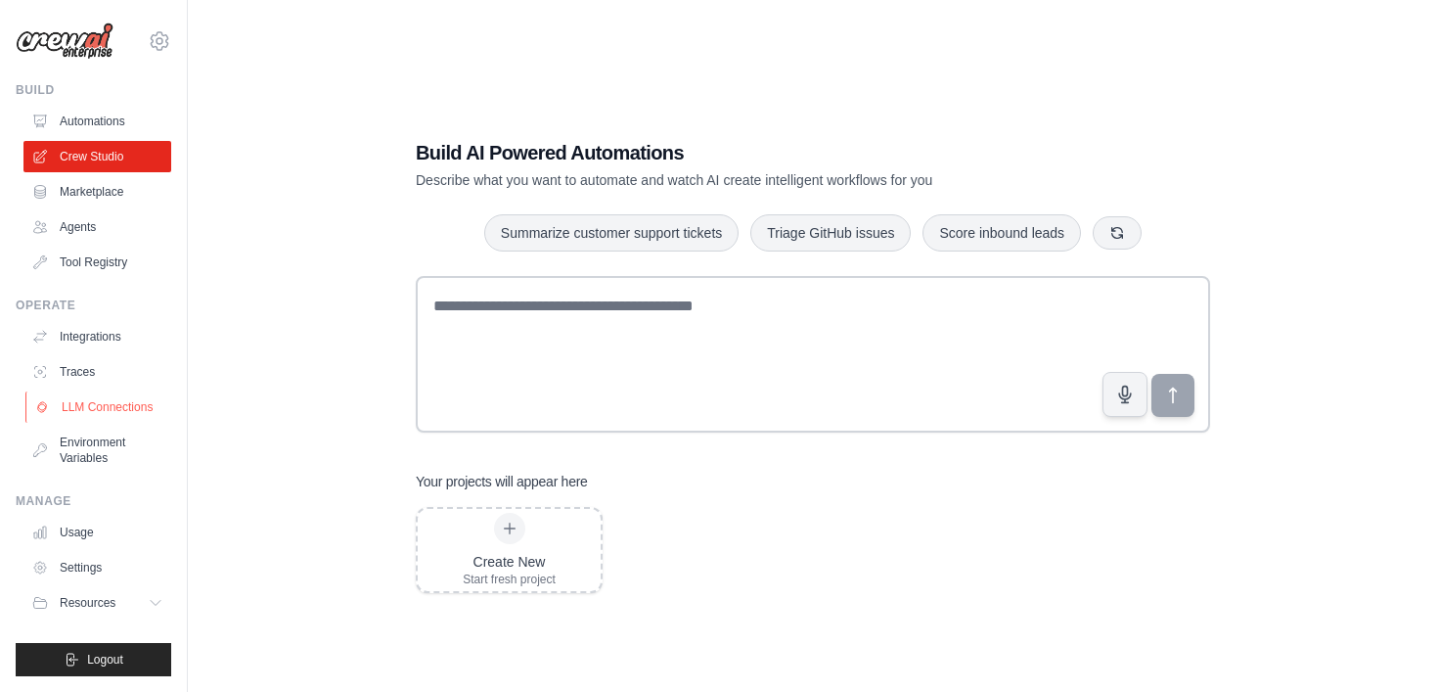
click at [117, 407] on link "LLM Connections" at bounding box center [99, 406] width 148 height 31
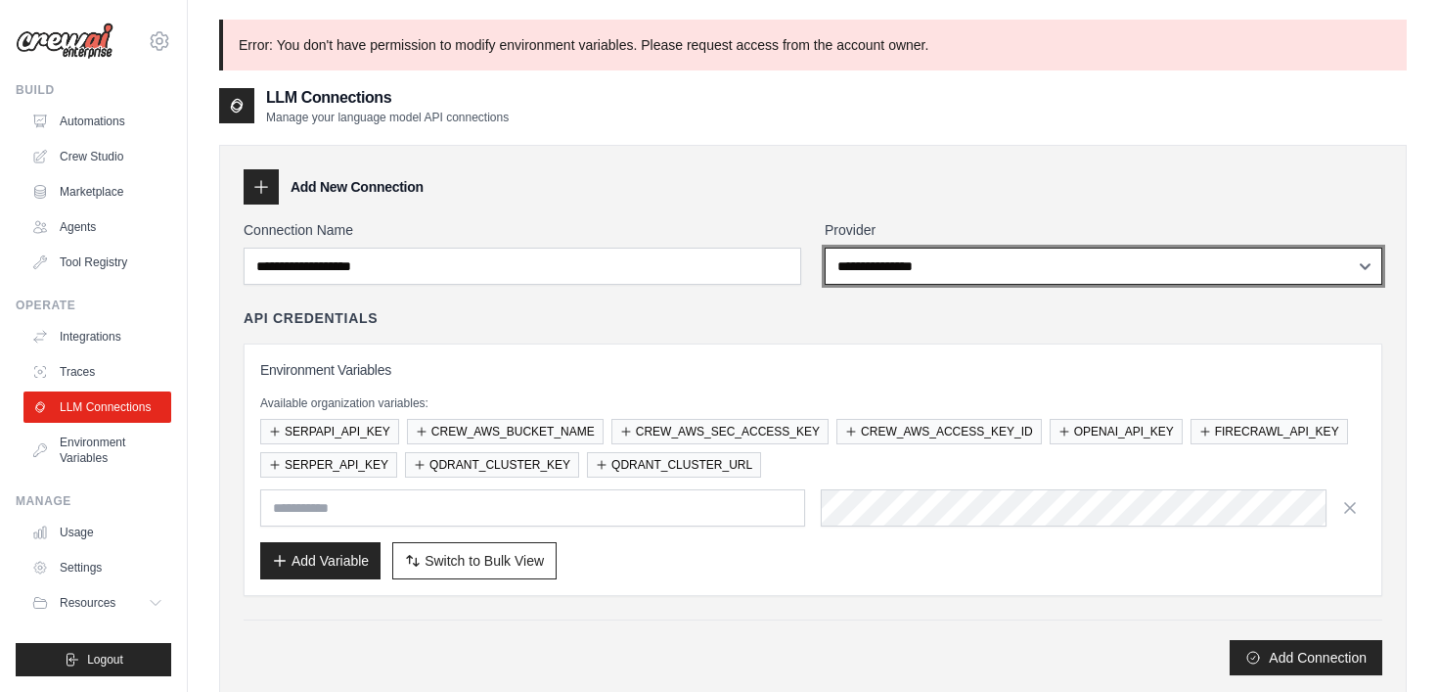
click at [1071, 277] on select "**********" at bounding box center [1104, 266] width 558 height 37
select select "*********"
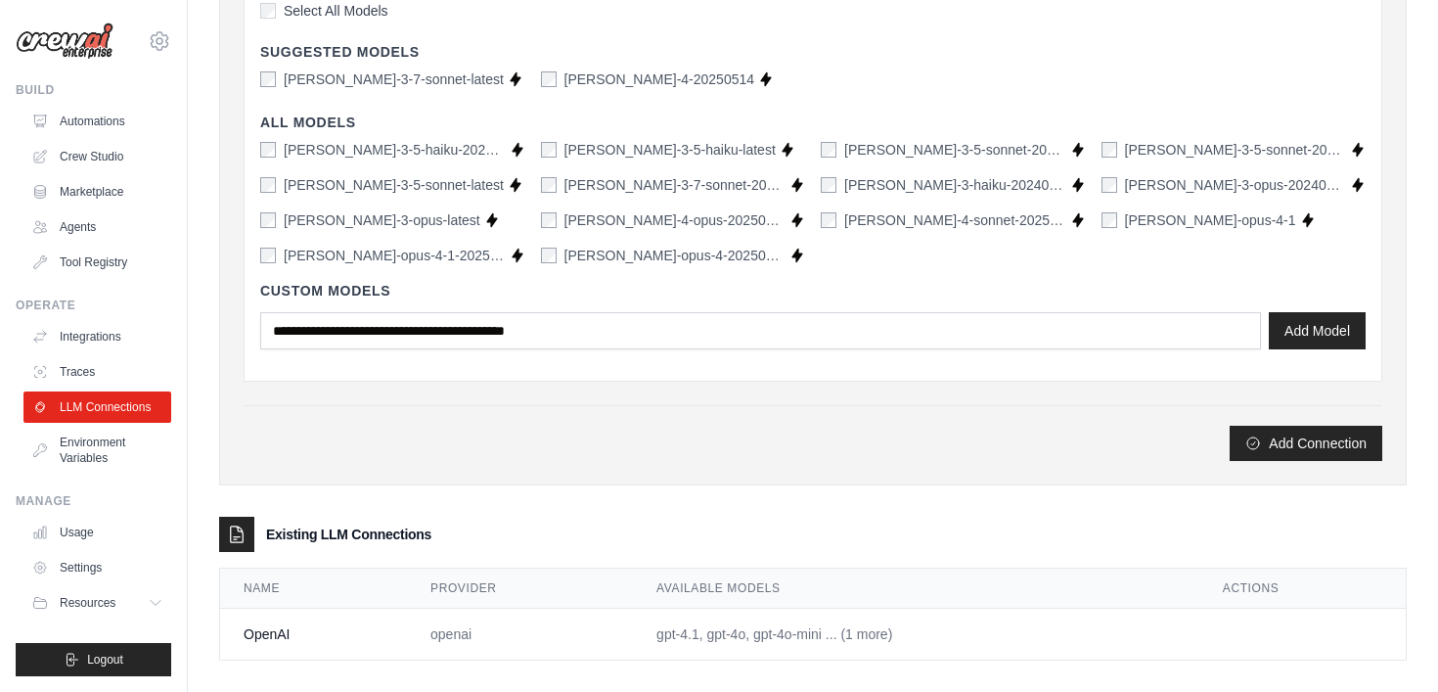
scroll to position [655, 0]
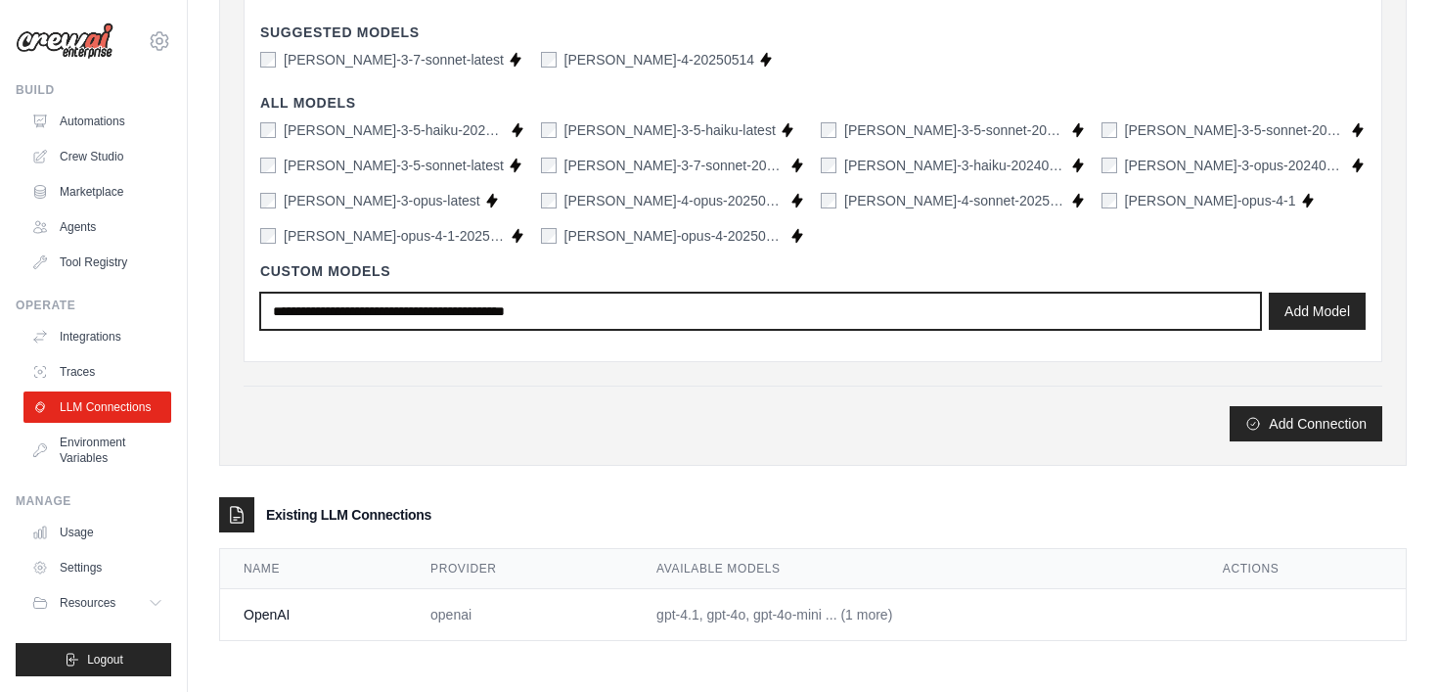
click at [777, 322] on input "text" at bounding box center [760, 311] width 1001 height 37
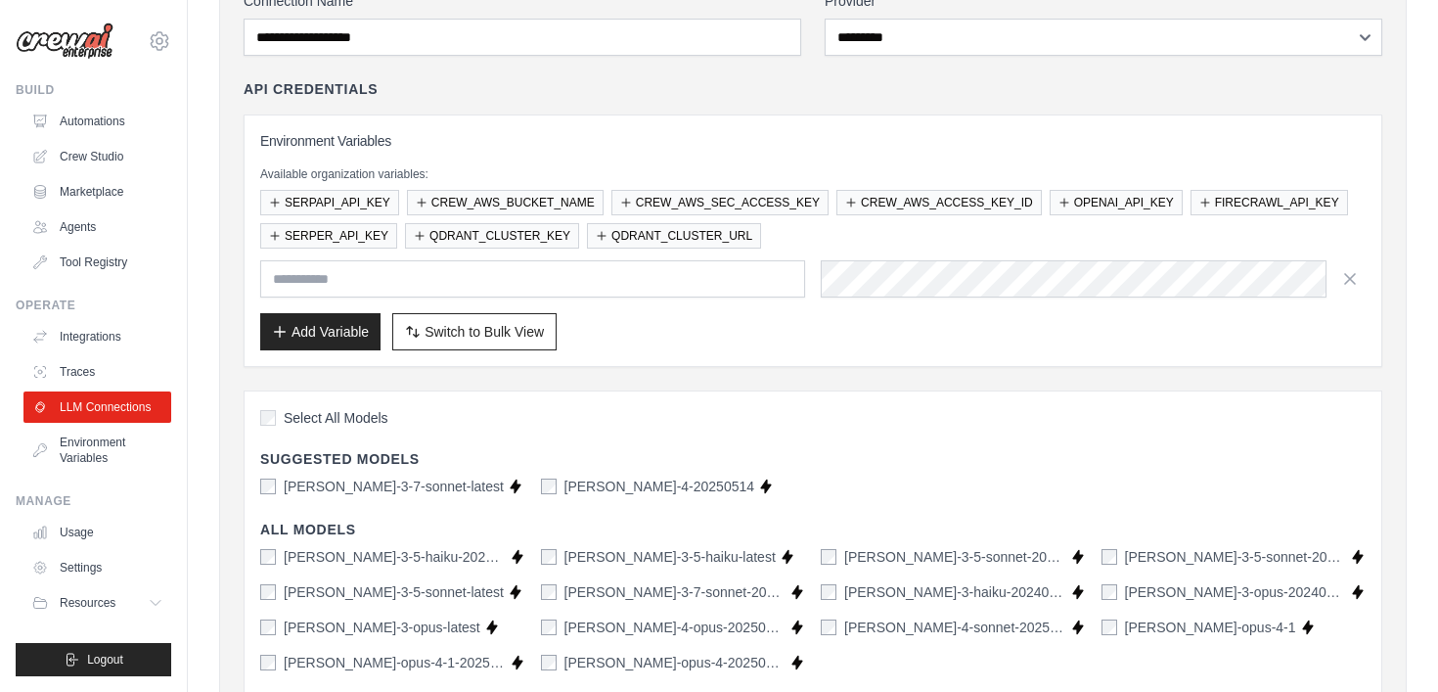
scroll to position [0, 0]
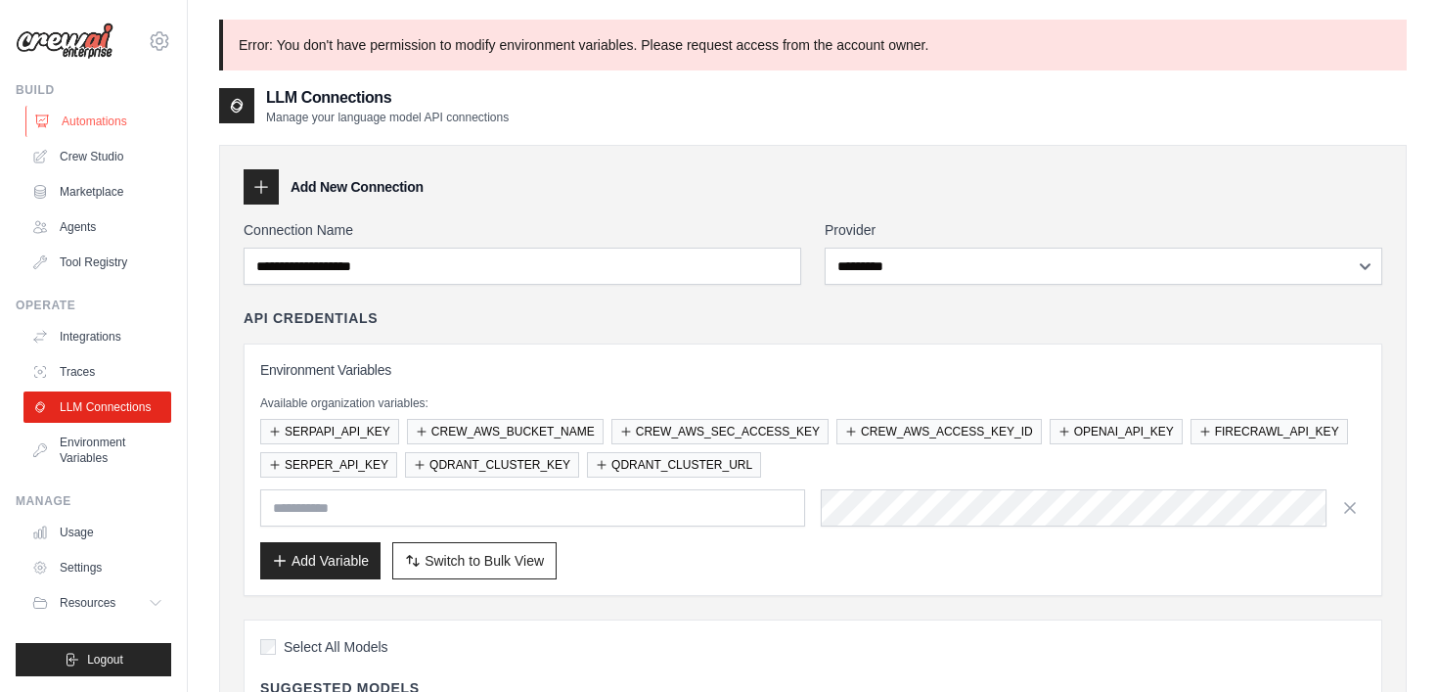
click at [102, 114] on link "Automations" at bounding box center [99, 121] width 148 height 31
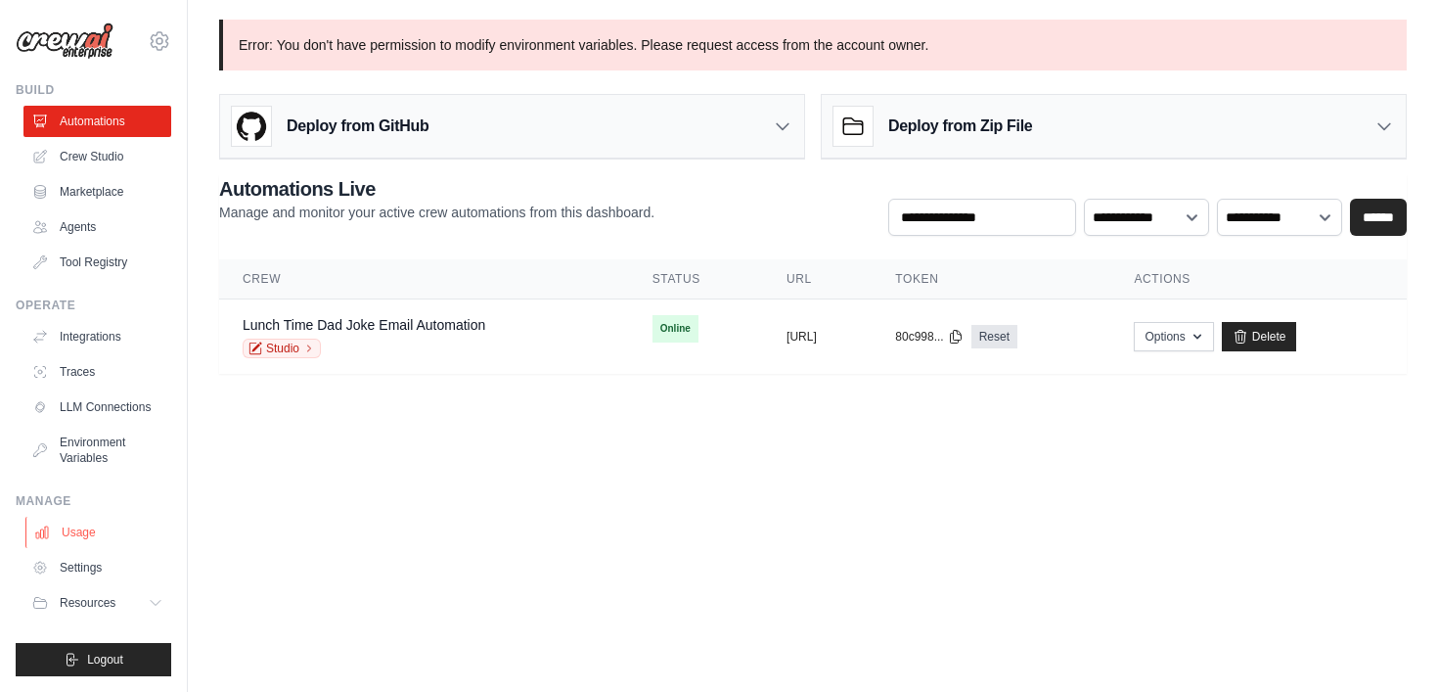
click at [73, 526] on link "Usage" at bounding box center [99, 532] width 148 height 31
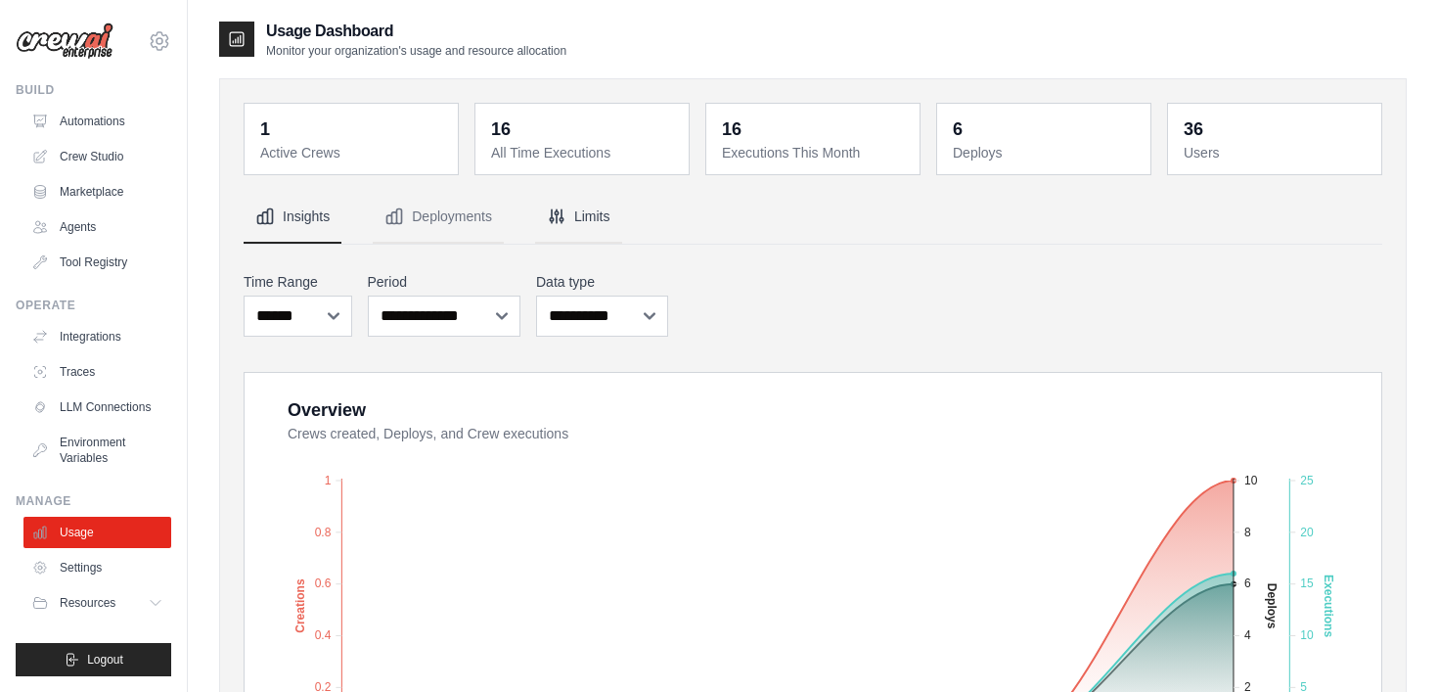
click at [599, 219] on button "Limits" at bounding box center [578, 217] width 87 height 53
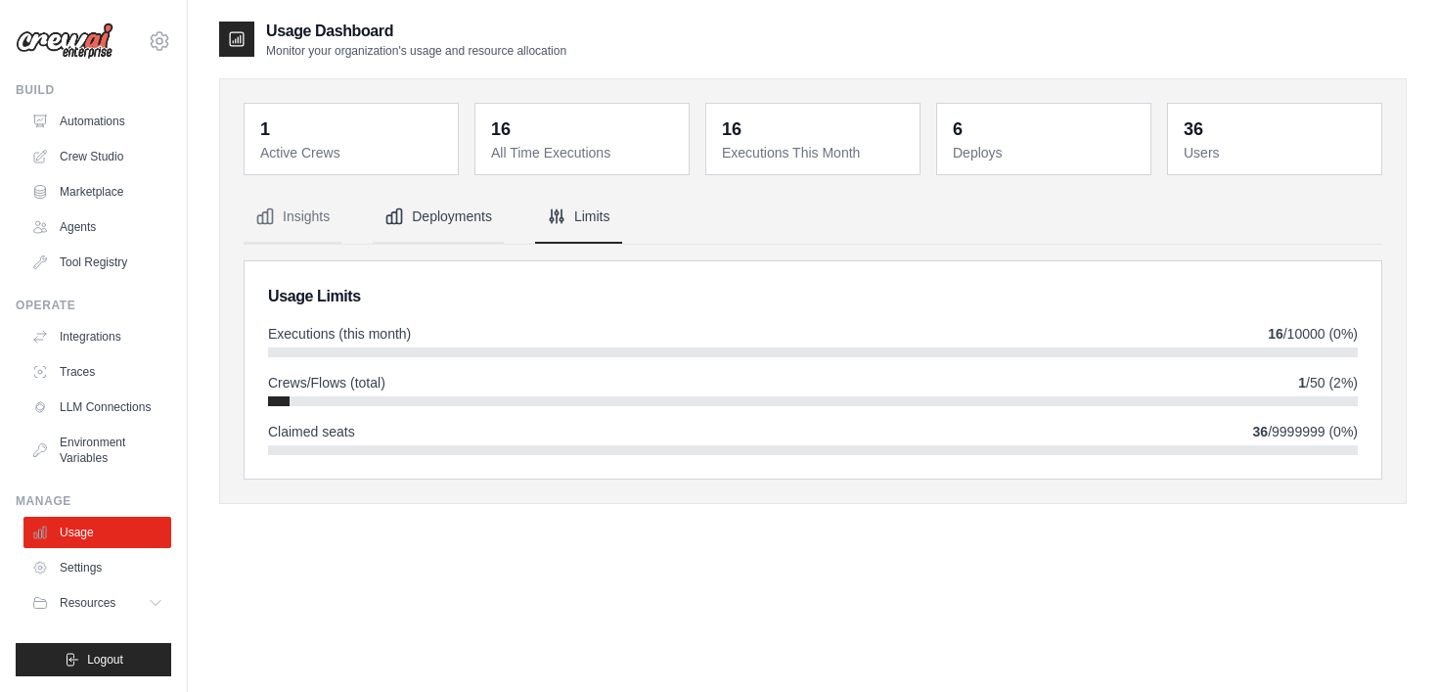
click at [424, 216] on button "Deployments" at bounding box center [438, 217] width 131 height 53
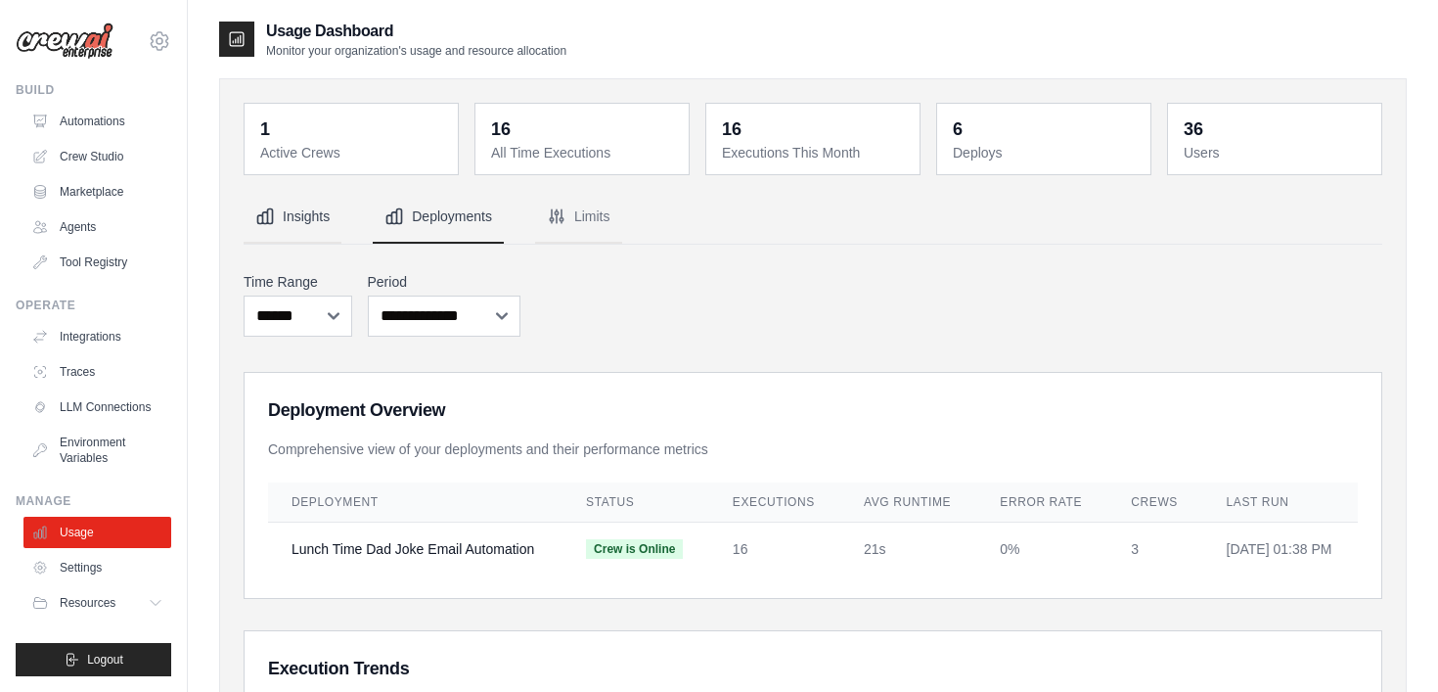
click at [318, 226] on button "Insights" at bounding box center [293, 217] width 98 height 53
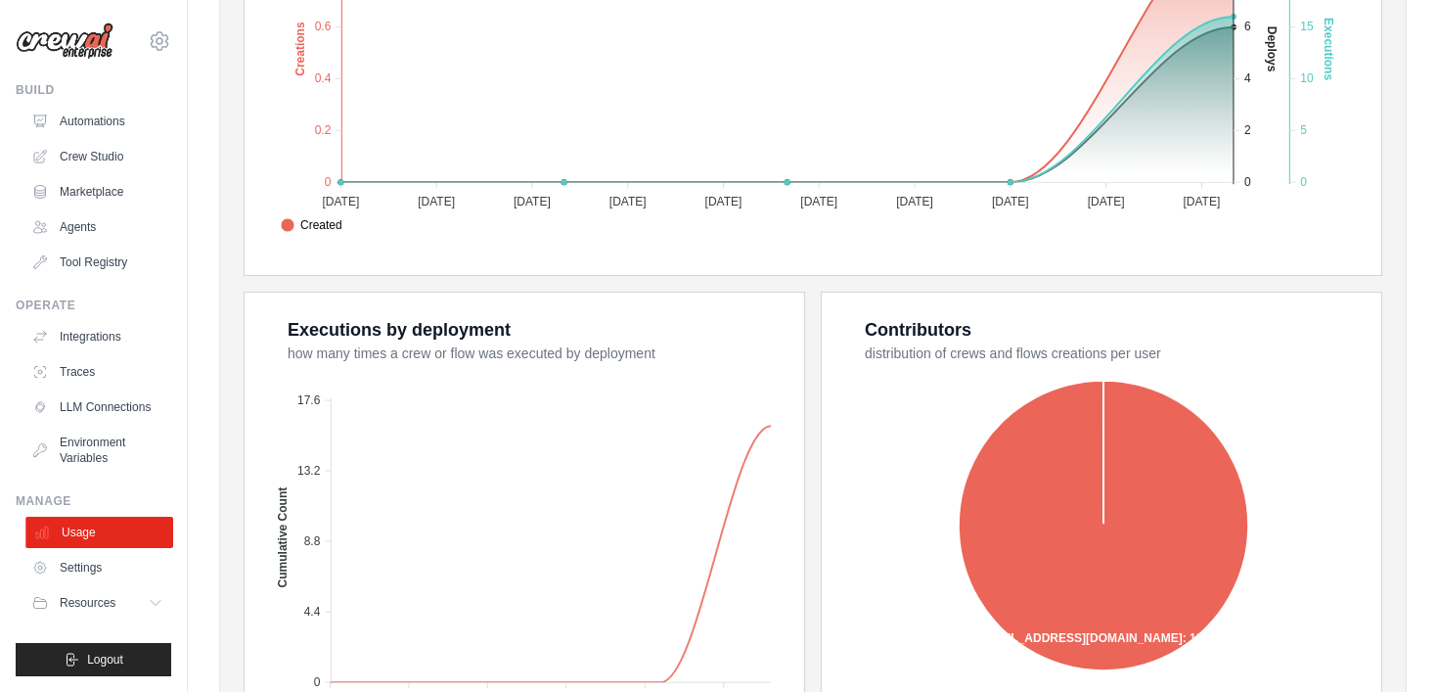
scroll to position [560, 0]
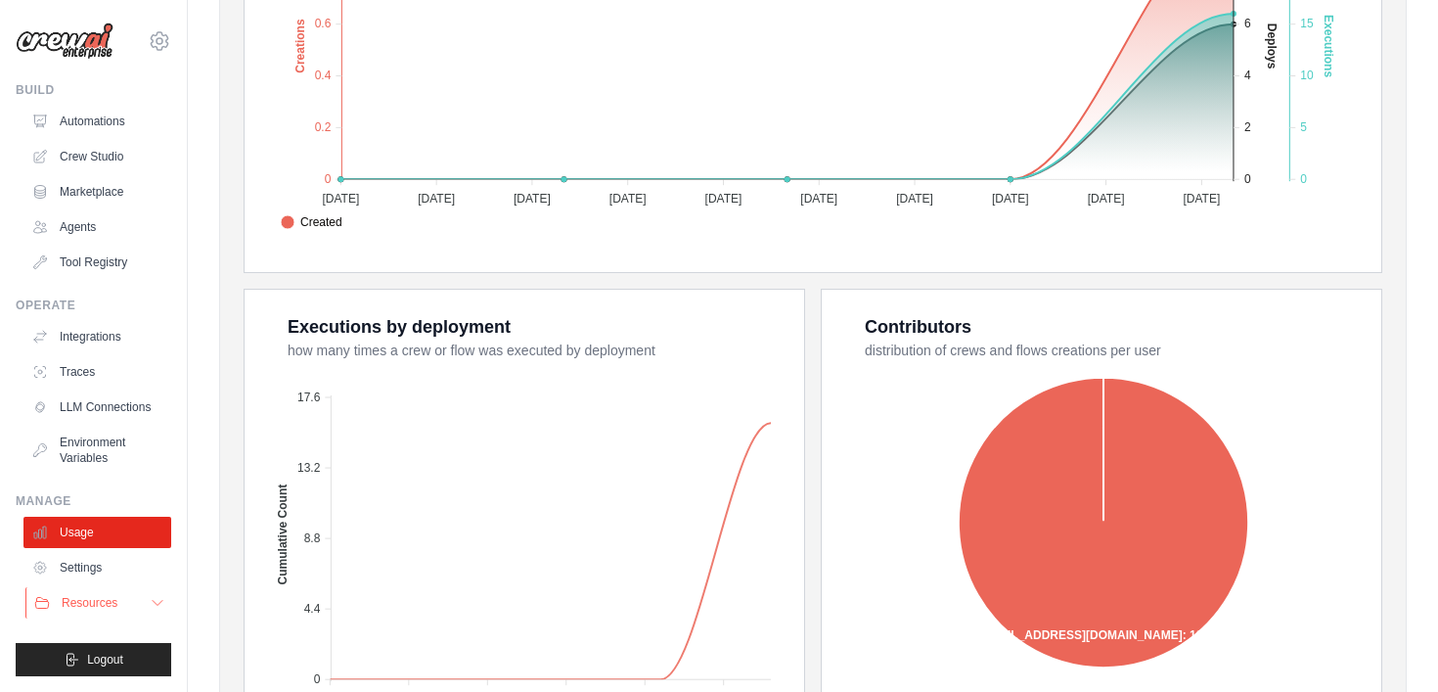
click at [101, 605] on span "Resources" at bounding box center [90, 603] width 56 height 16
click at [100, 373] on link "Traces" at bounding box center [99, 371] width 148 height 31
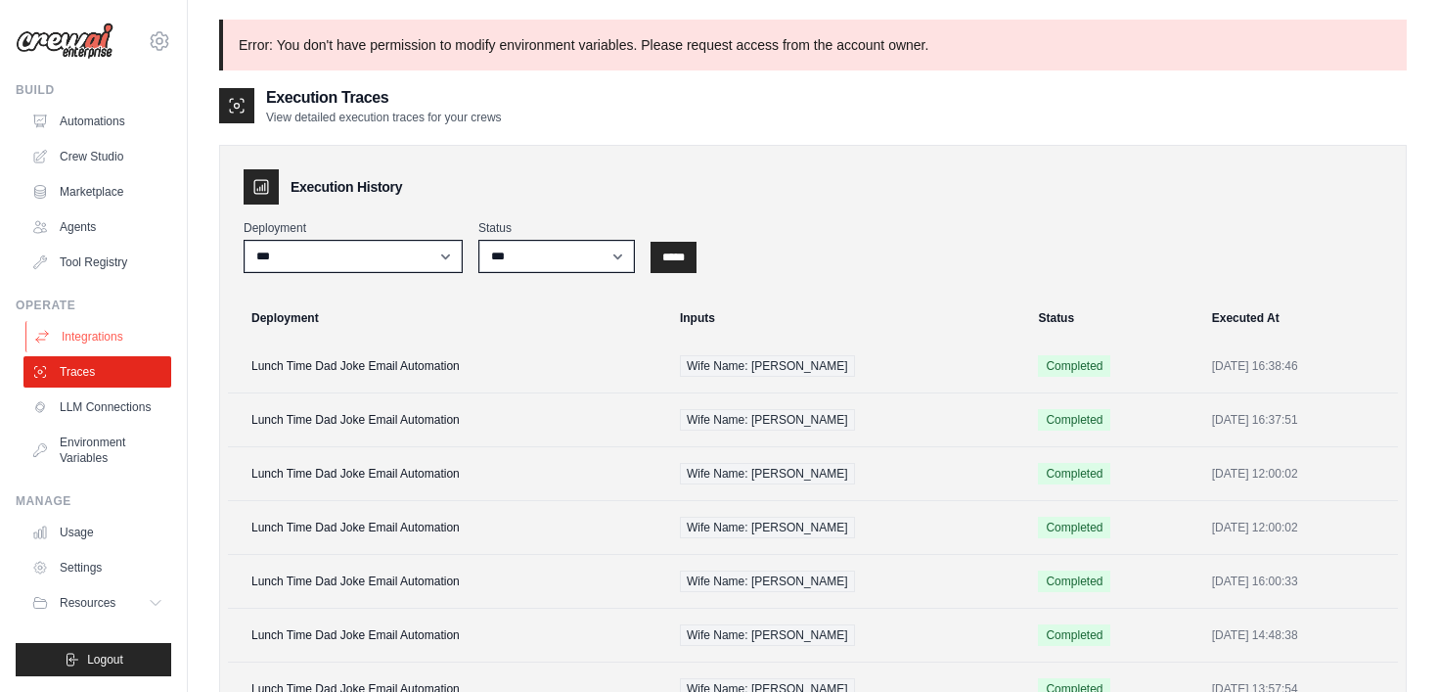
click at [109, 343] on link "Integrations" at bounding box center [99, 336] width 148 height 31
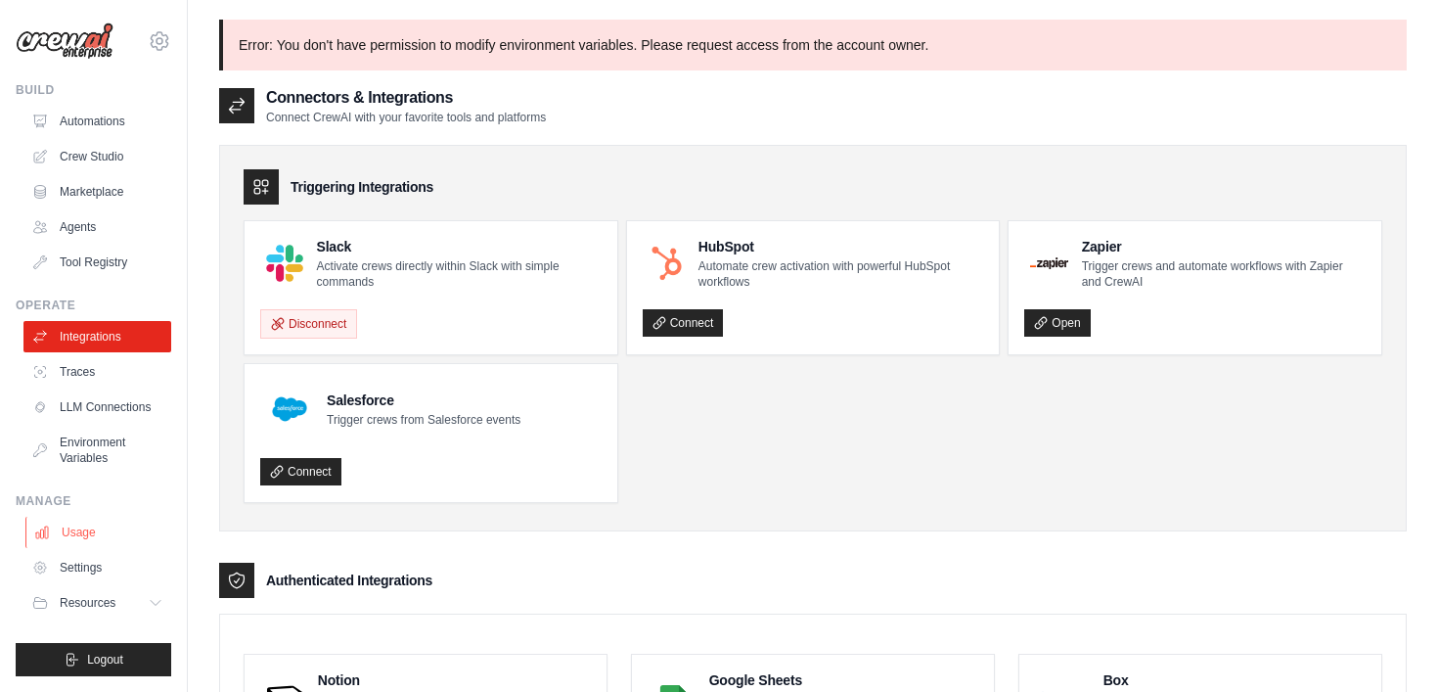
click at [75, 535] on link "Usage" at bounding box center [99, 532] width 148 height 31
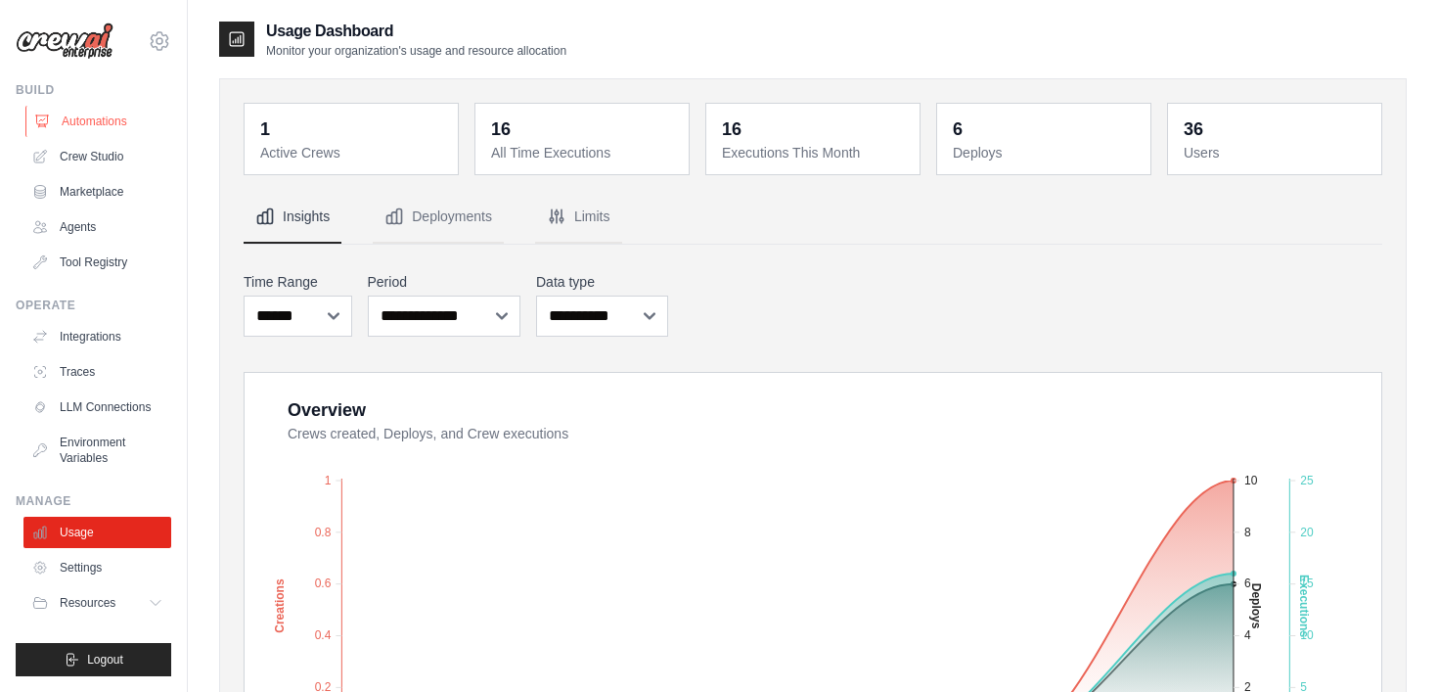
click at [95, 120] on link "Automations" at bounding box center [99, 121] width 148 height 31
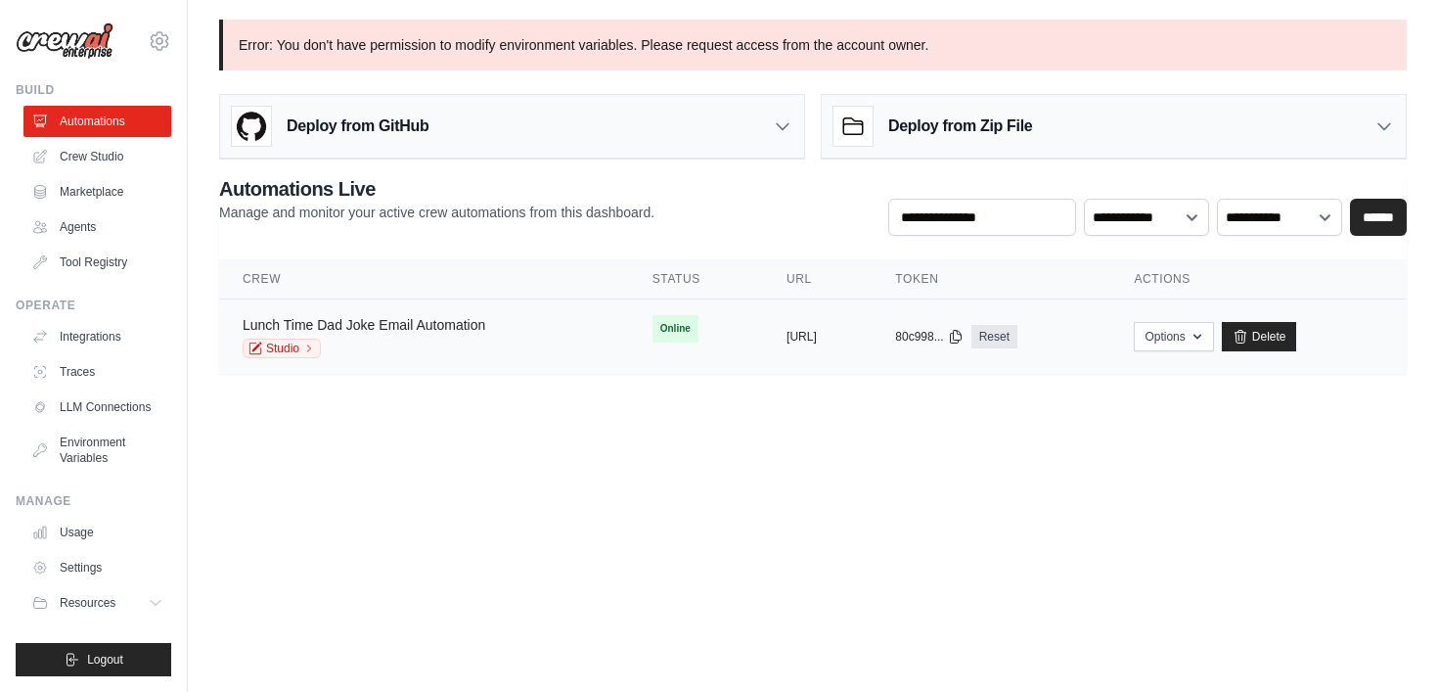
click at [415, 321] on link "Lunch Time Dad Joke Email Automation" at bounding box center [364, 325] width 243 height 16
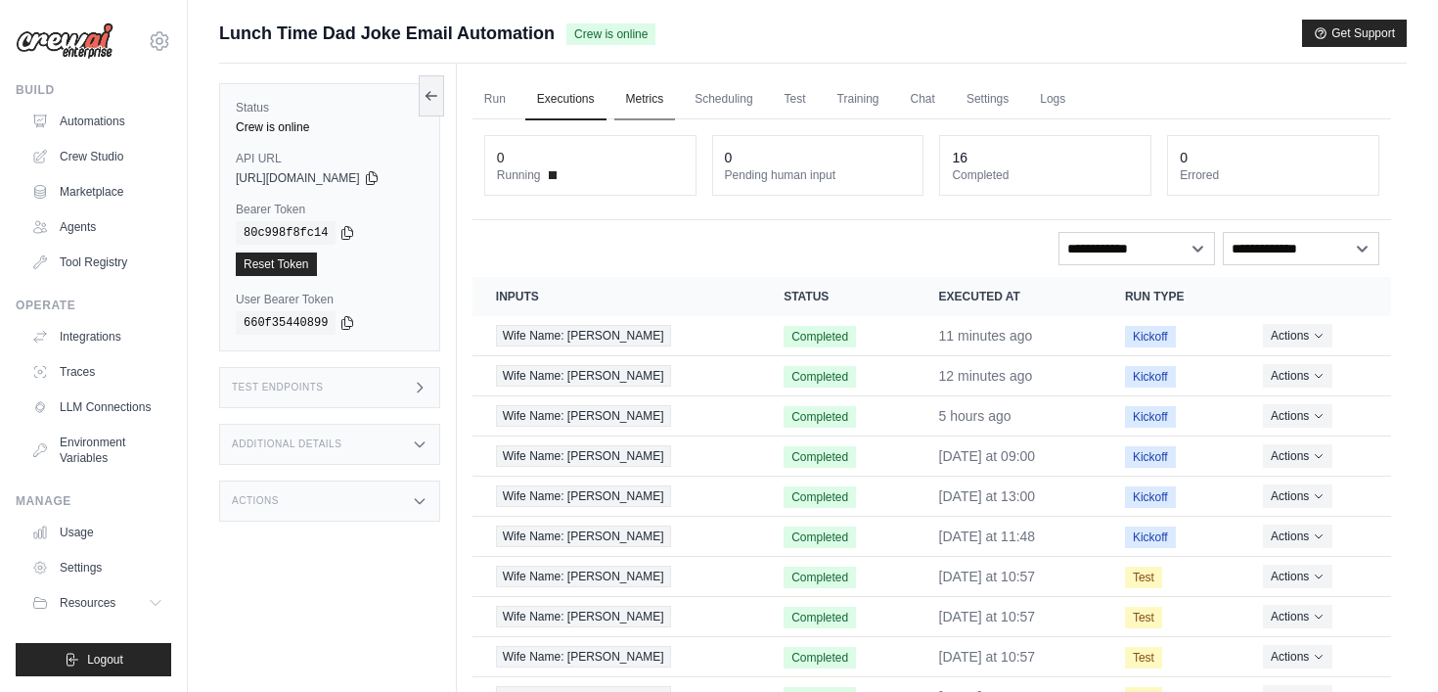
click at [657, 107] on link "Metrics" at bounding box center [645, 99] width 62 height 41
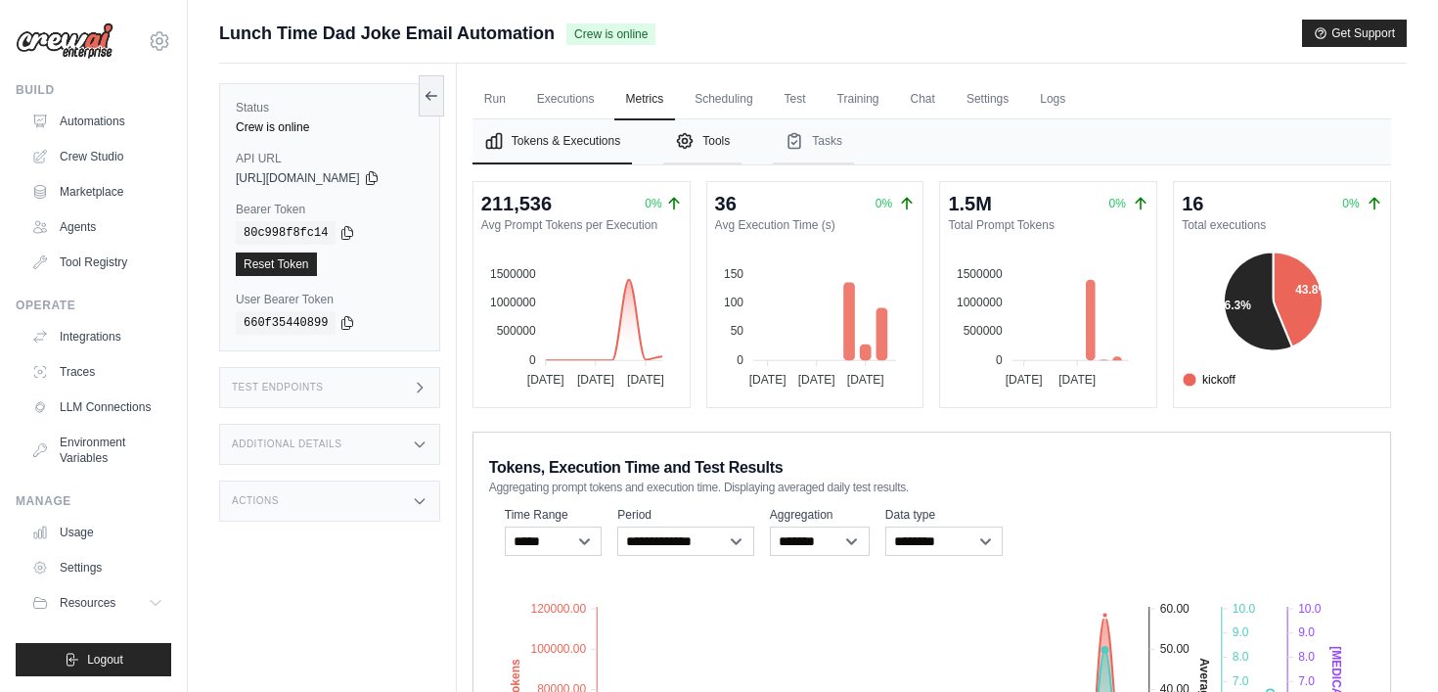
click at [708, 145] on button "Tools" at bounding box center [702, 141] width 78 height 45
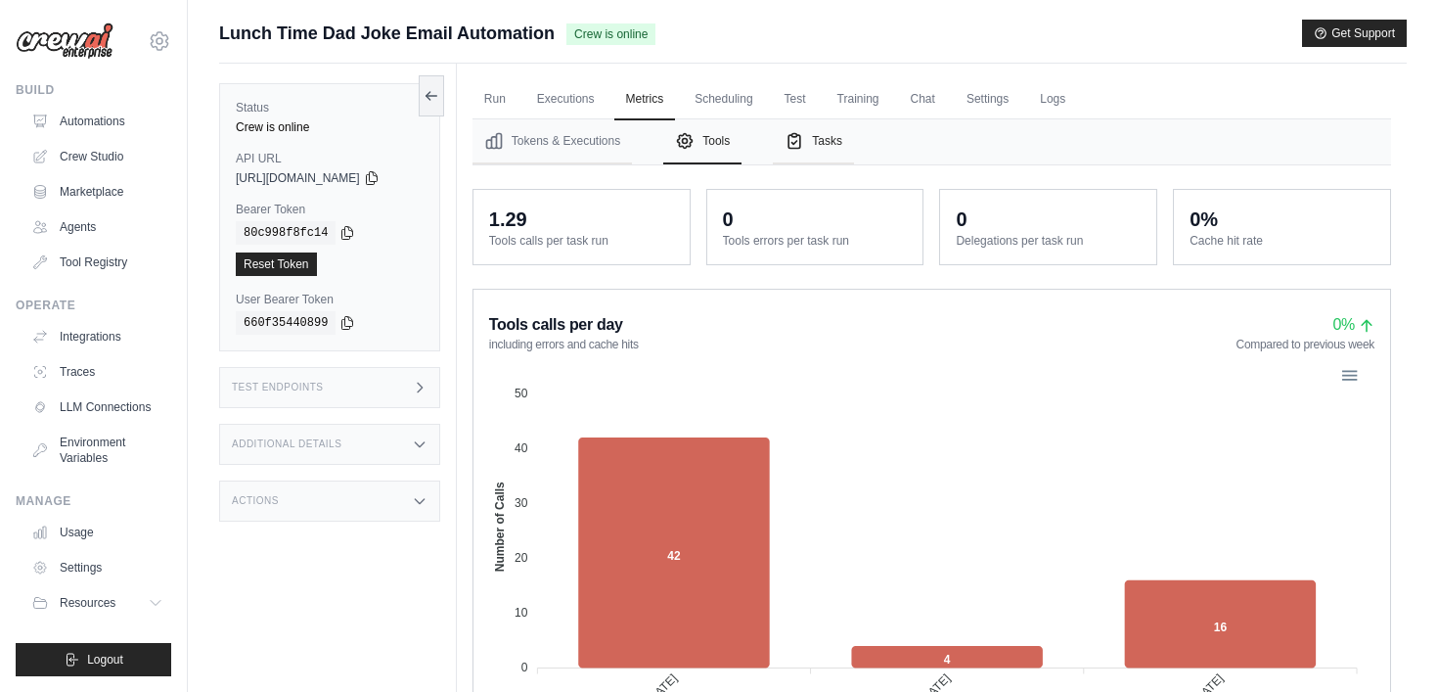
click at [835, 140] on button "Tasks" at bounding box center [813, 141] width 81 height 45
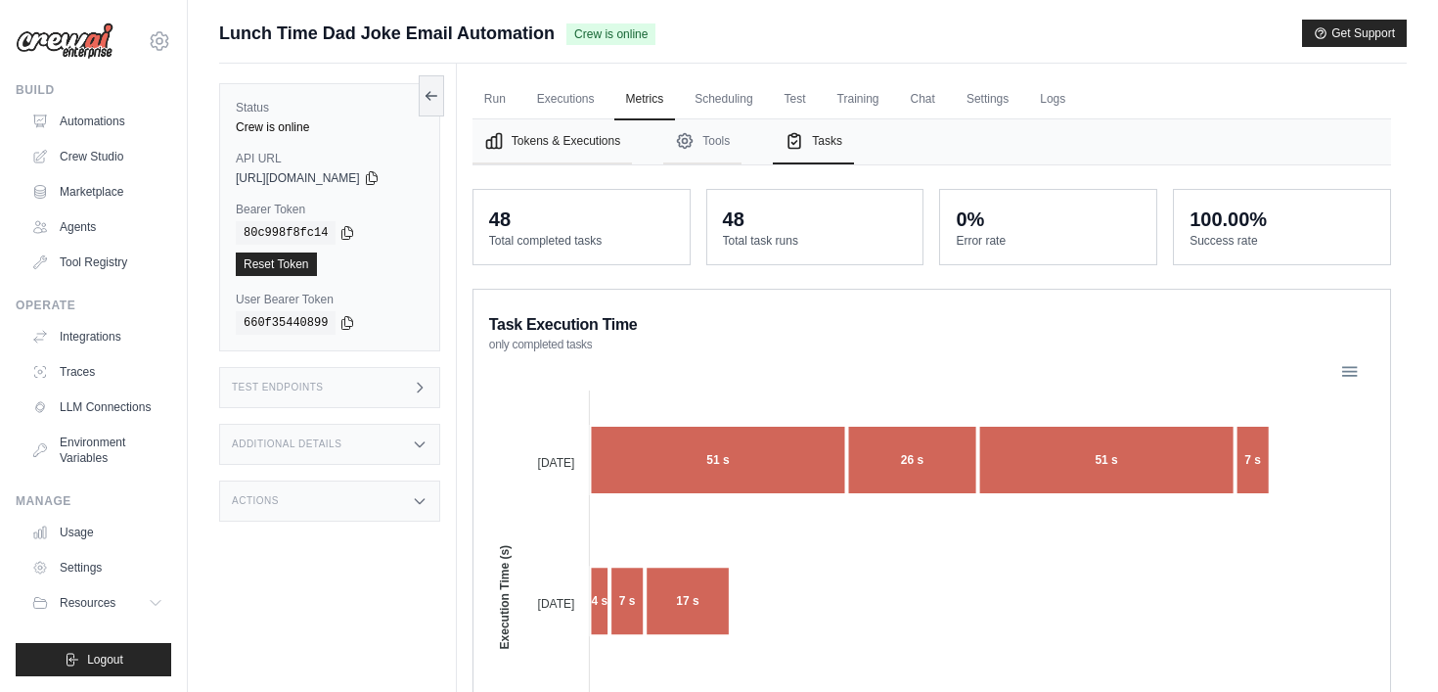
click at [564, 151] on button "Tokens & Executions" at bounding box center [552, 141] width 159 height 45
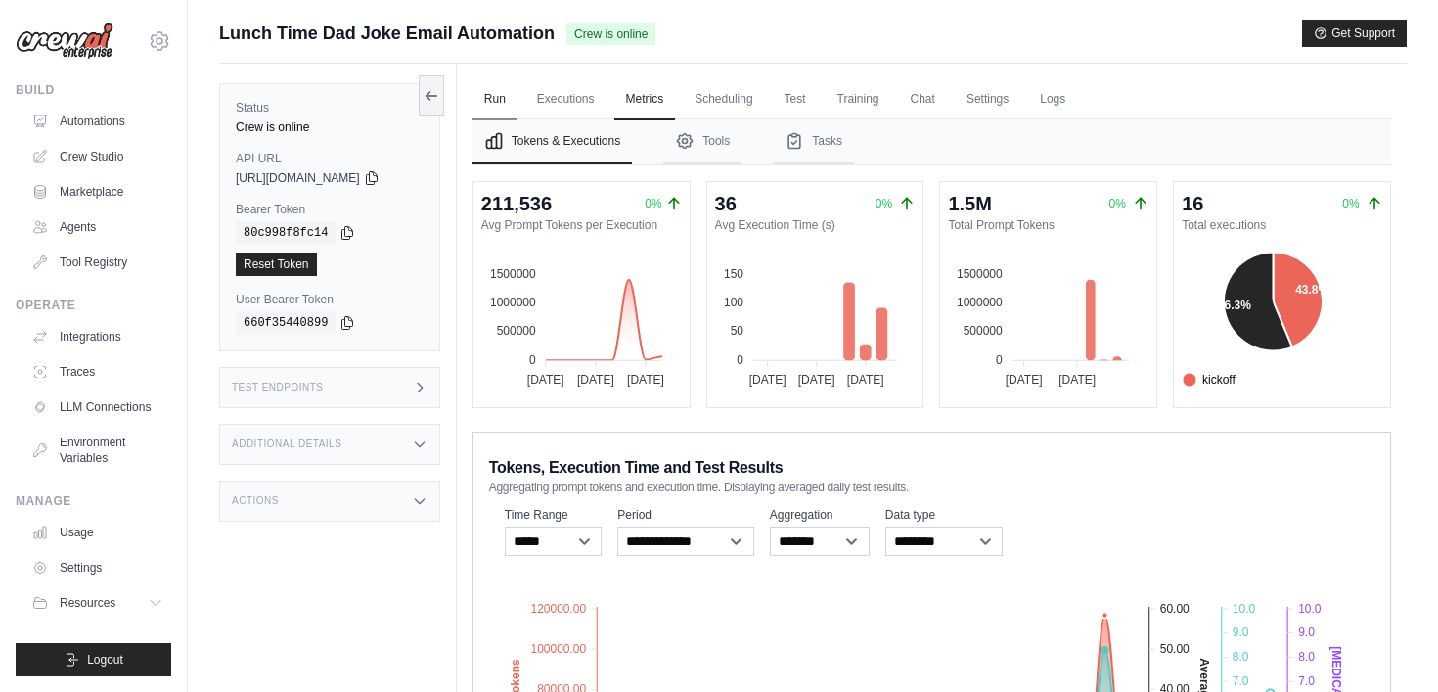
click at [500, 93] on link "Run" at bounding box center [495, 99] width 45 height 41
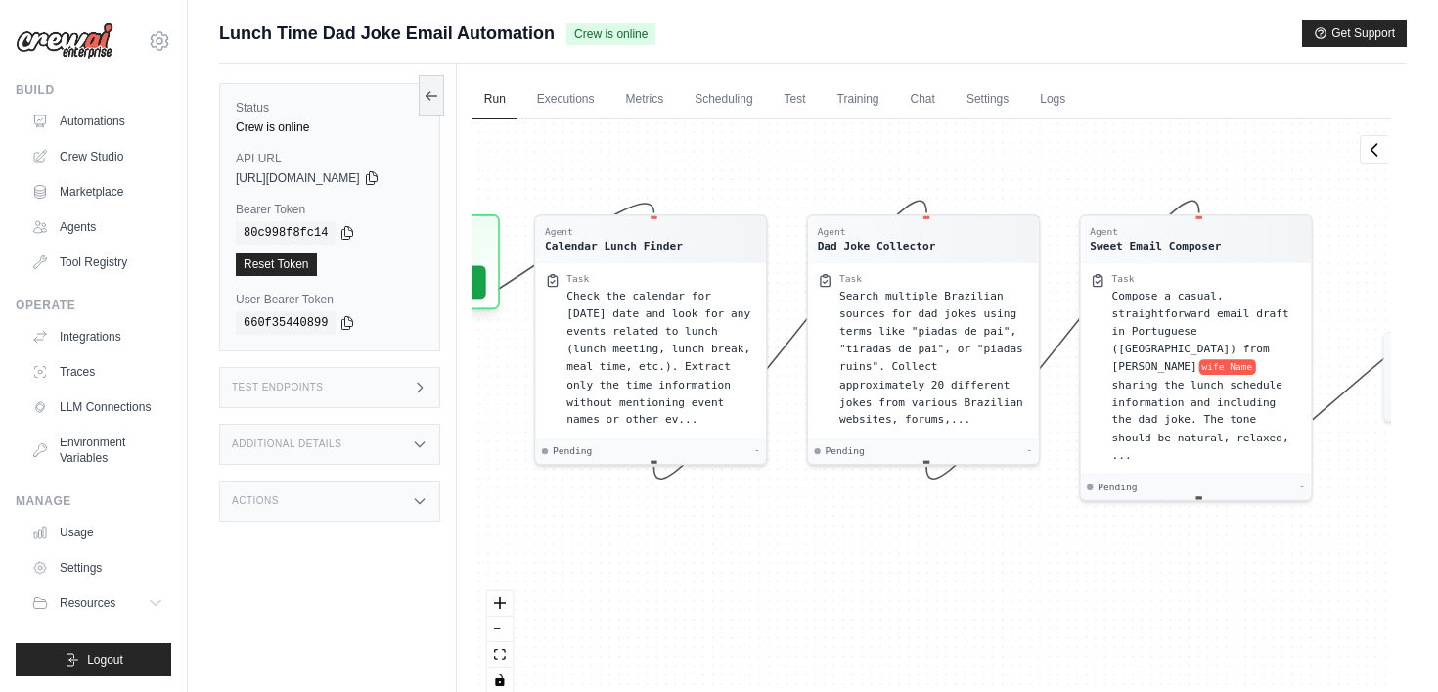
drag, startPoint x: 714, startPoint y: 348, endPoint x: 556, endPoint y: 134, distance: 266.5
click at [556, 133] on div "Agent Calendar Lunch Finder Task Check the calendar for today's date and look f…" at bounding box center [932, 413] width 919 height 588
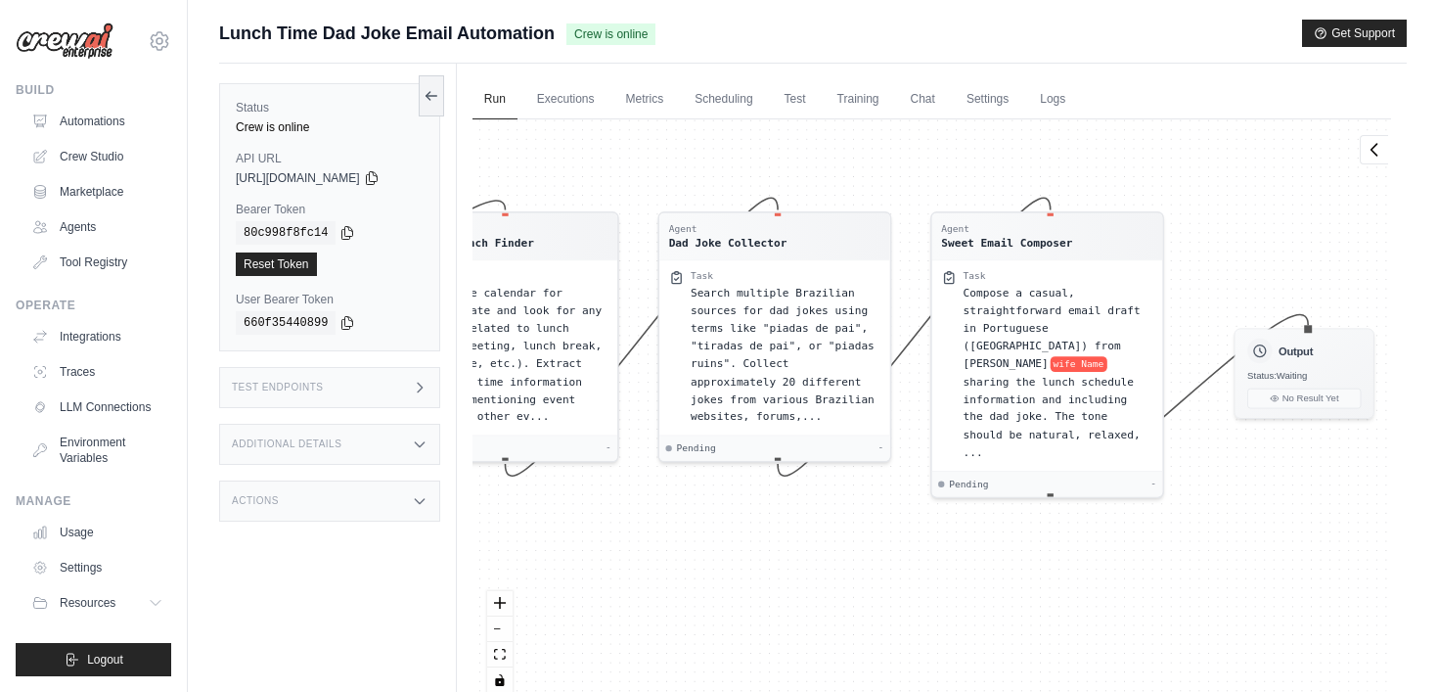
drag, startPoint x: 966, startPoint y: 560, endPoint x: 814, endPoint y: 557, distance: 151.7
click at [814, 557] on div "Agent Calendar Lunch Finder Task Check the calendar for today's date and look f…" at bounding box center [932, 413] width 919 height 588
click at [663, 93] on link "Metrics" at bounding box center [645, 99] width 62 height 41
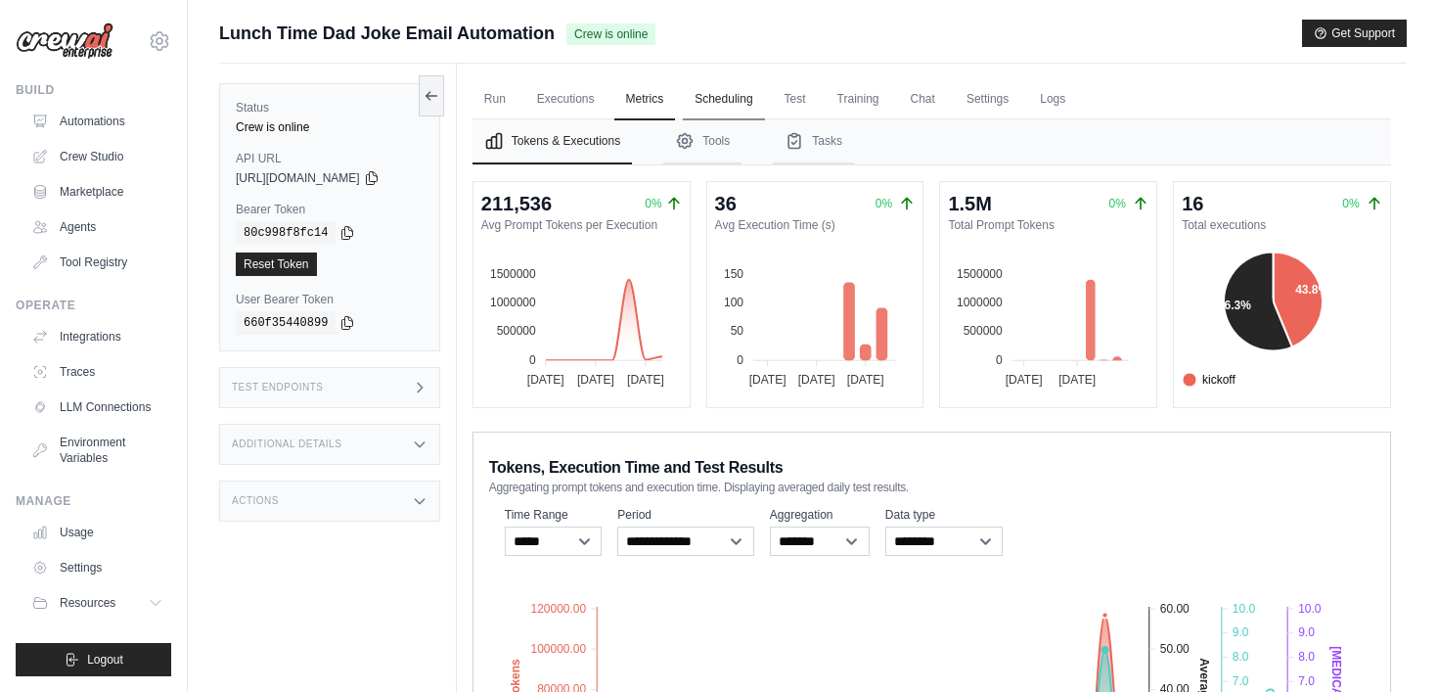
click at [744, 99] on link "Scheduling" at bounding box center [723, 99] width 81 height 41
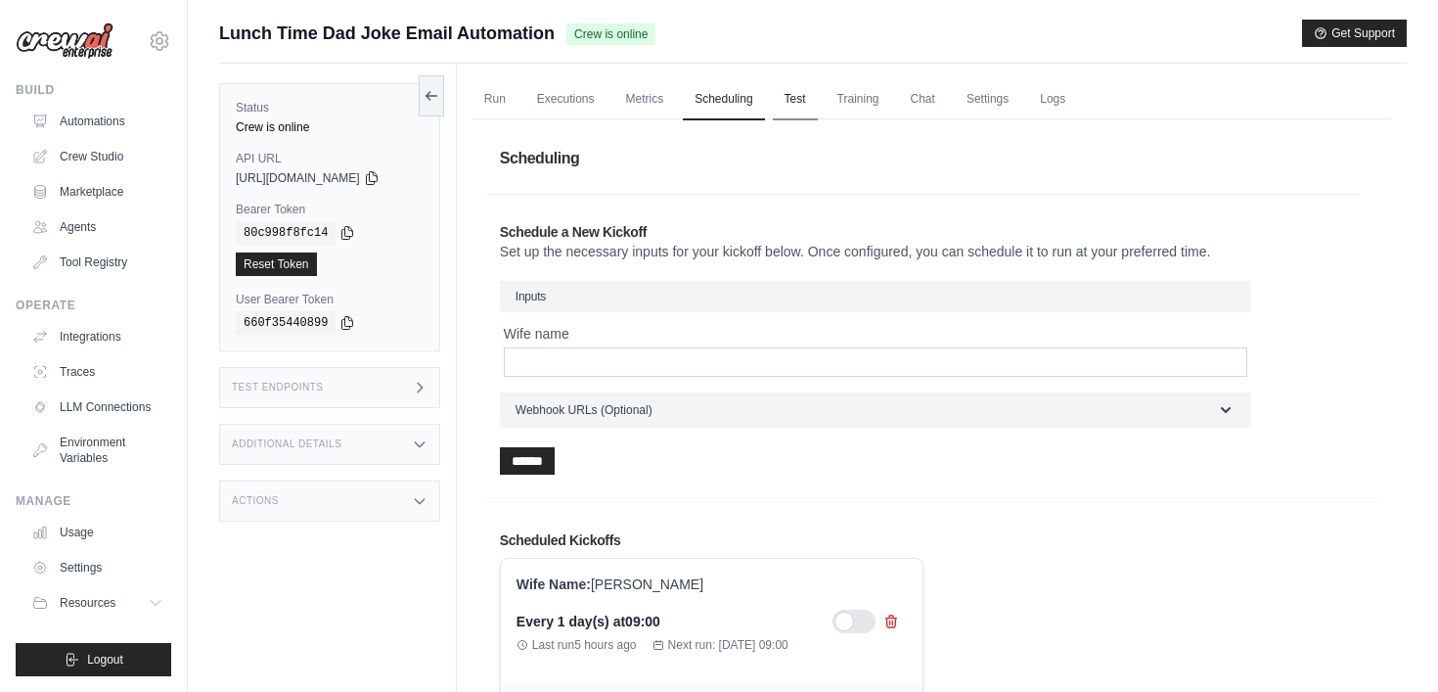
click at [807, 96] on link "Test" at bounding box center [795, 99] width 45 height 41
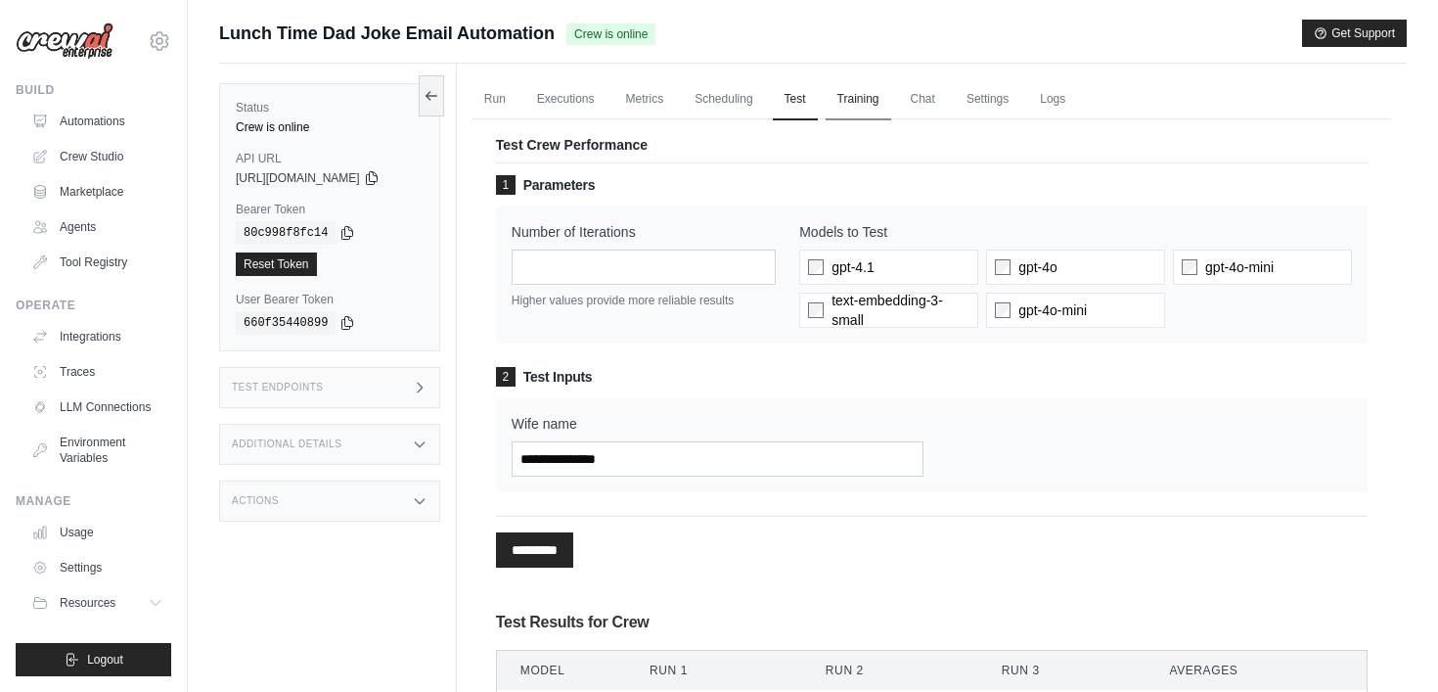
click at [881, 109] on link "Training" at bounding box center [859, 99] width 66 height 41
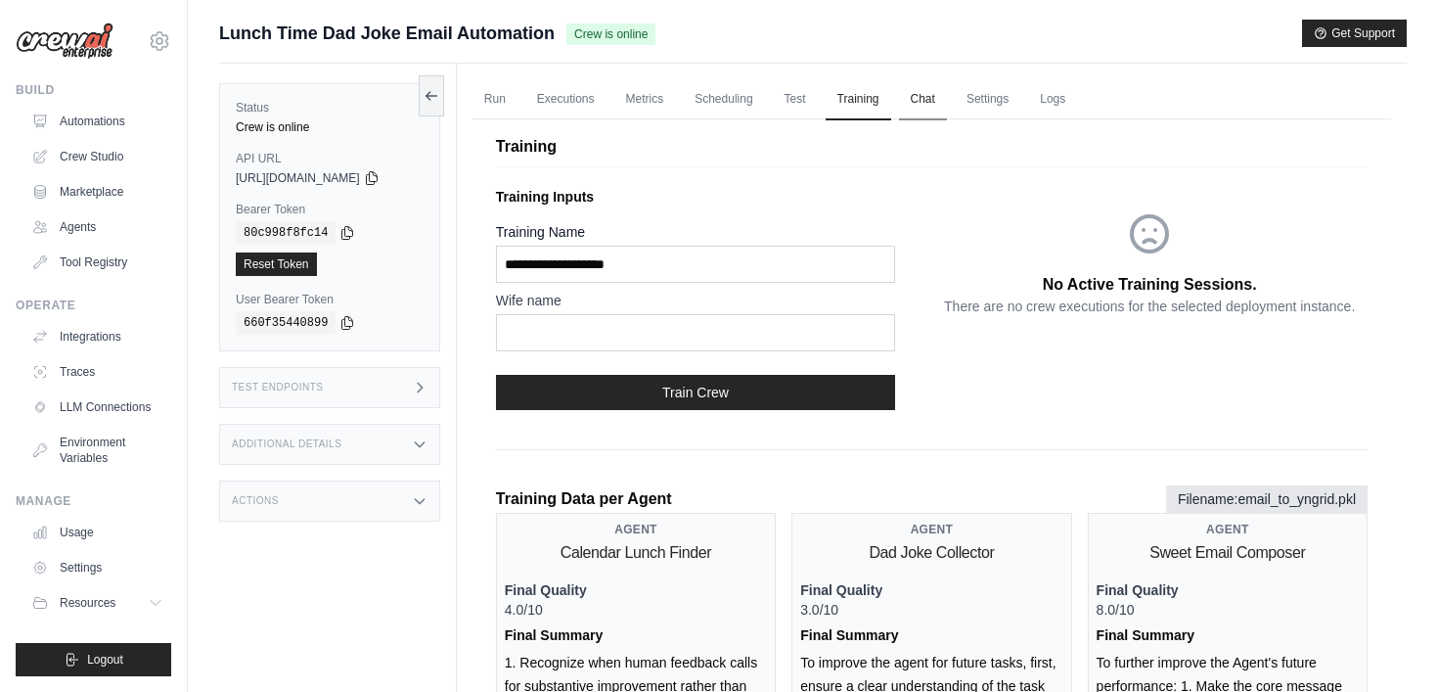
click at [934, 104] on link "Chat" at bounding box center [923, 99] width 48 height 41
click at [987, 105] on link "Settings" at bounding box center [988, 99] width 66 height 41
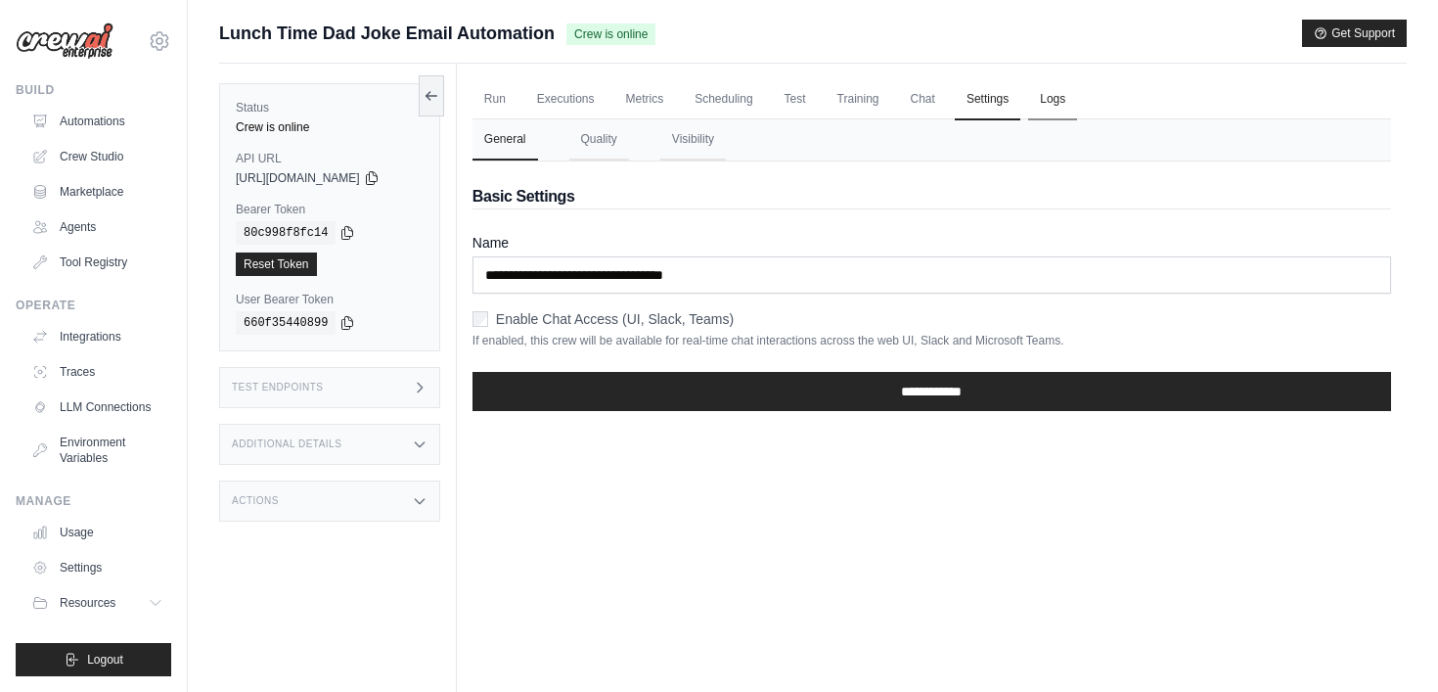
click at [1072, 107] on link "Logs" at bounding box center [1052, 99] width 49 height 41
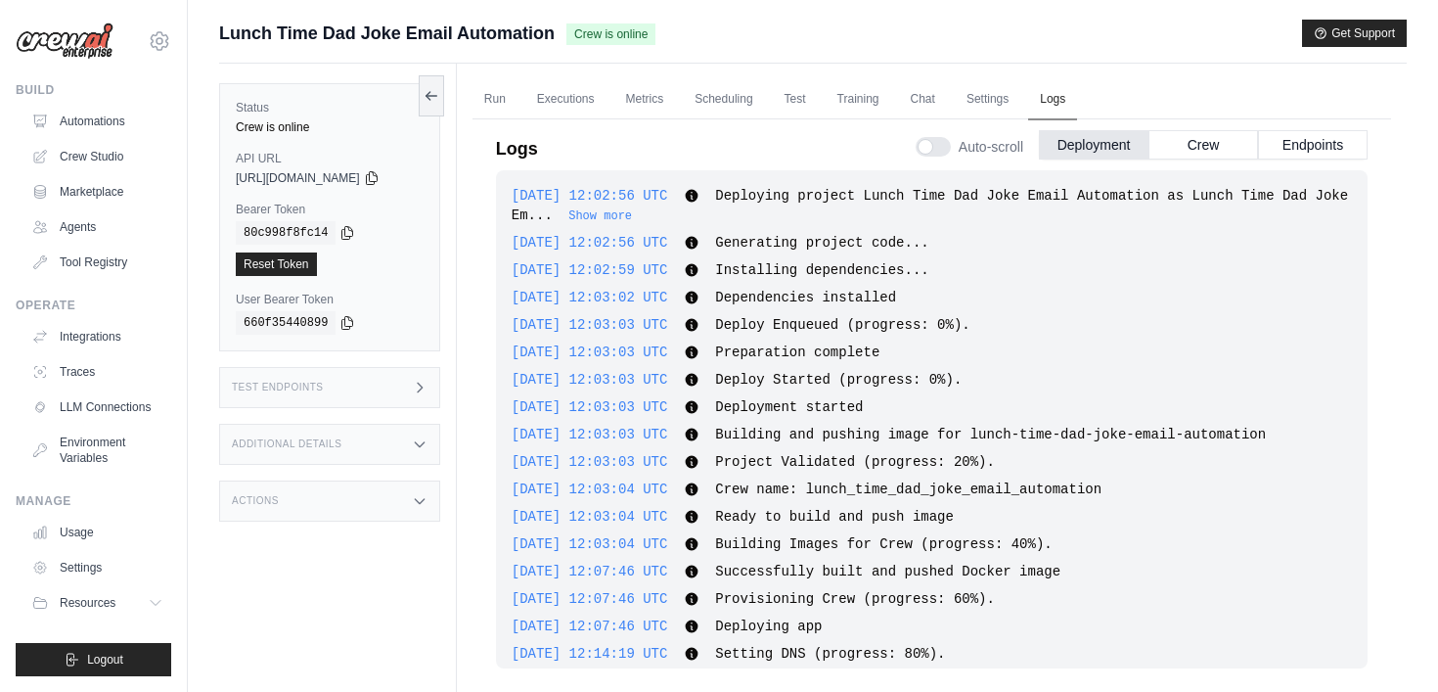
scroll to position [2938, 0]
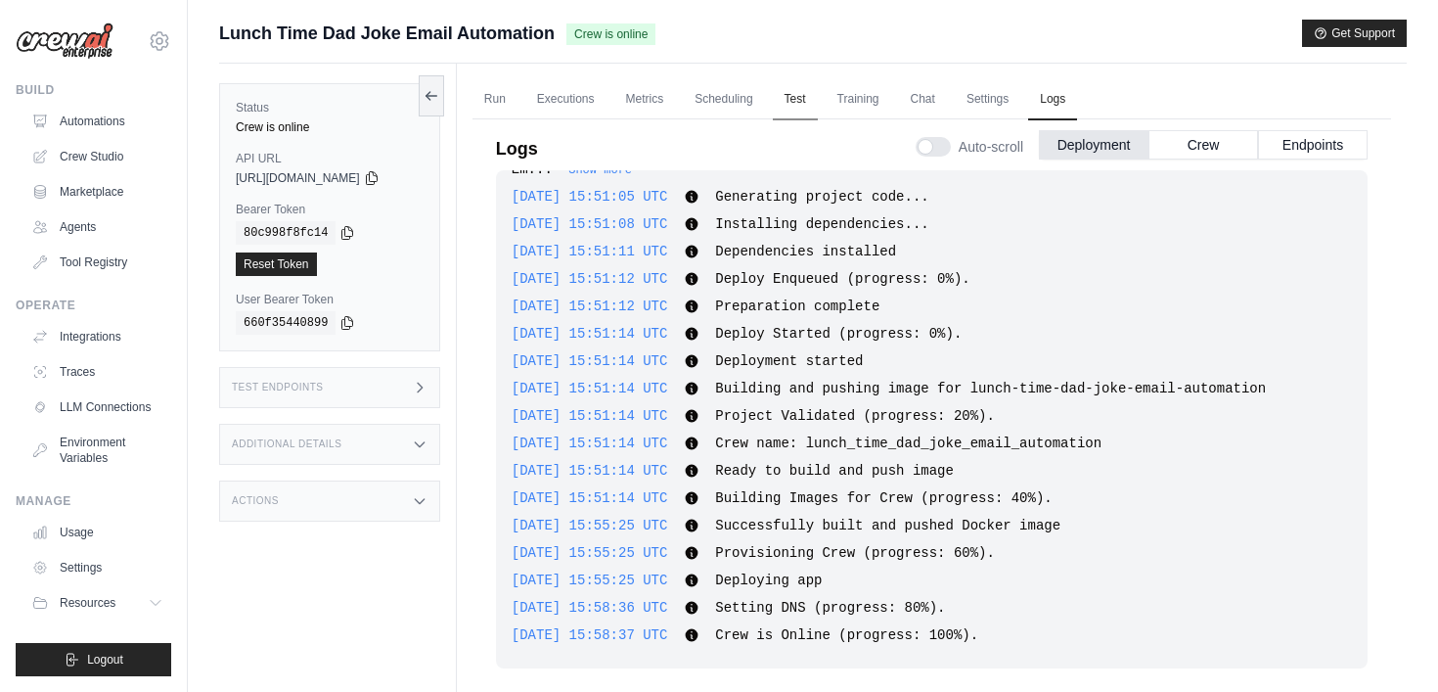
click at [799, 100] on link "Test" at bounding box center [795, 99] width 45 height 41
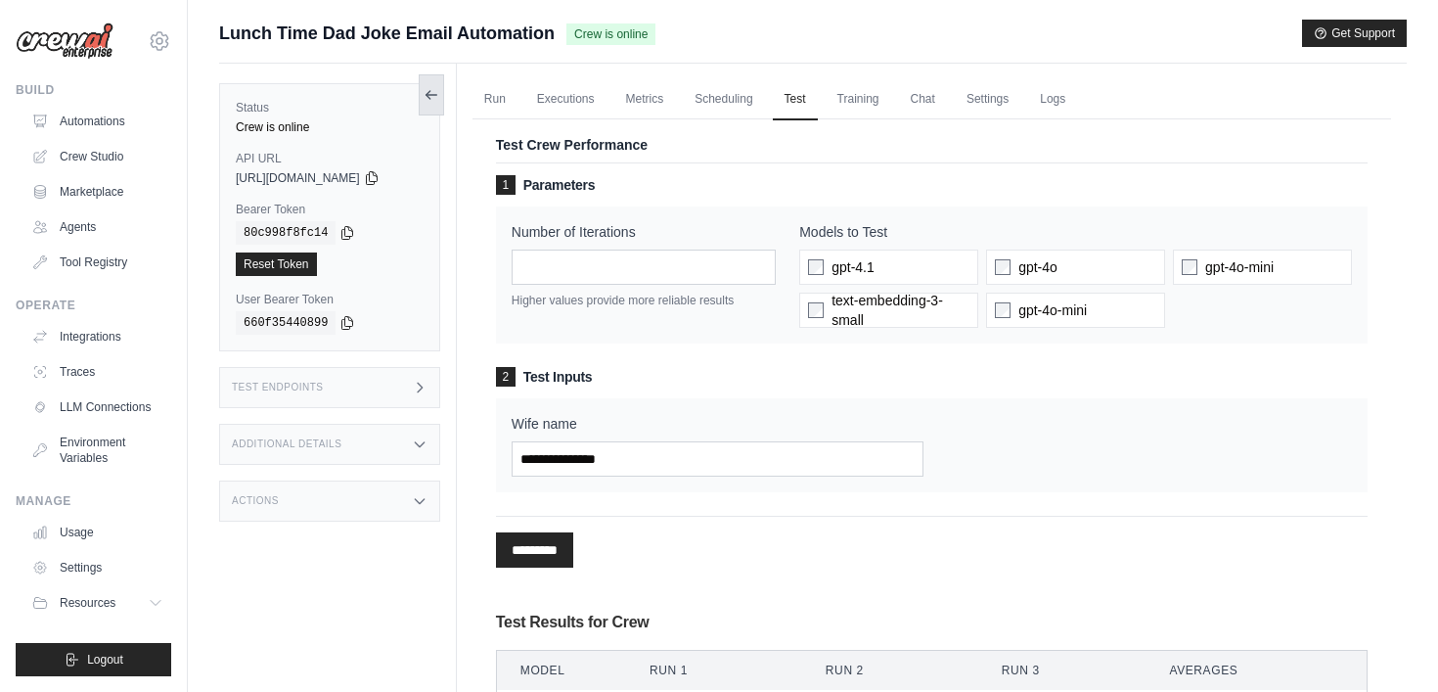
click at [437, 85] on button at bounding box center [431, 94] width 25 height 41
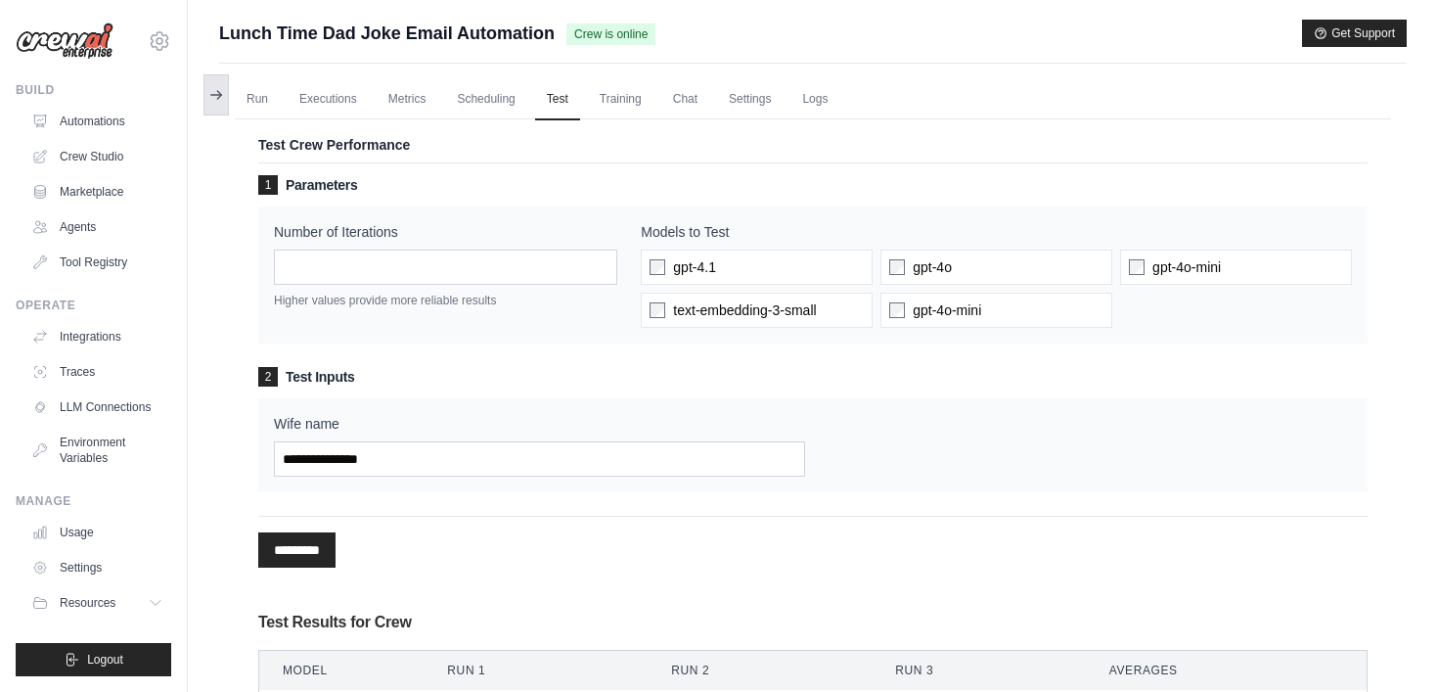
click at [209, 90] on icon at bounding box center [216, 95] width 16 height 16
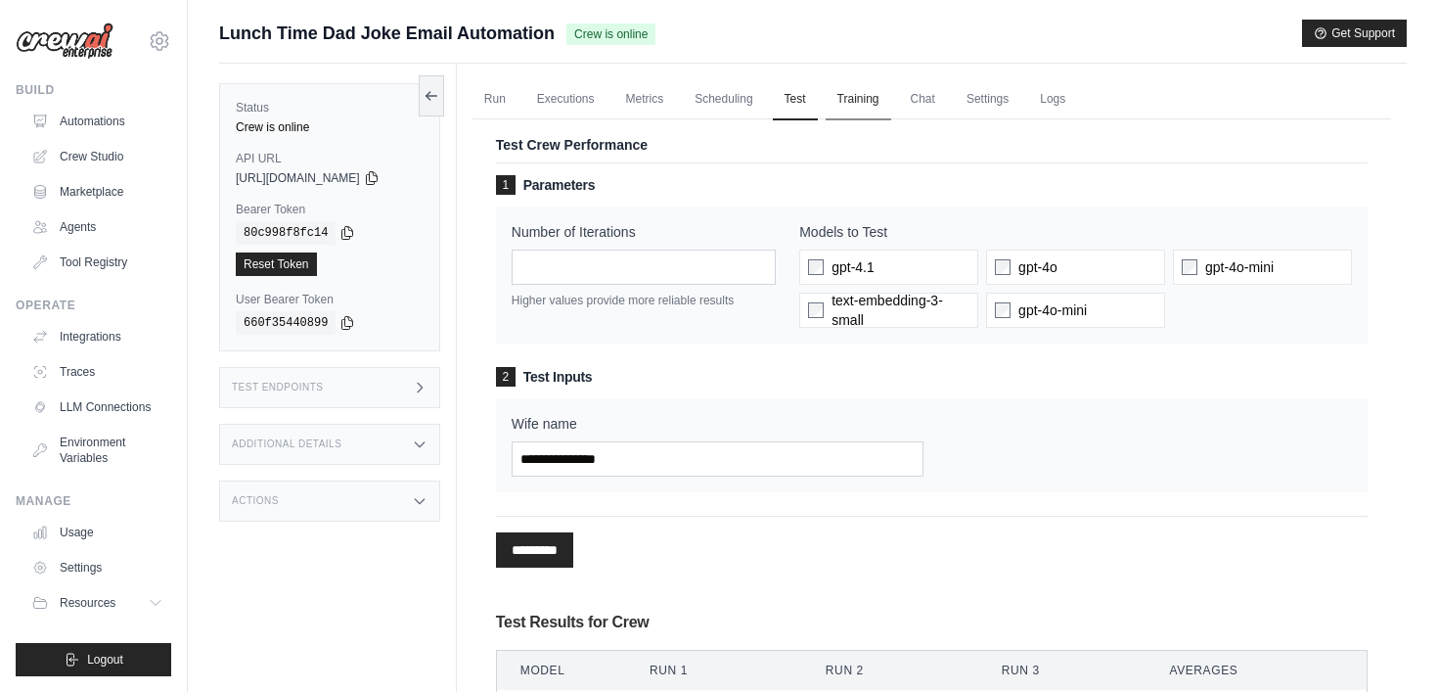
click at [865, 98] on link "Training" at bounding box center [859, 99] width 66 height 41
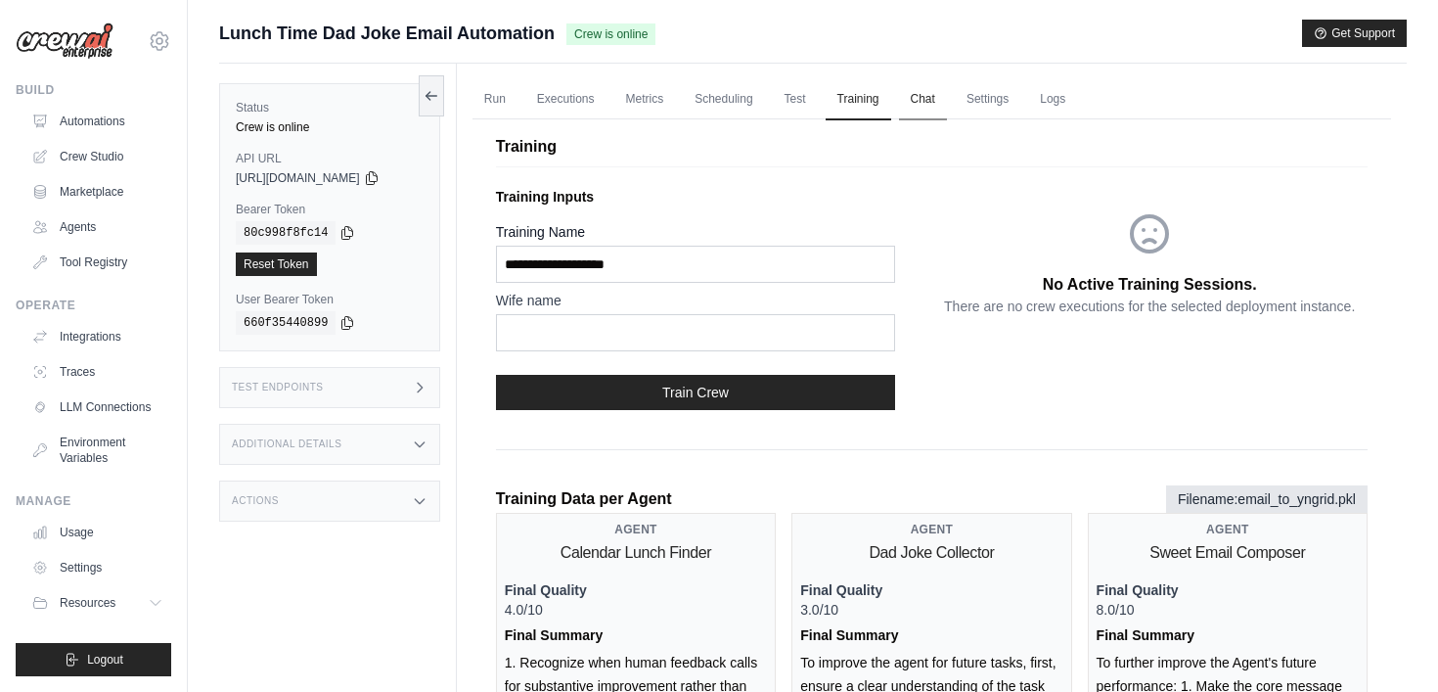
click at [915, 98] on link "Chat" at bounding box center [923, 99] width 48 height 41
click at [747, 104] on link "Scheduling" at bounding box center [723, 99] width 81 height 41
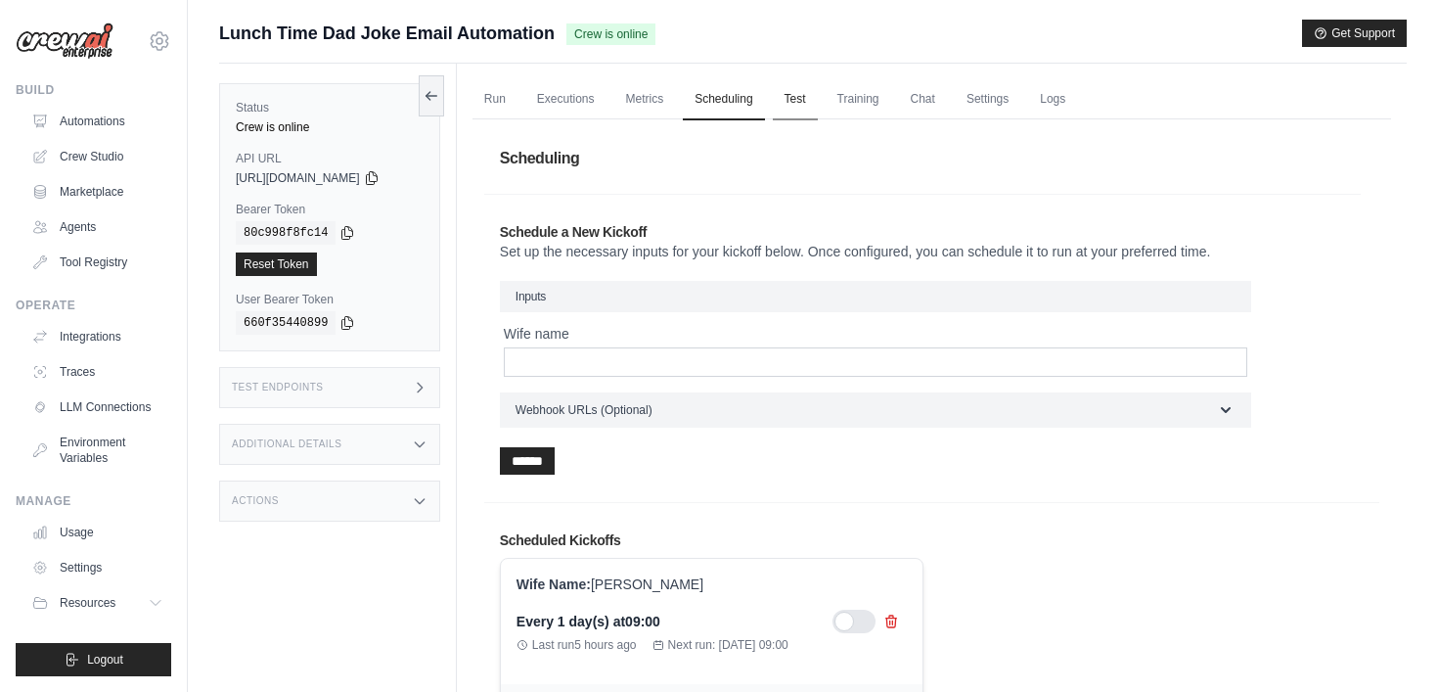
click at [802, 101] on link "Test" at bounding box center [795, 99] width 45 height 41
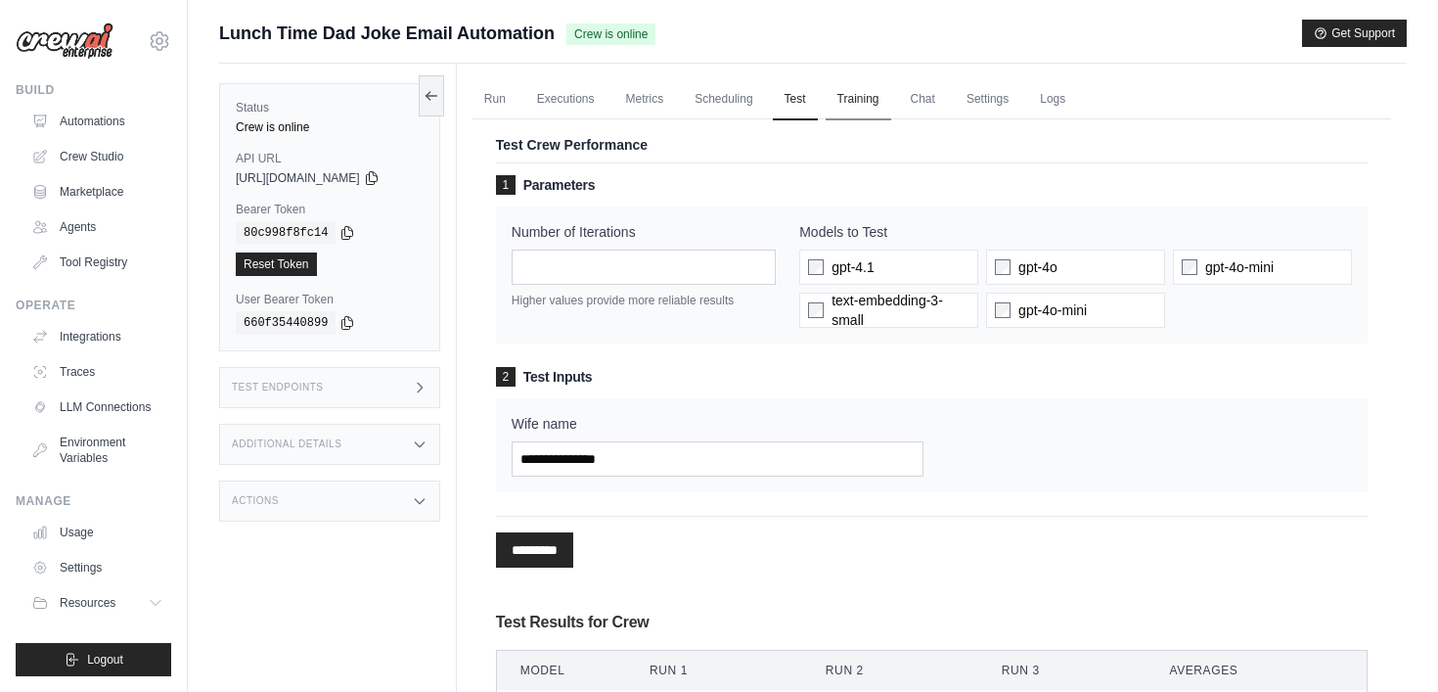
click at [876, 101] on link "Training" at bounding box center [859, 99] width 66 height 41
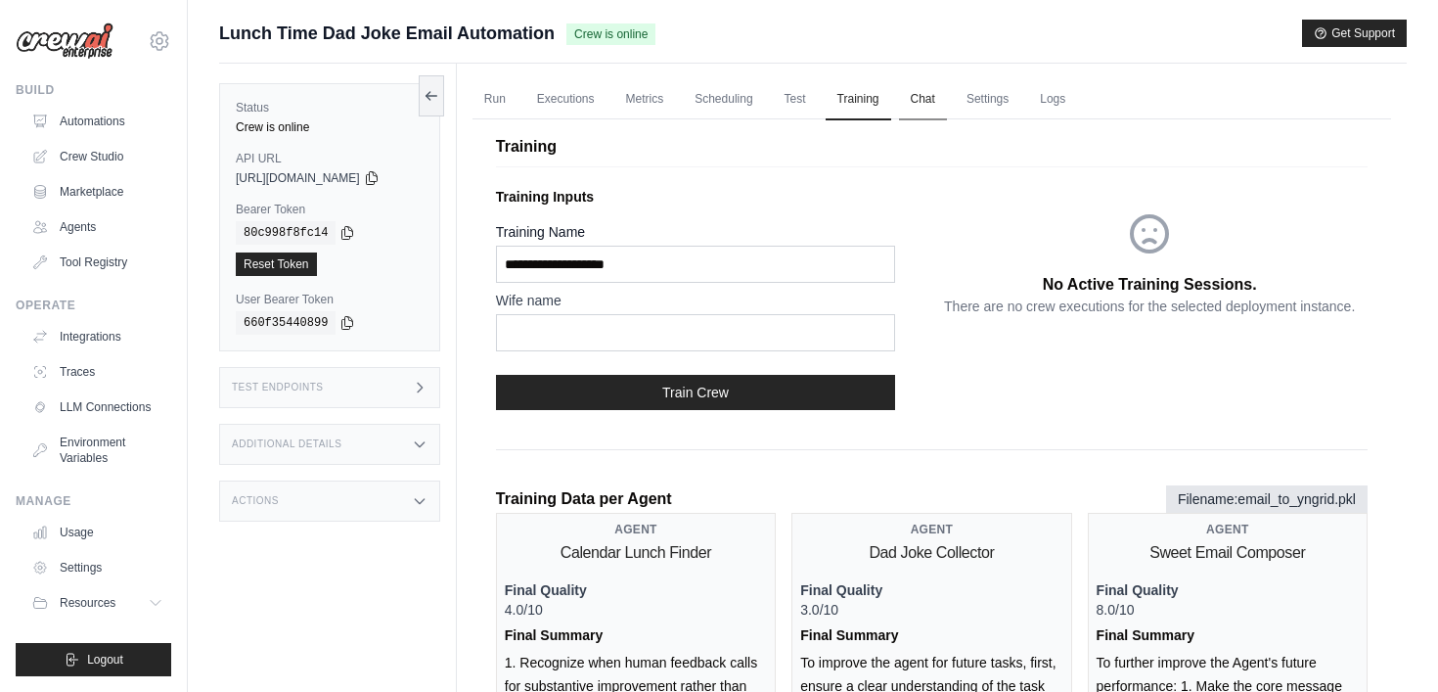
click at [944, 101] on link "Chat" at bounding box center [923, 99] width 48 height 41
click at [500, 104] on link "Run" at bounding box center [495, 99] width 45 height 41
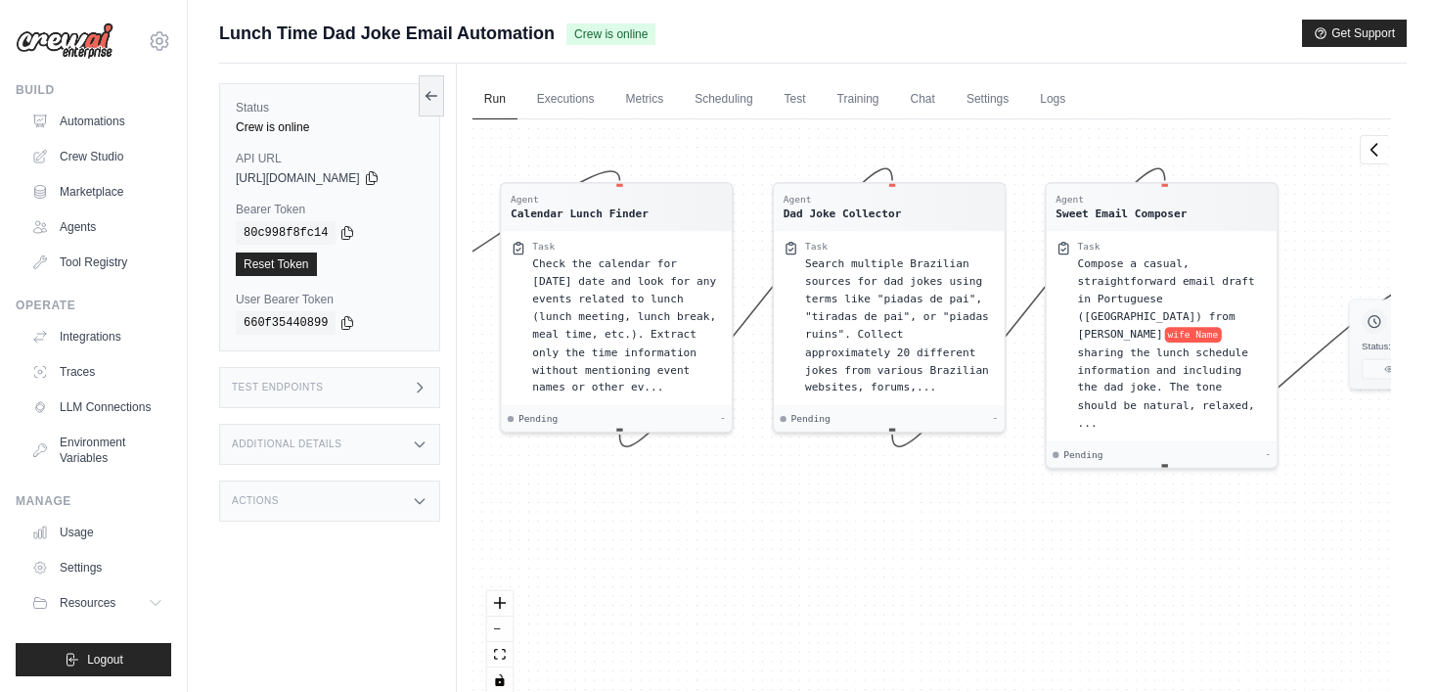
drag, startPoint x: 654, startPoint y: 184, endPoint x: 769, endPoint y: 155, distance: 118.2
click at [769, 155] on div "Agent Calendar Lunch Finder Task Check the calendar for today's date and look f…" at bounding box center [932, 413] width 919 height 588
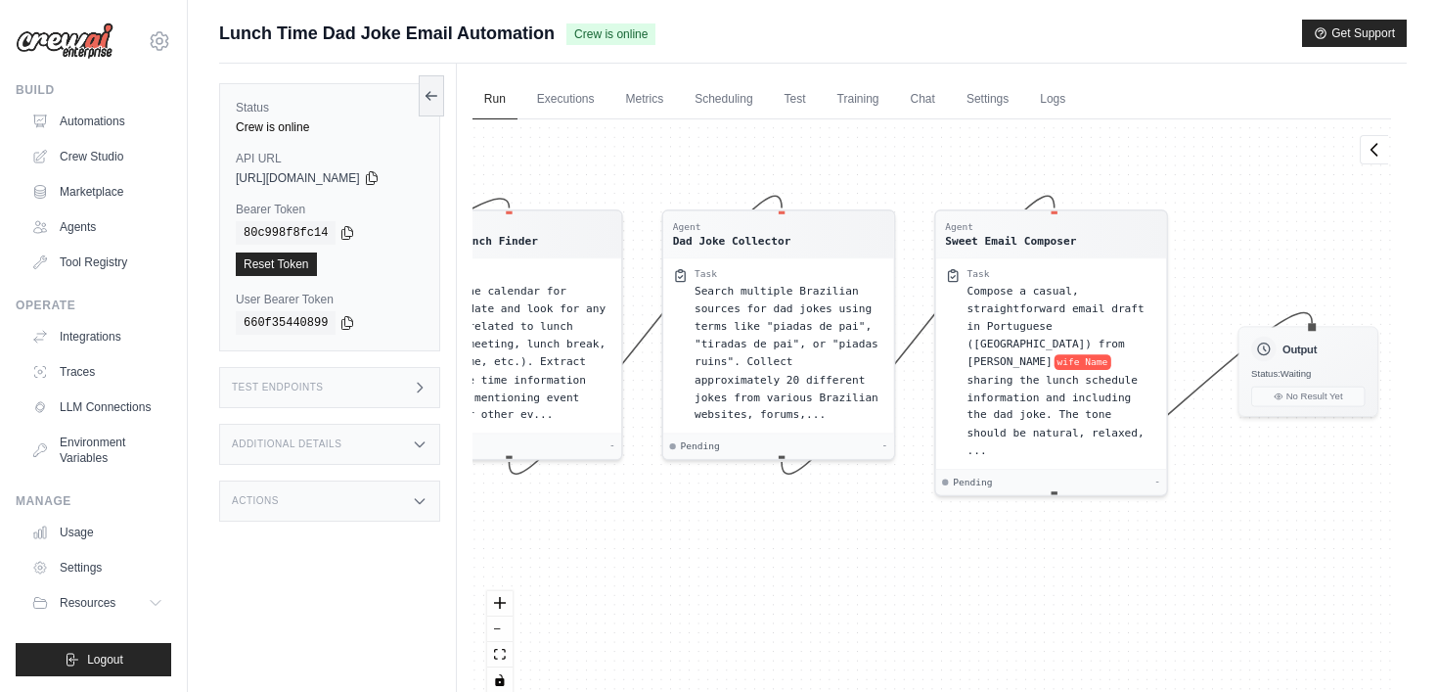
drag, startPoint x: 629, startPoint y: 527, endPoint x: 519, endPoint y: 555, distance: 113.9
click at [519, 555] on div "Agent Calendar Lunch Finder Task Check the calendar for today's date and look f…" at bounding box center [932, 413] width 919 height 588
click at [971, 528] on div "Agent Calendar Lunch Finder Task Check the calendar for today's date and look f…" at bounding box center [932, 413] width 919 height 588
click at [930, 100] on link "Chat" at bounding box center [923, 99] width 48 height 41
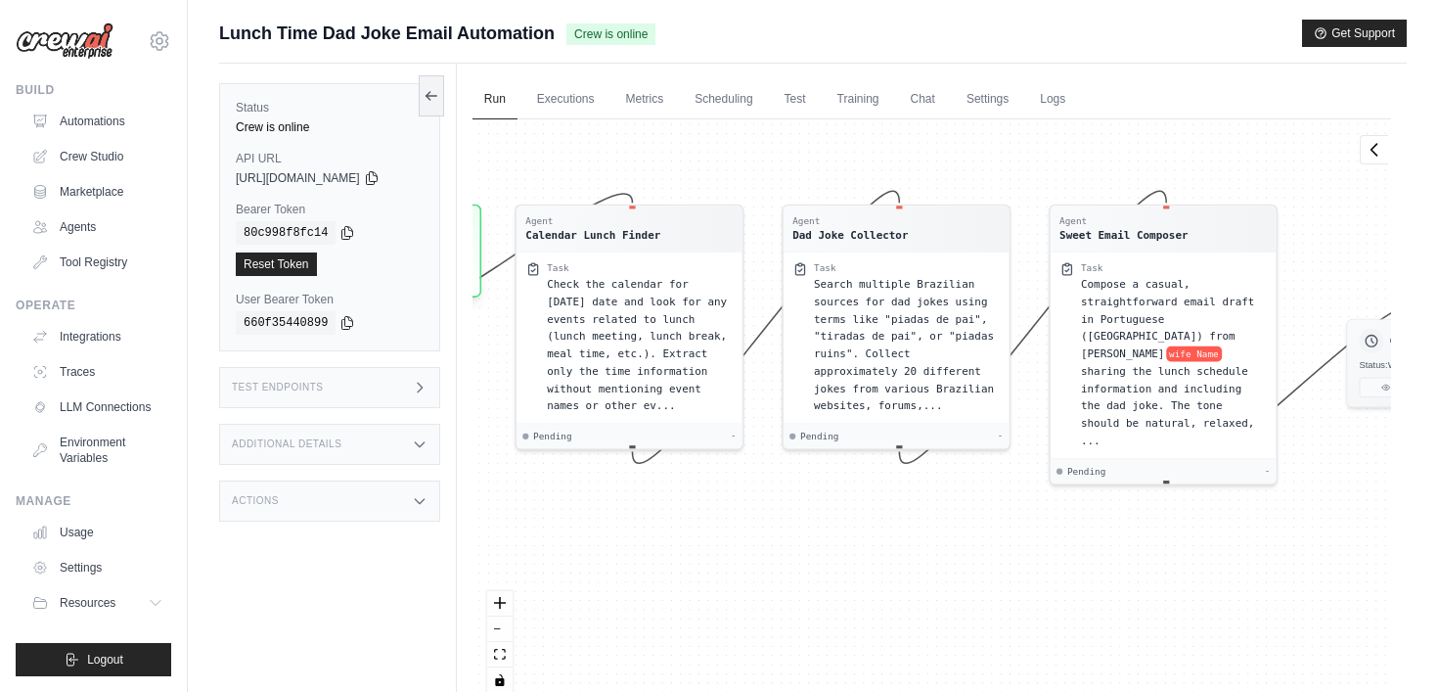
drag, startPoint x: 612, startPoint y: 148, endPoint x: 734, endPoint y: 145, distance: 121.3
click at [734, 145] on div "Agent Calendar Lunch Finder Task Check the calendar for today's date and look f…" at bounding box center [932, 413] width 919 height 588
click at [100, 115] on link "Automations" at bounding box center [99, 121] width 148 height 31
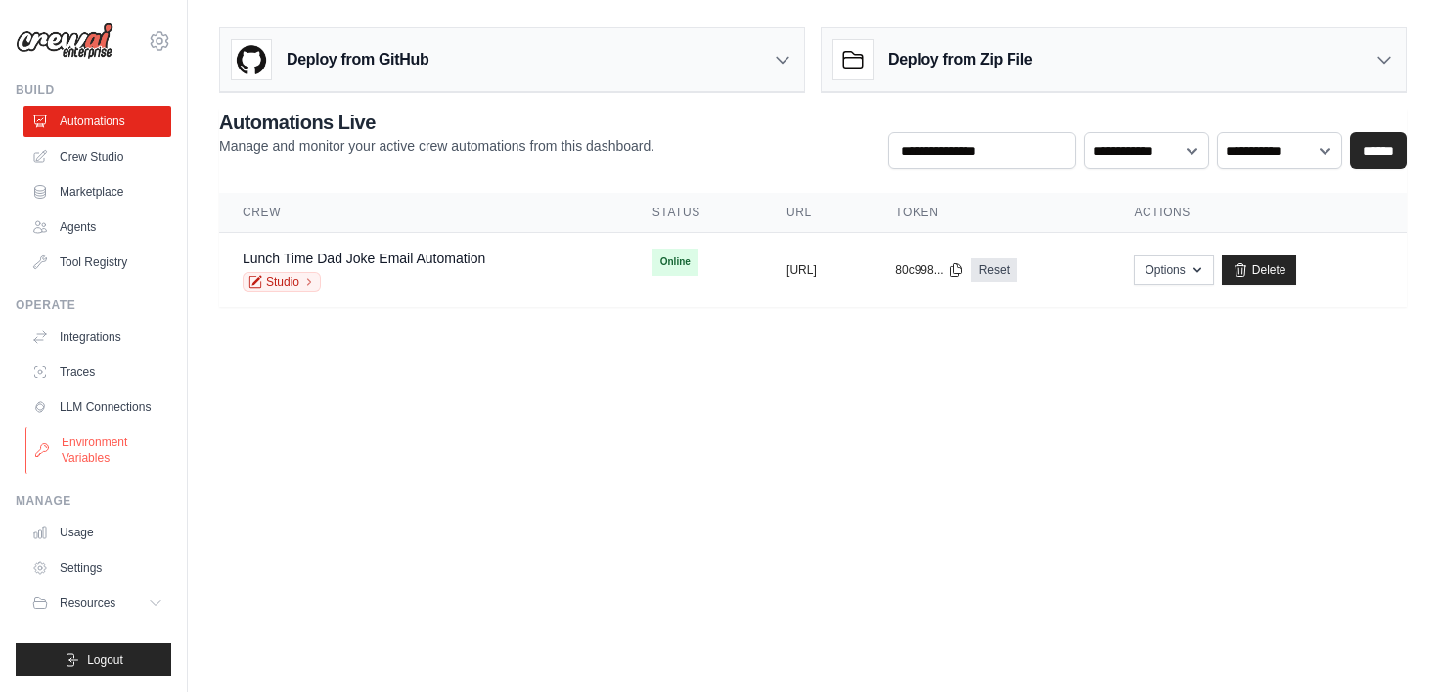
click at [88, 449] on link "Environment Variables" at bounding box center [99, 450] width 148 height 47
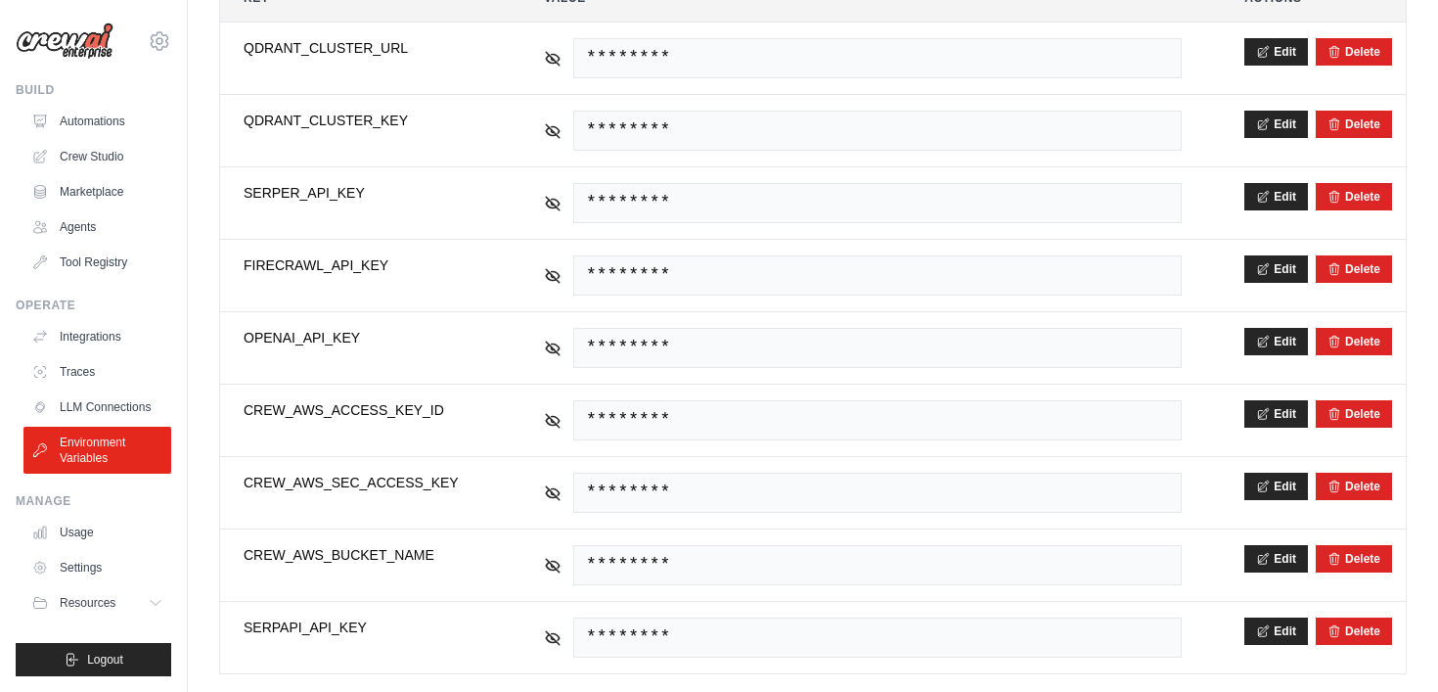
scroll to position [429, 0]
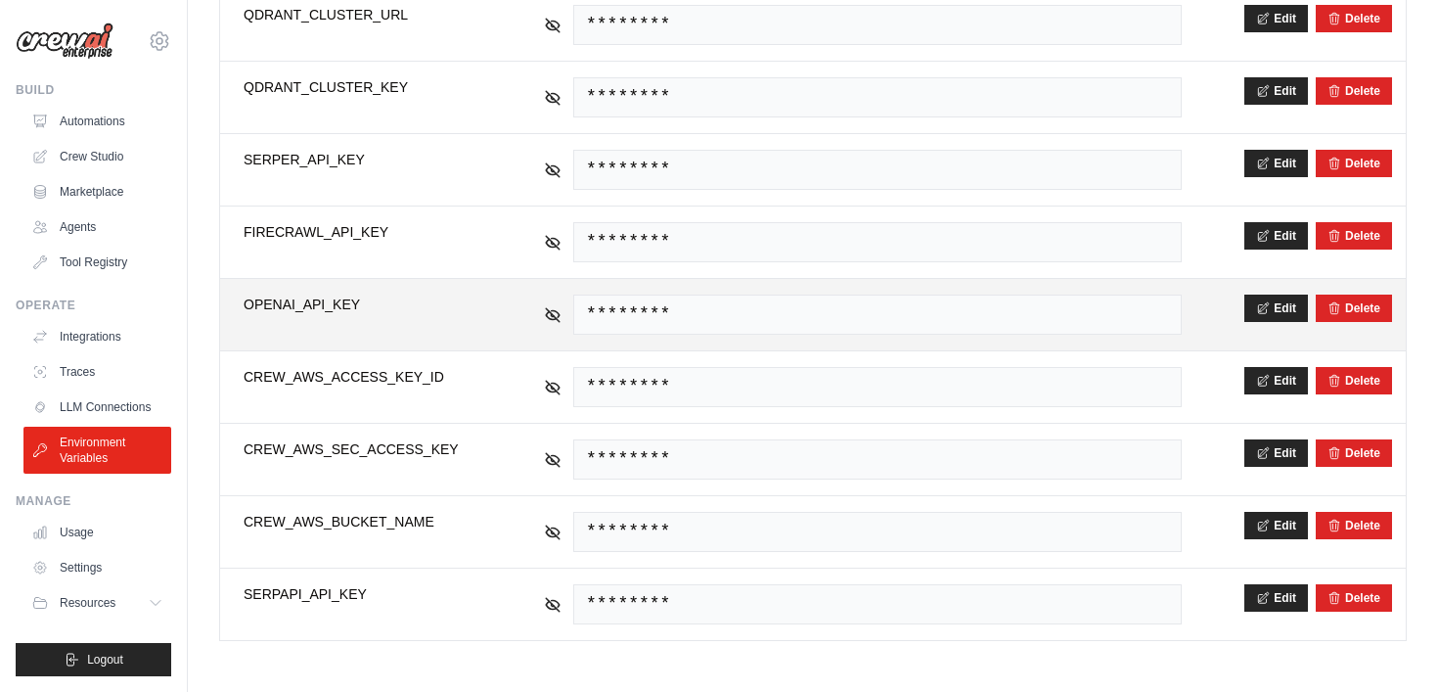
click at [1117, 320] on span "********" at bounding box center [877, 314] width 609 height 40
click at [1278, 304] on button "Edit" at bounding box center [1276, 306] width 64 height 27
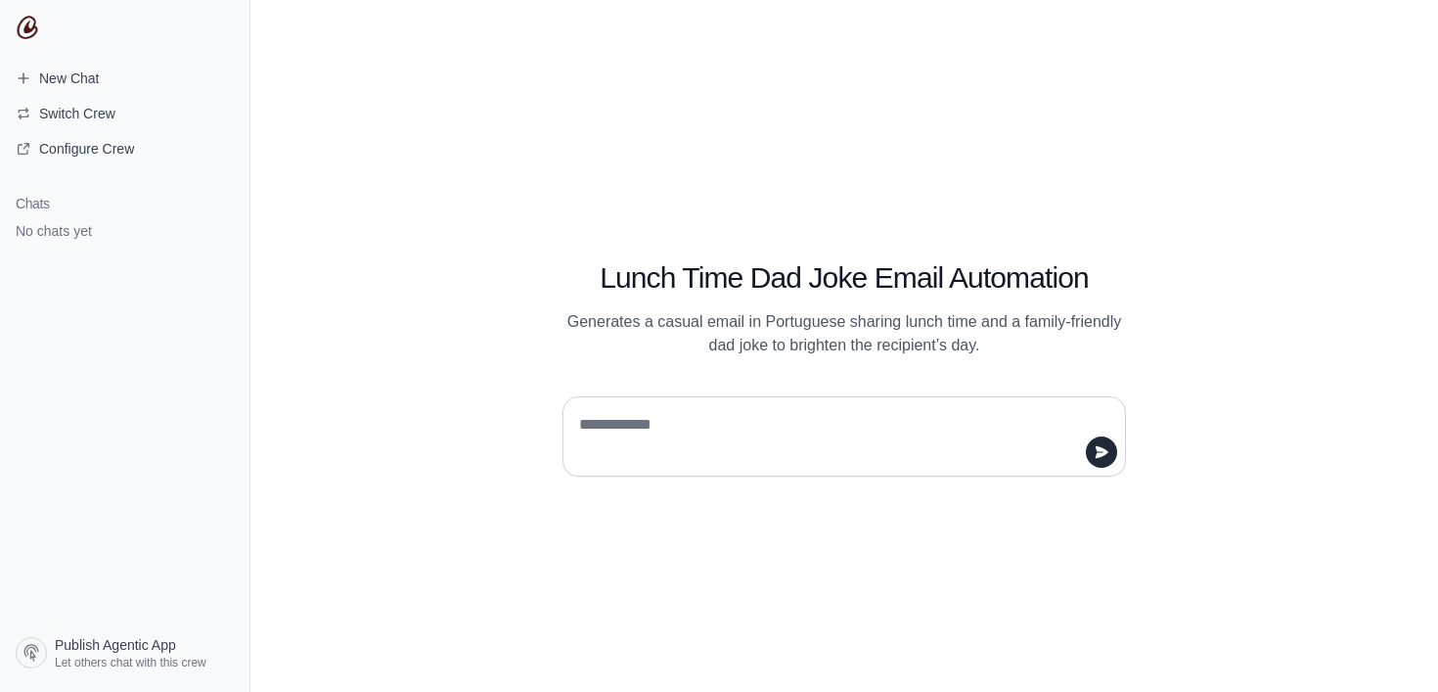
click at [646, 430] on textarea at bounding box center [838, 436] width 526 height 55
type textarea "**********"
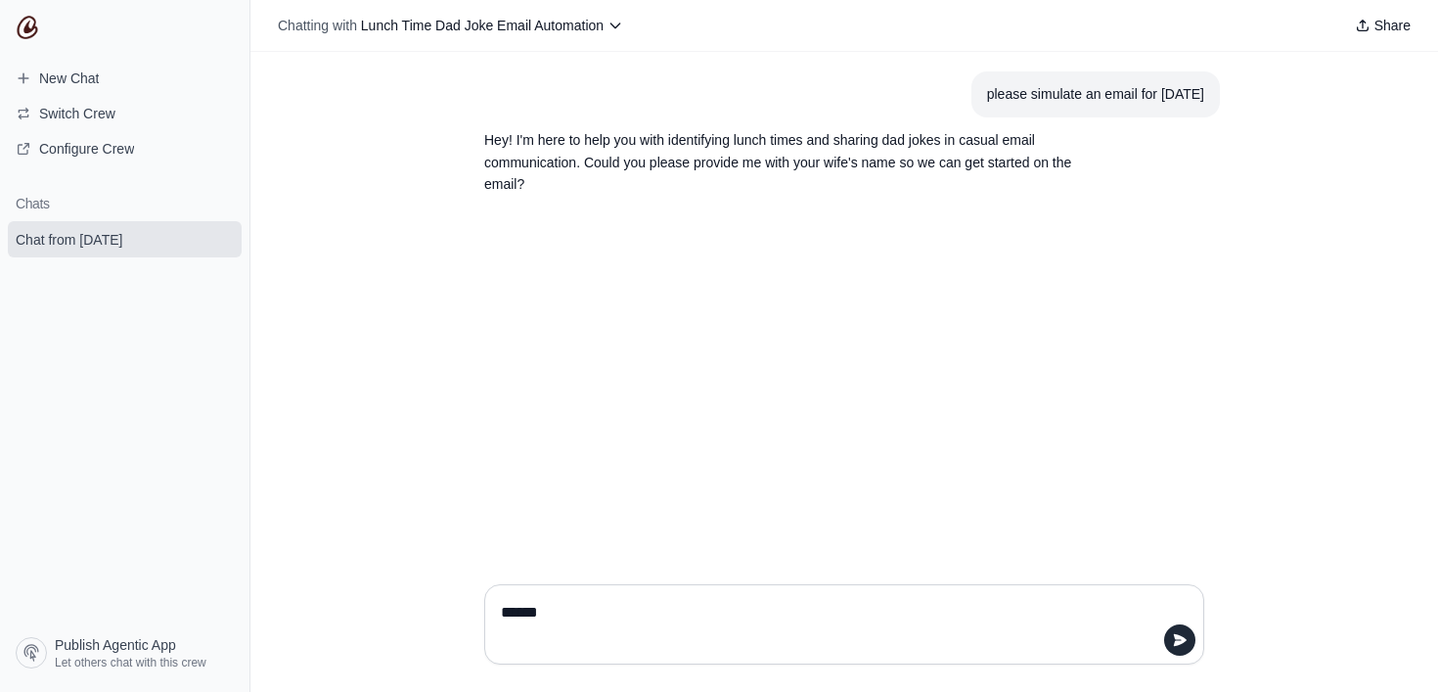
type textarea "*******"
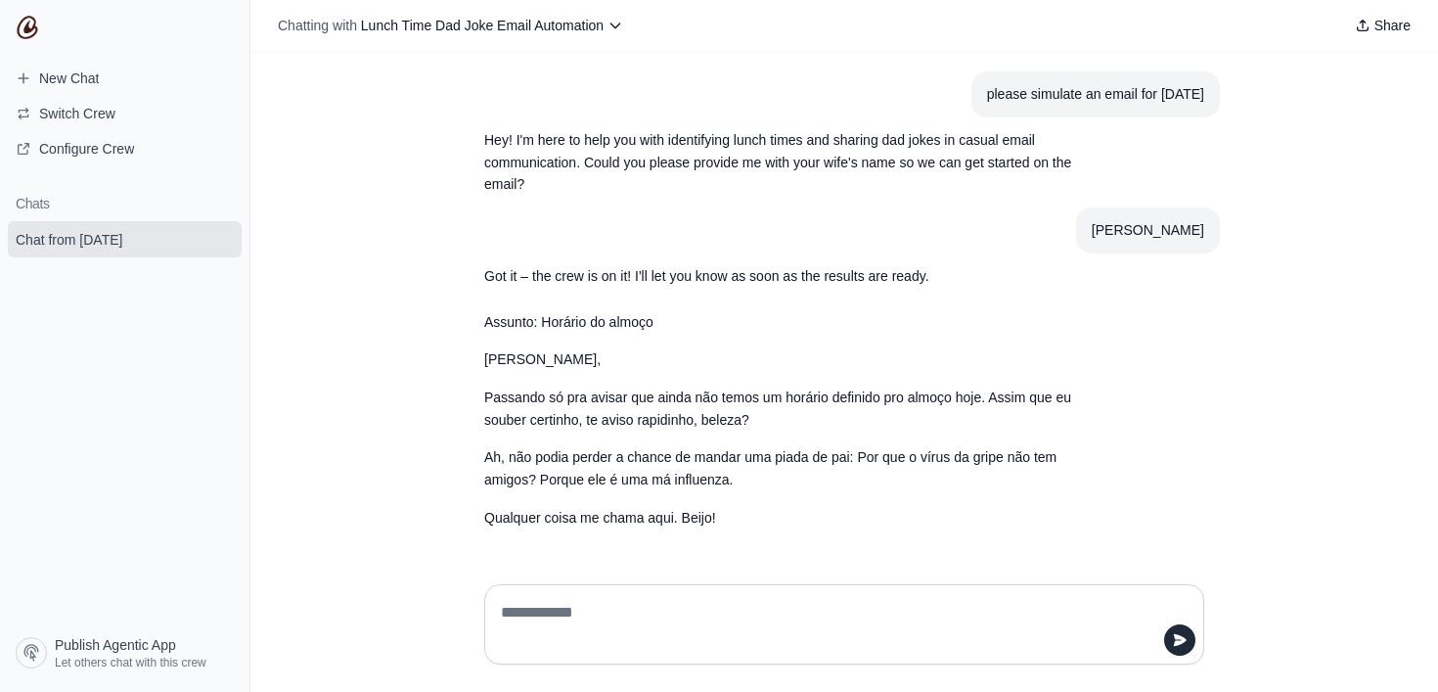
click at [544, 633] on textarea at bounding box center [844, 624] width 695 height 55
click at [540, 615] on textarea at bounding box center [844, 624] width 695 height 55
type textarea "**********"
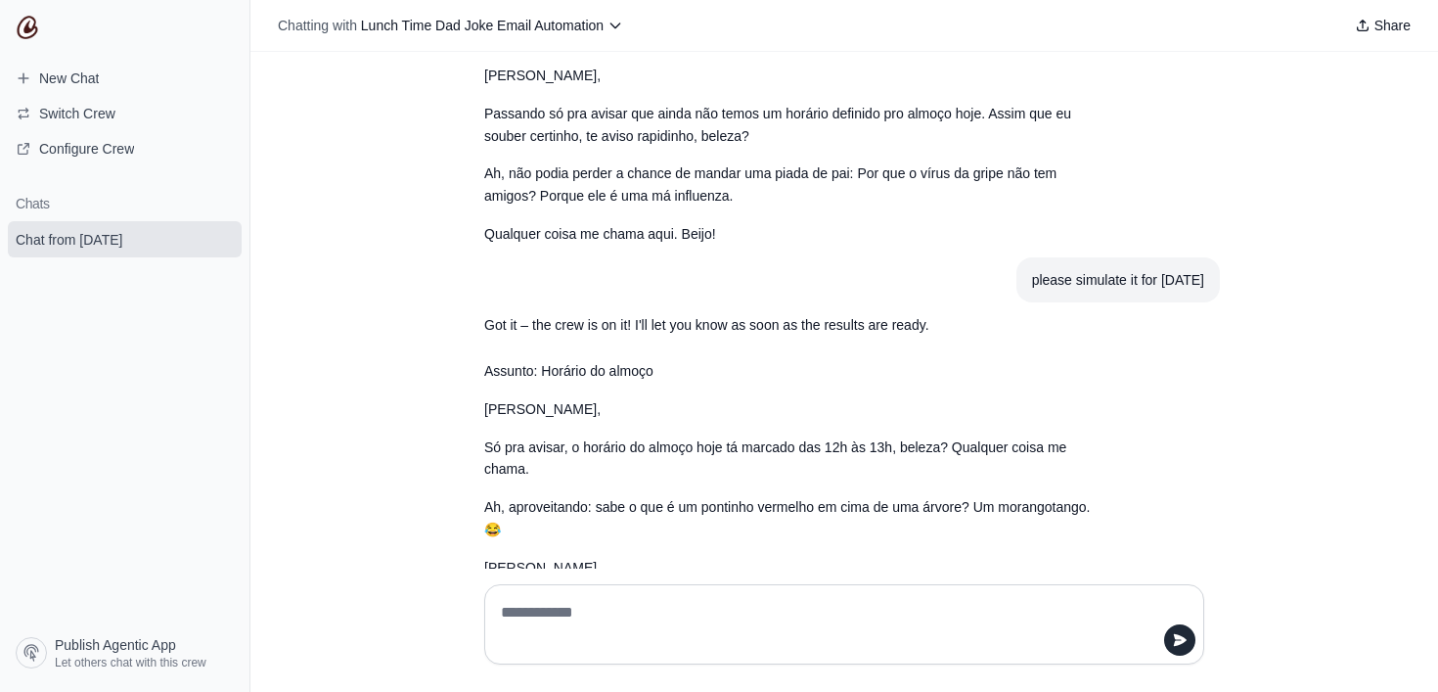
scroll to position [302, 0]
